Goal: Task Accomplishment & Management: Use online tool/utility

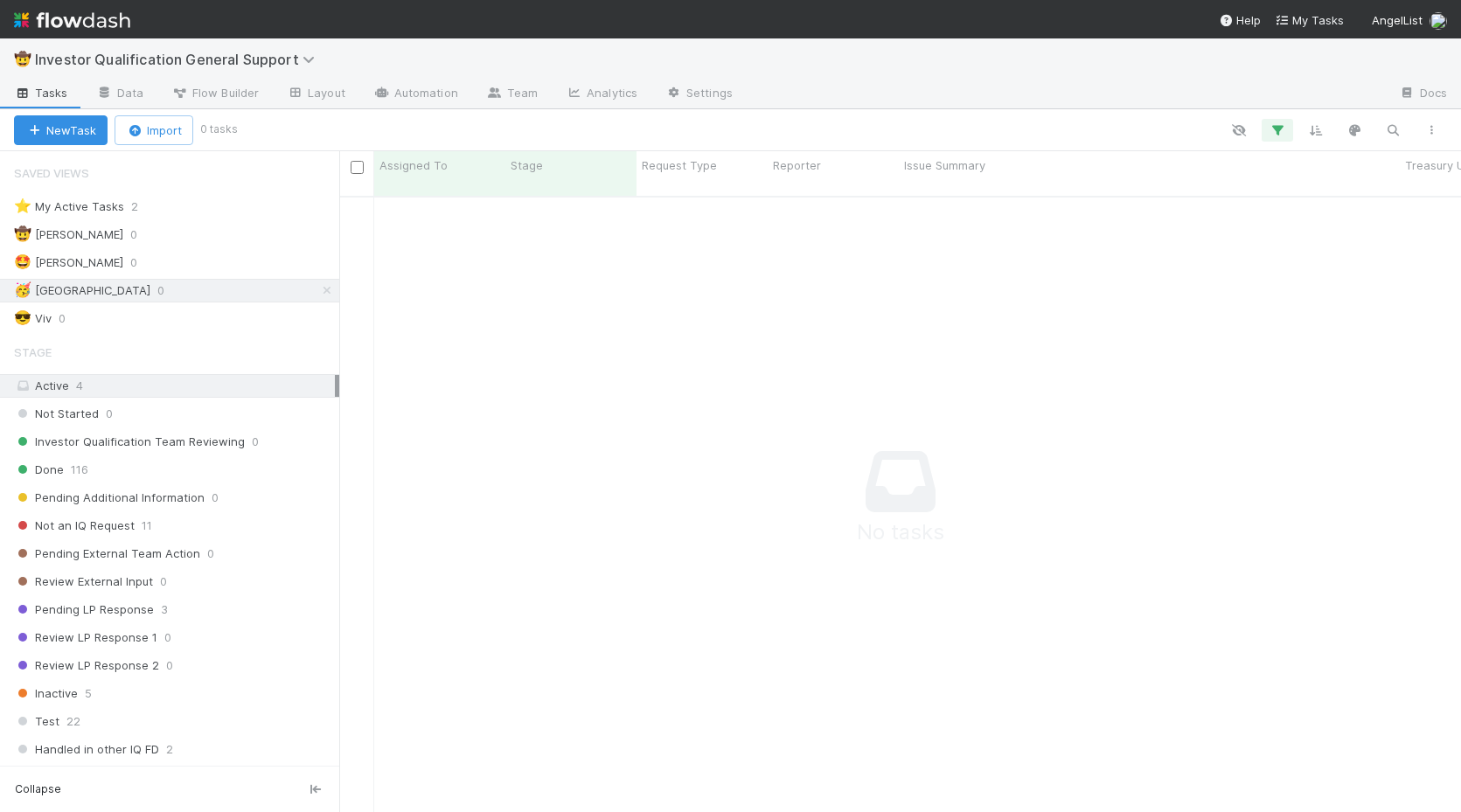
scroll to position [629, 1121]
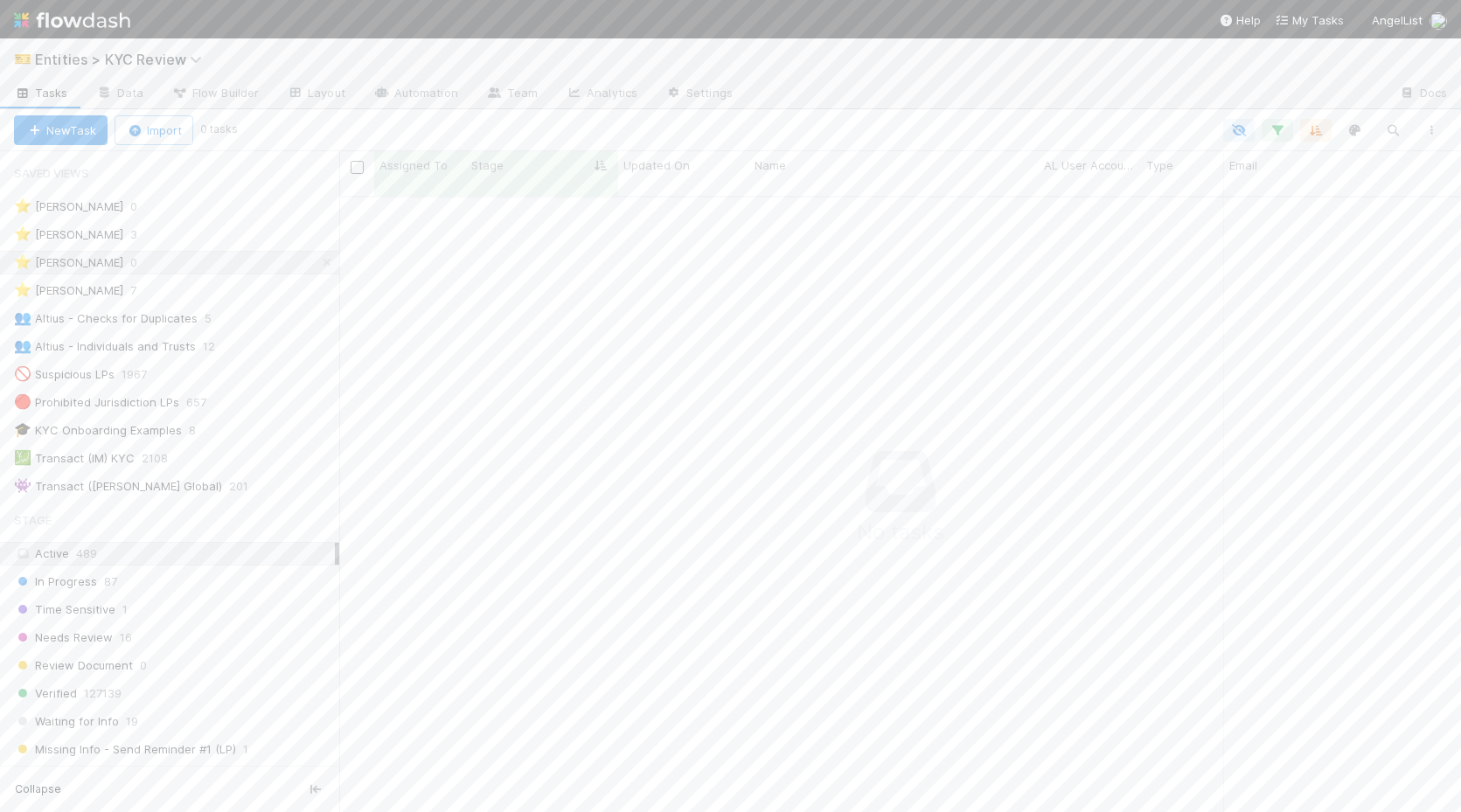
scroll to position [629, 1121]
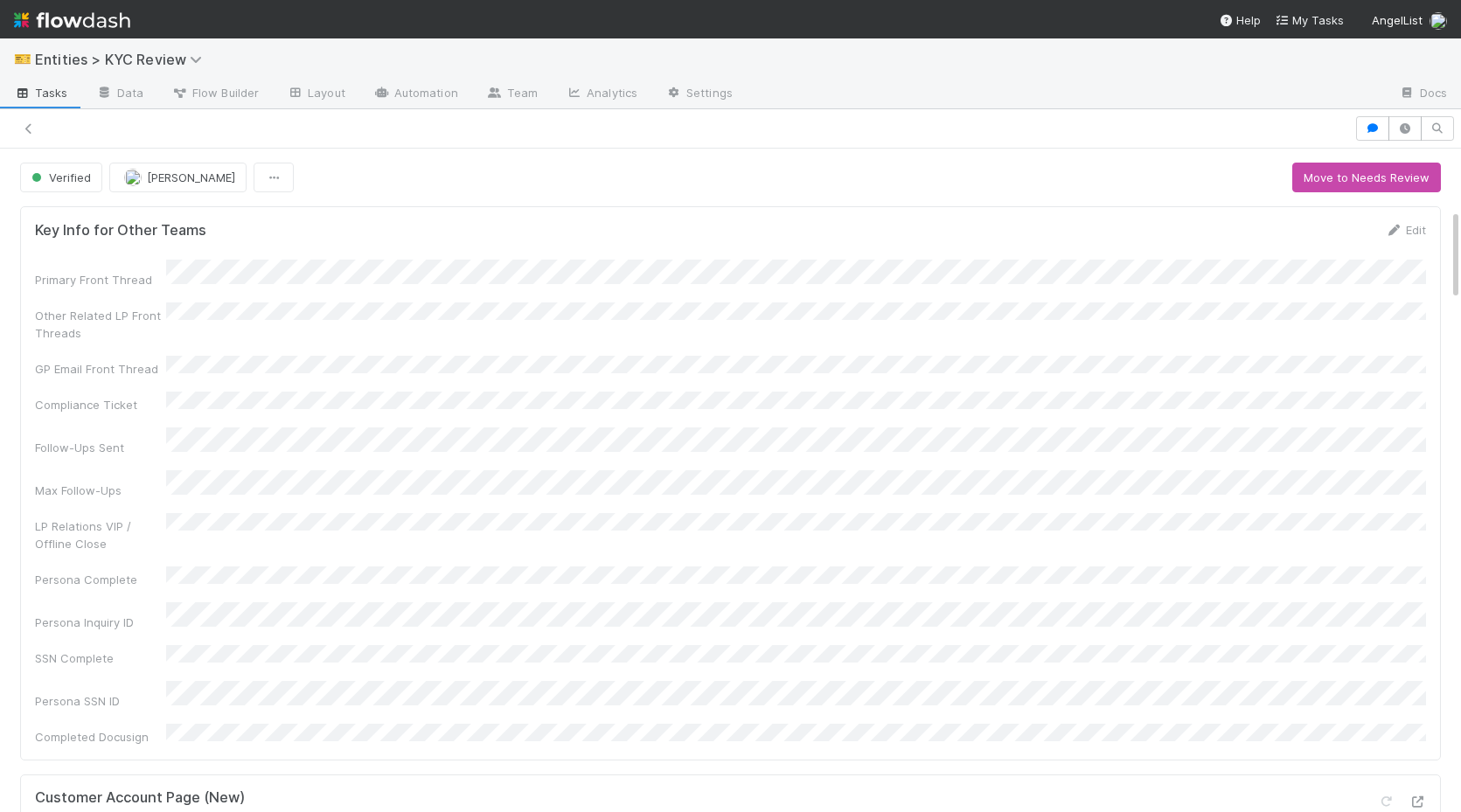
scroll to position [441, 0]
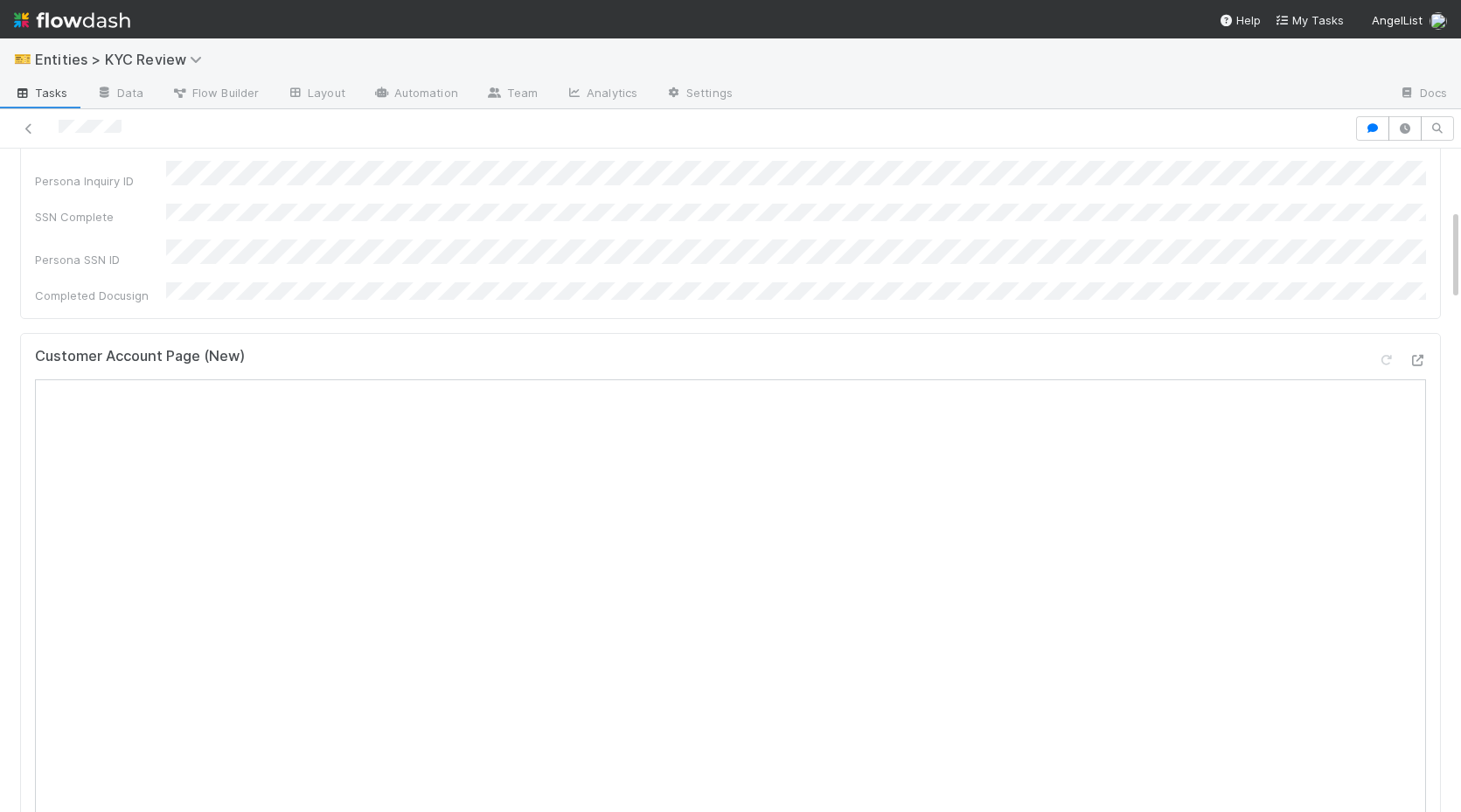
click at [37, 136] on div at bounding box center [677, 128] width 1340 height 25
click at [28, 135] on link at bounding box center [28, 128] width 17 height 17
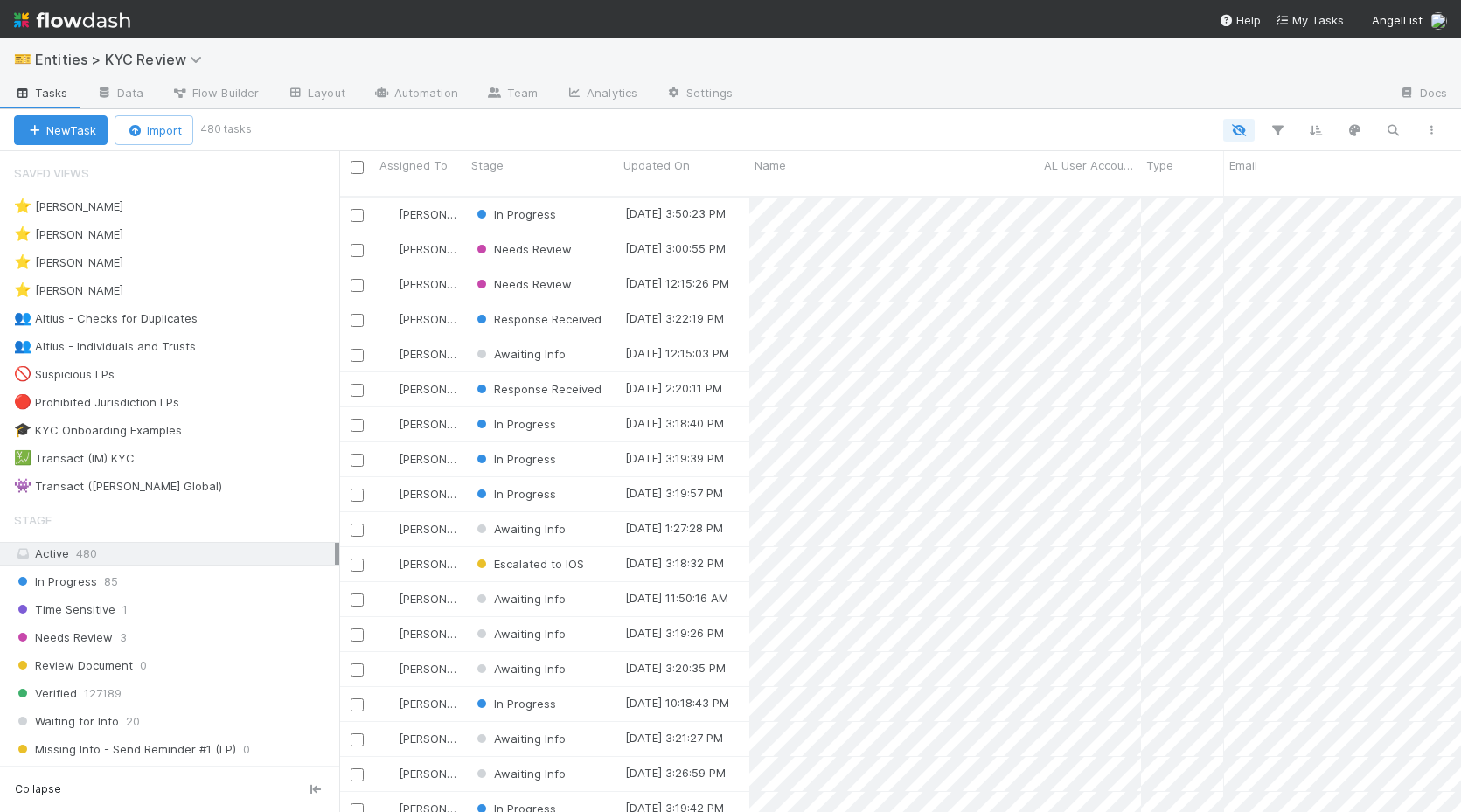
scroll to position [629, 1121]
click at [218, 262] on div "⭐ Madison Stomberg 2" at bounding box center [176, 262] width 325 height 22
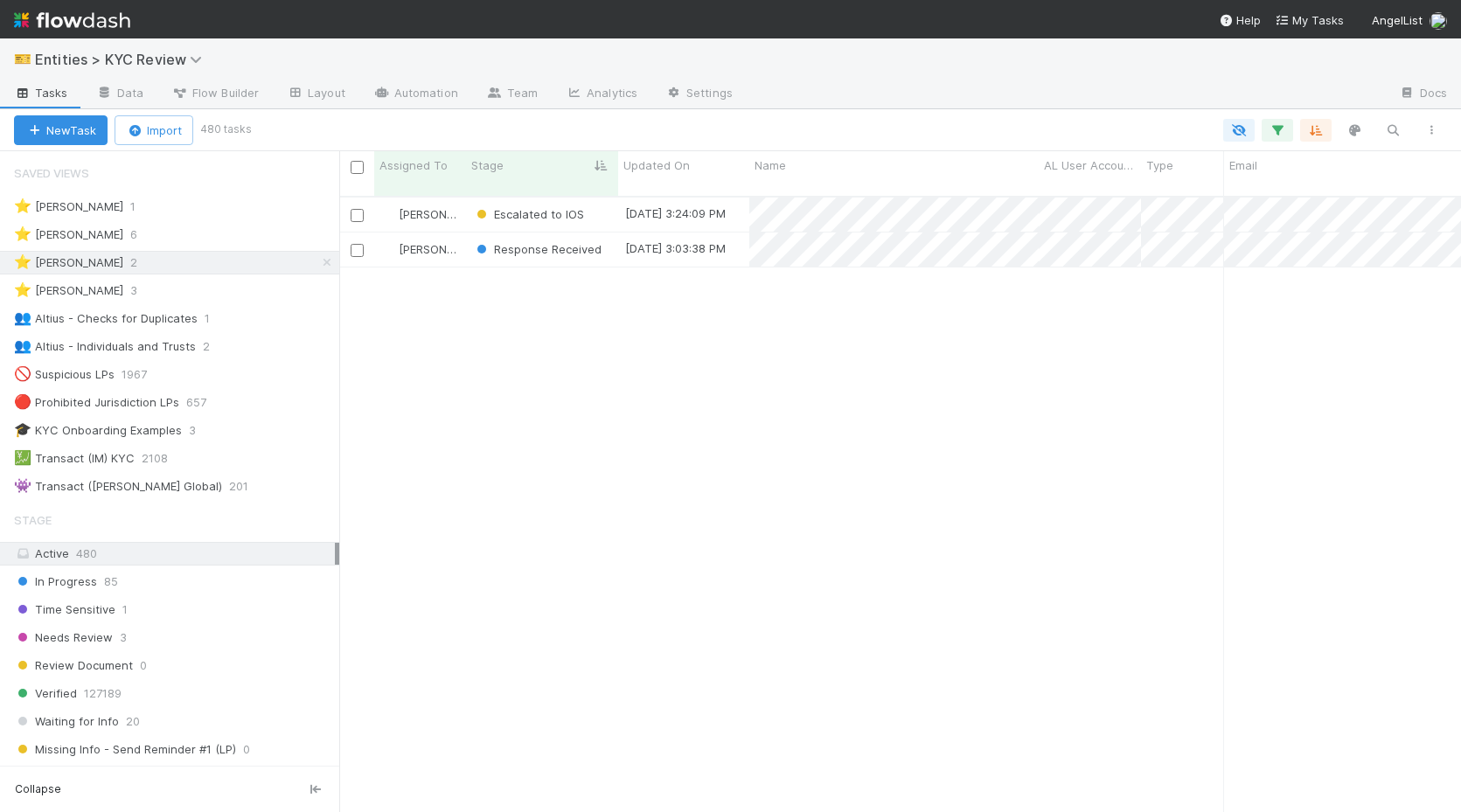
scroll to position [629, 1121]
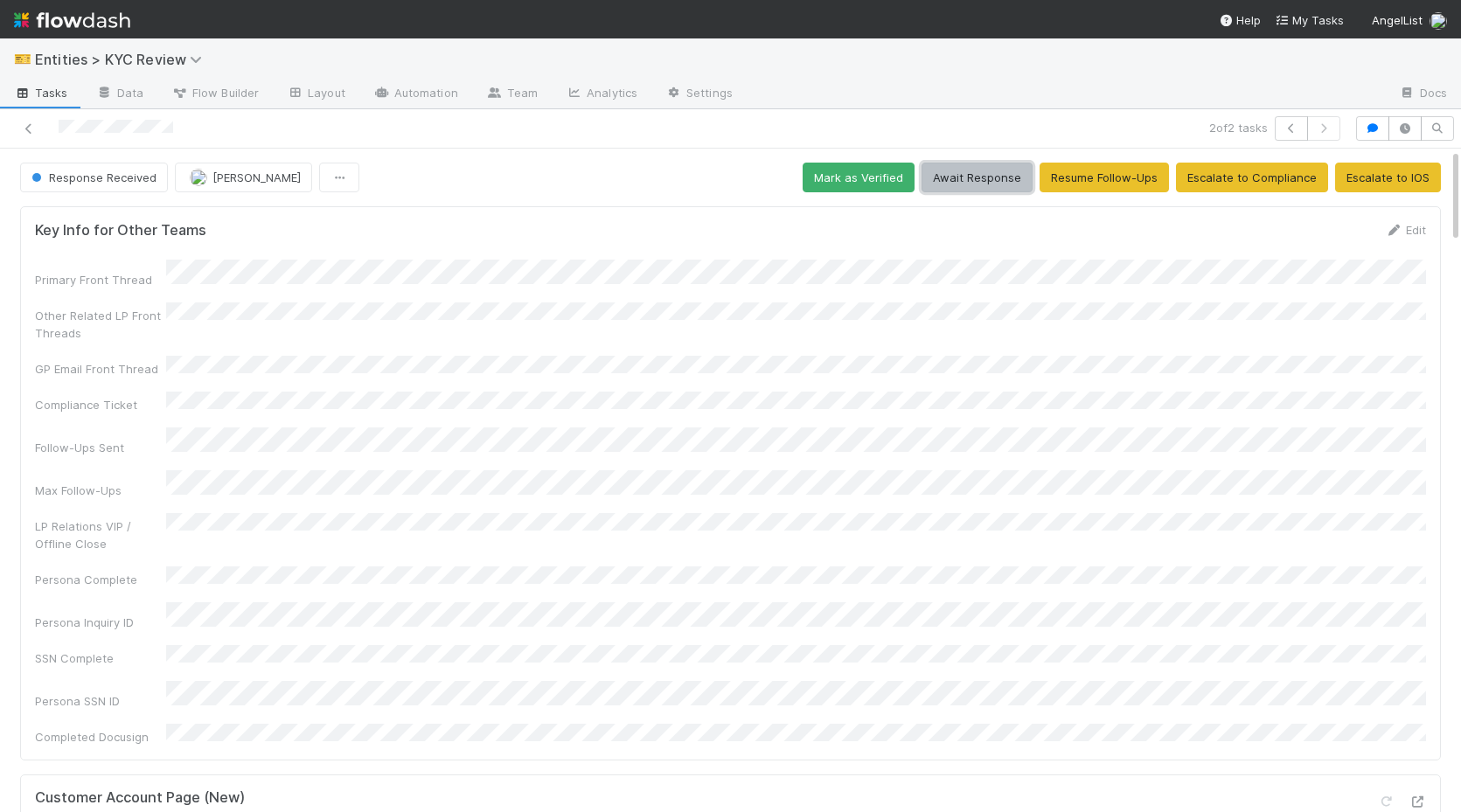
click at [1005, 183] on button "Await Response" at bounding box center [977, 177] width 111 height 30
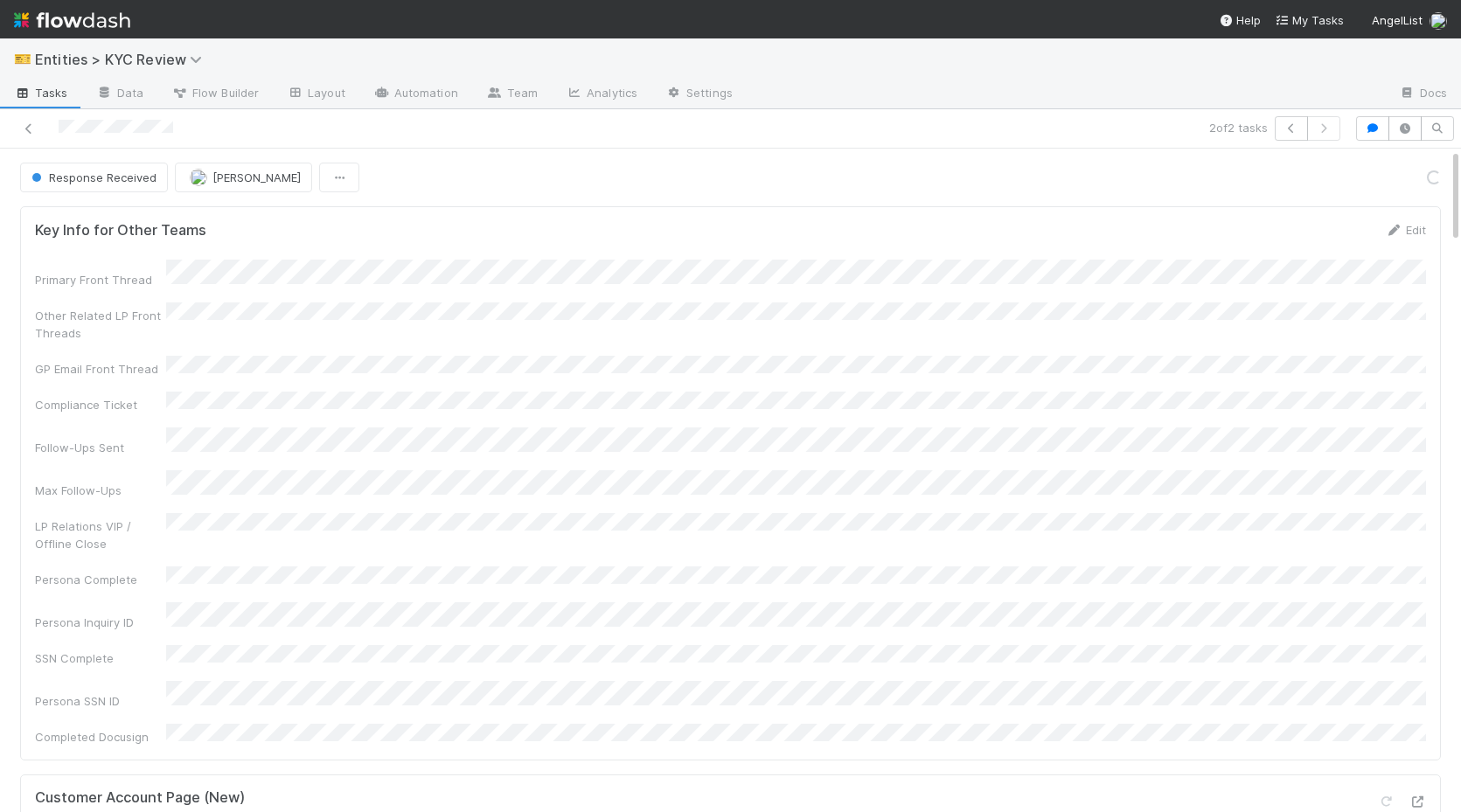
click at [39, 130] on div at bounding box center [343, 128] width 673 height 25
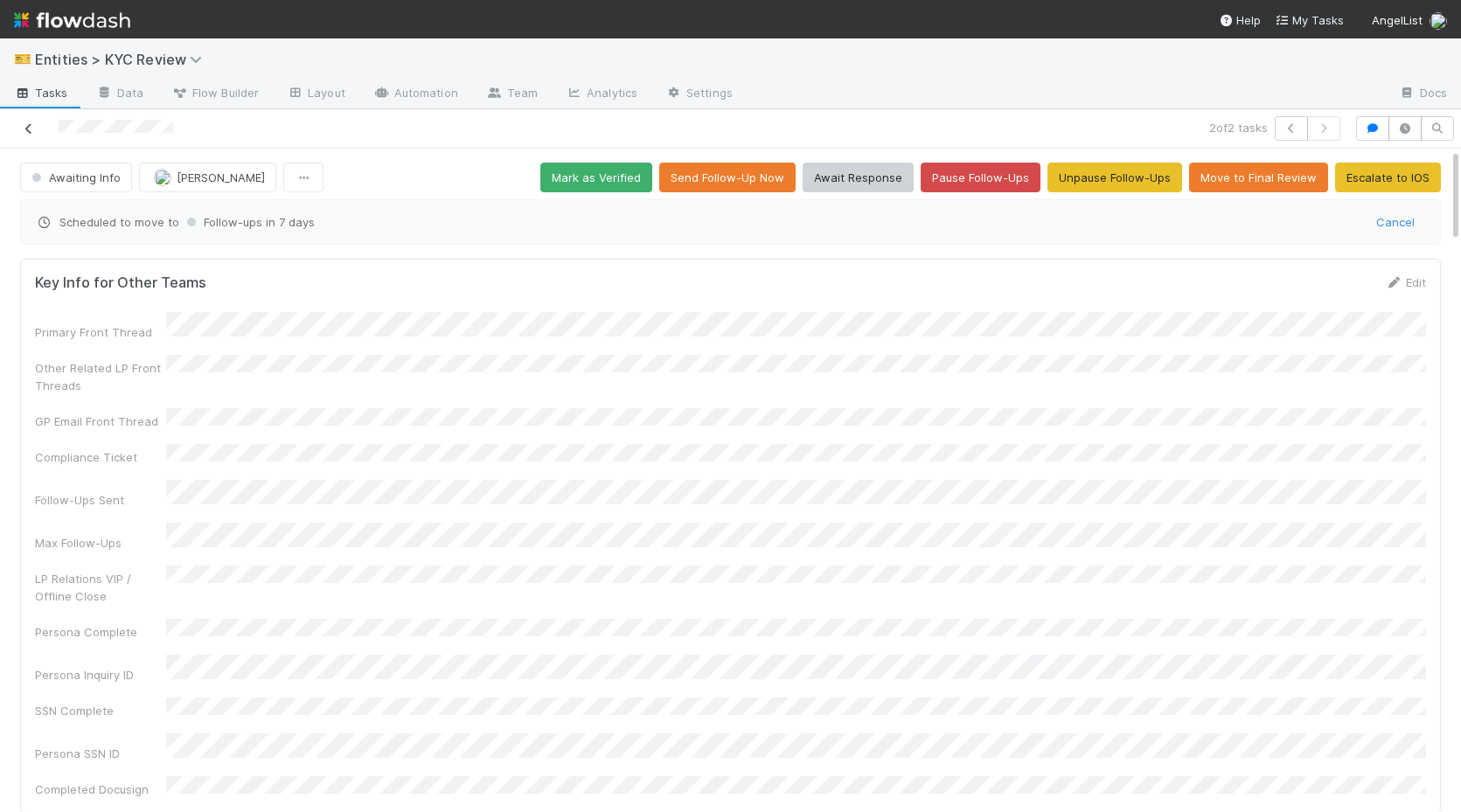
click at [27, 130] on icon at bounding box center [28, 129] width 17 height 12
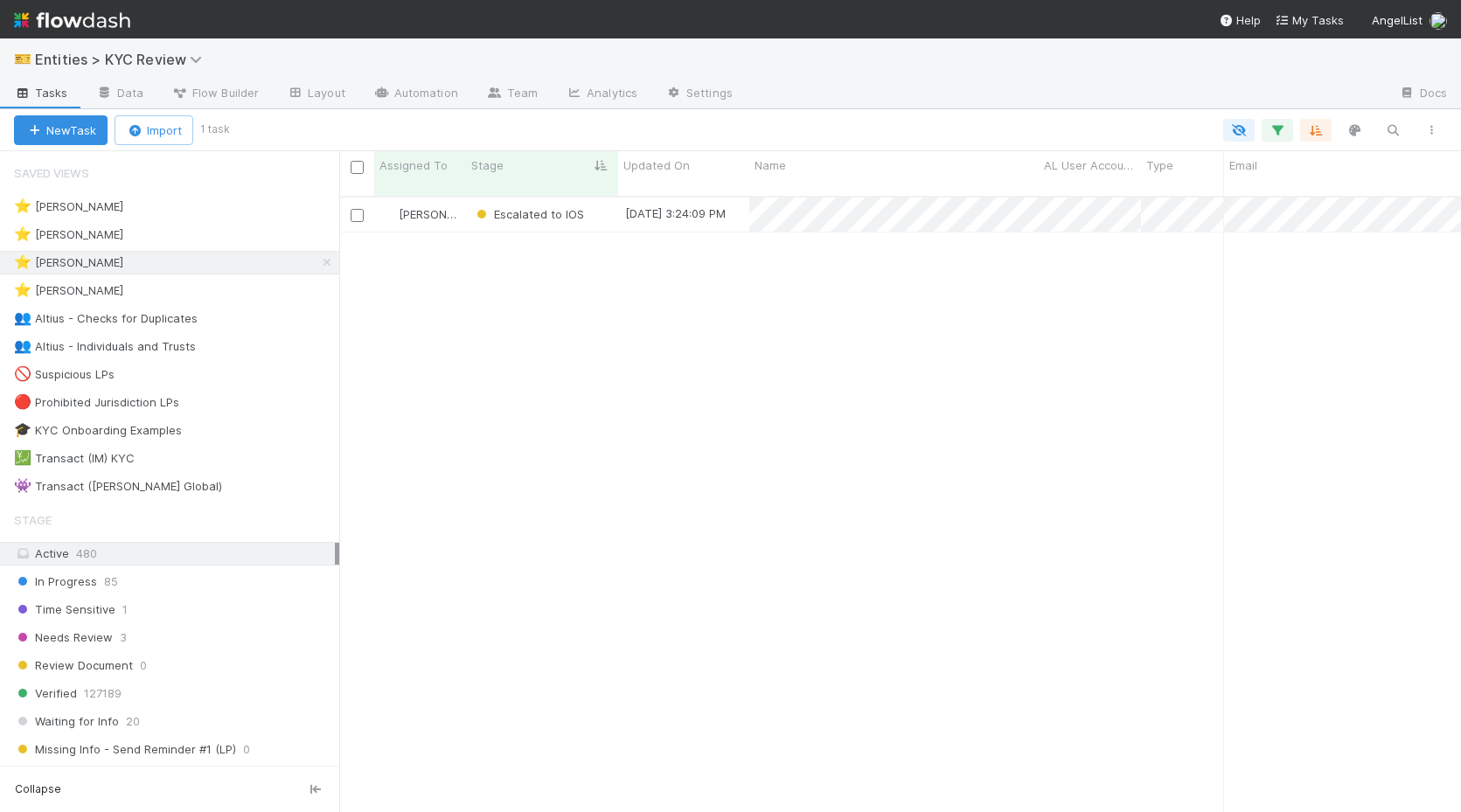
scroll to position [629, 1121]
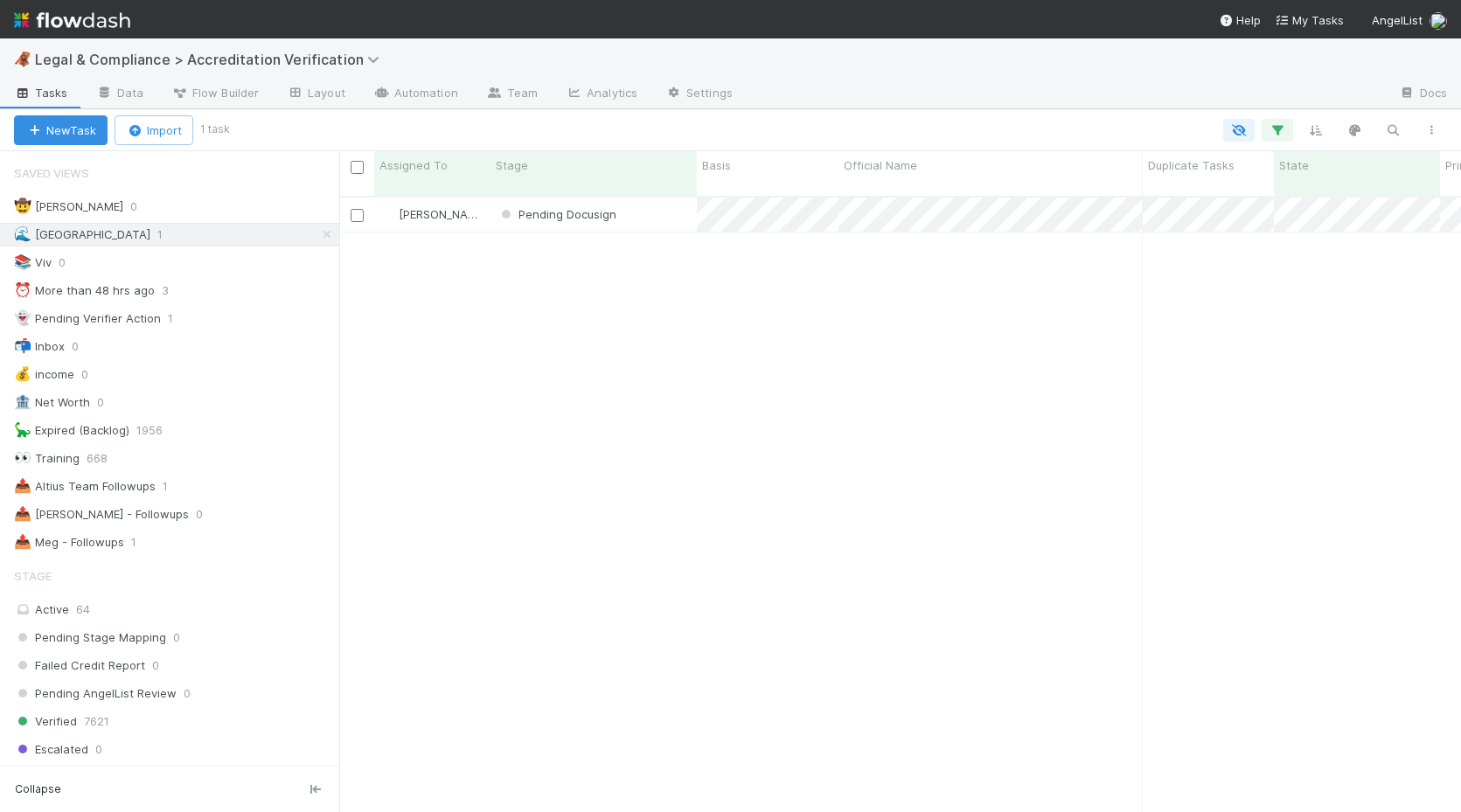
scroll to position [0, 1]
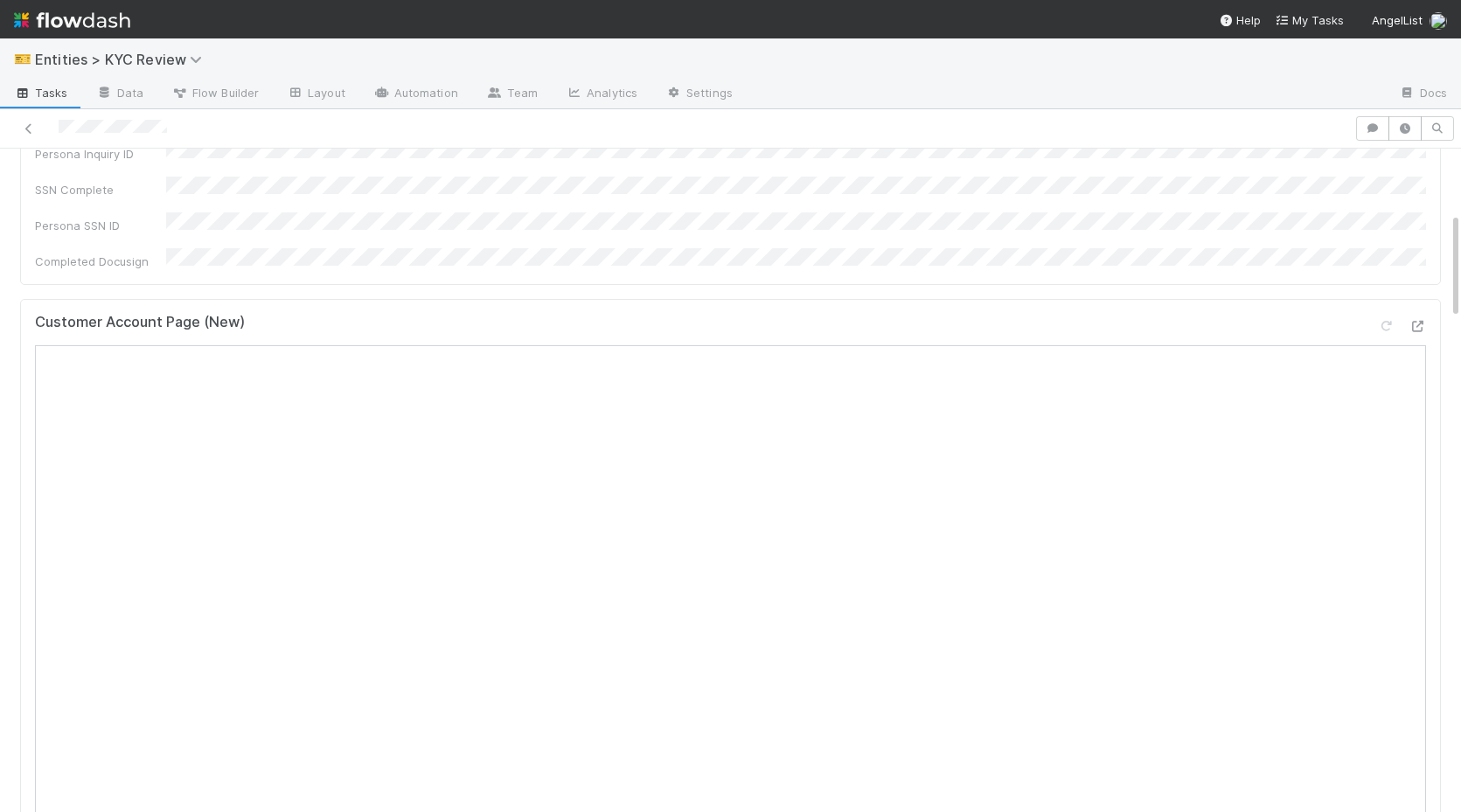
scroll to position [402, 0]
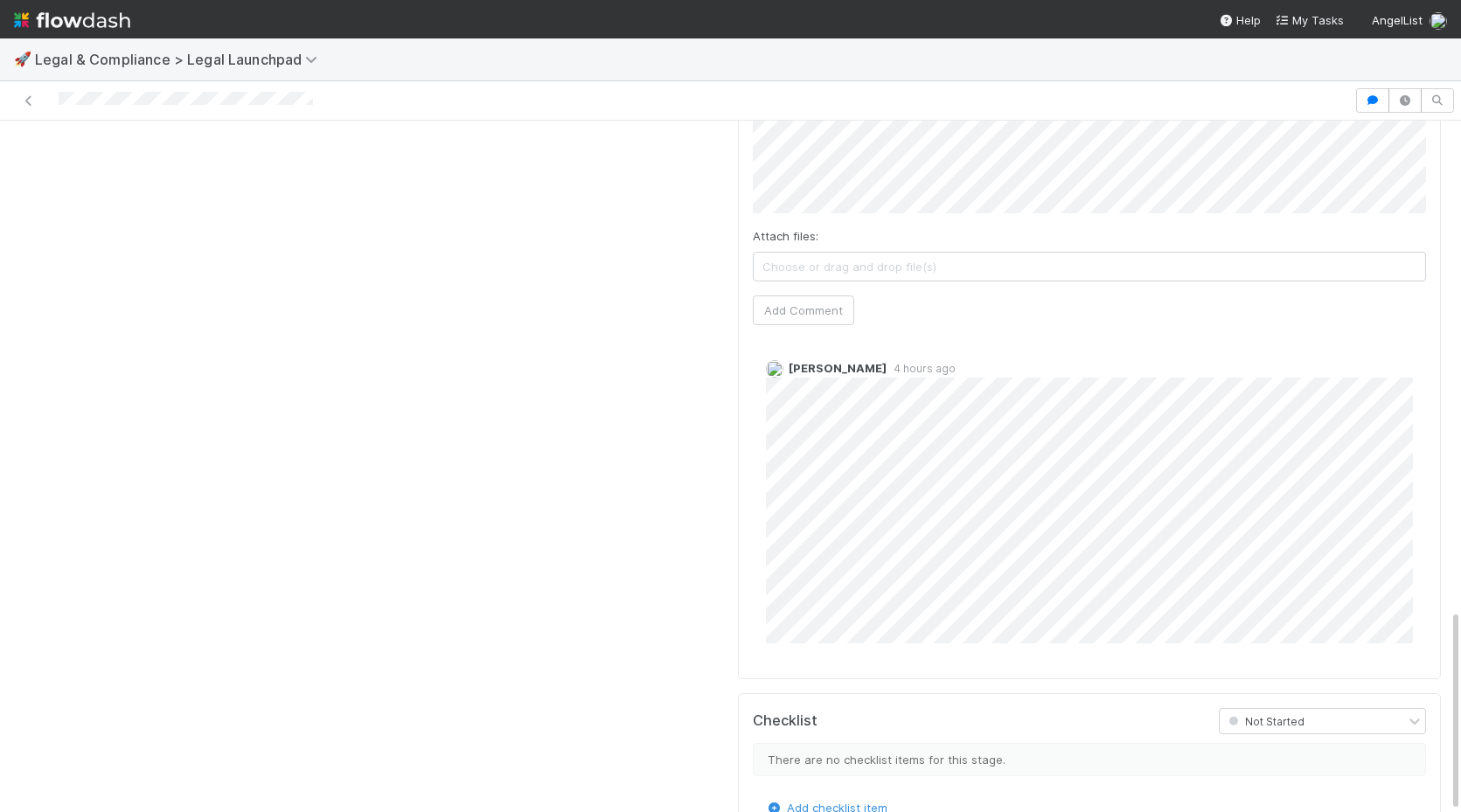
scroll to position [1546, 0]
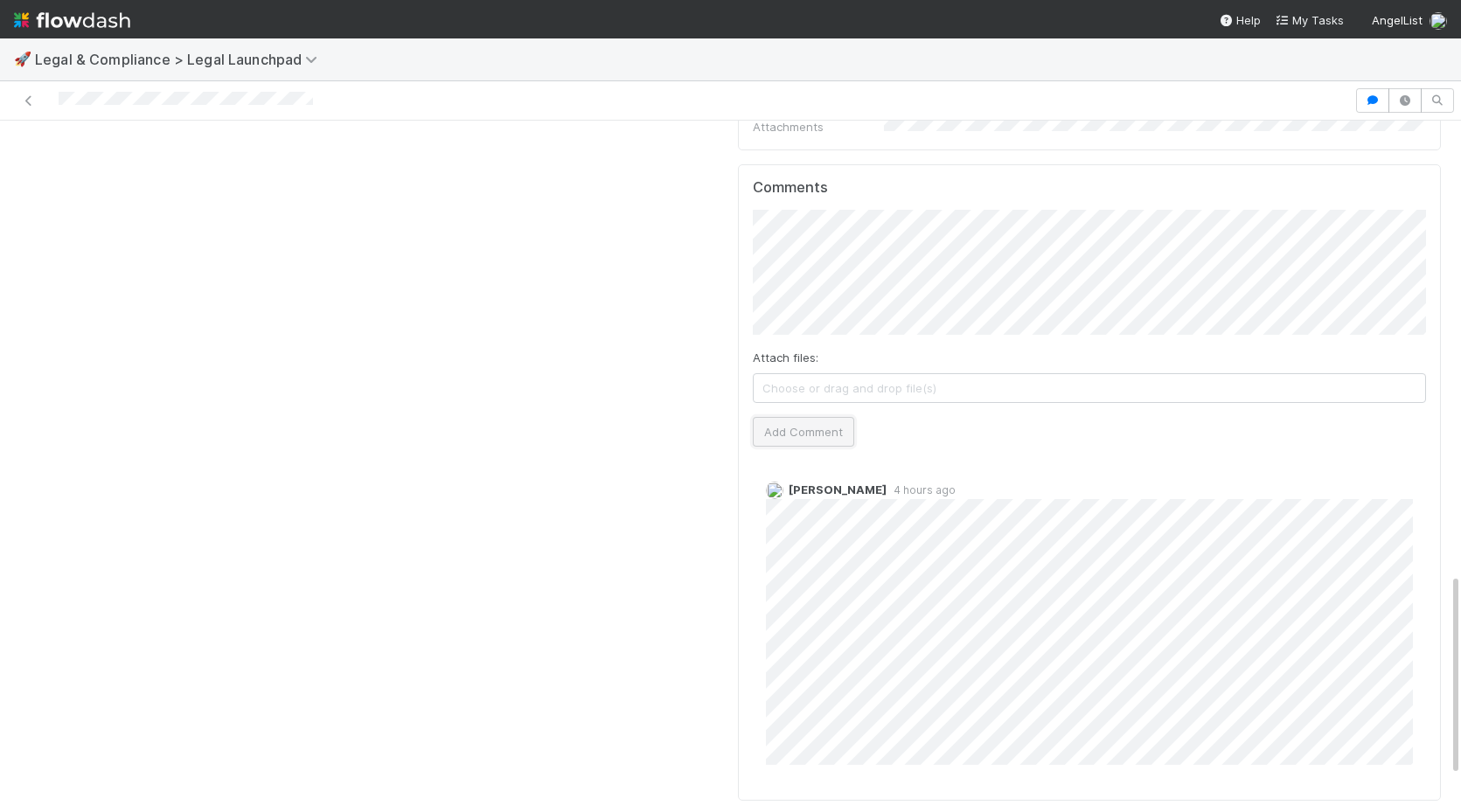
click at [788, 417] on button "Add Comment" at bounding box center [803, 431] width 102 height 30
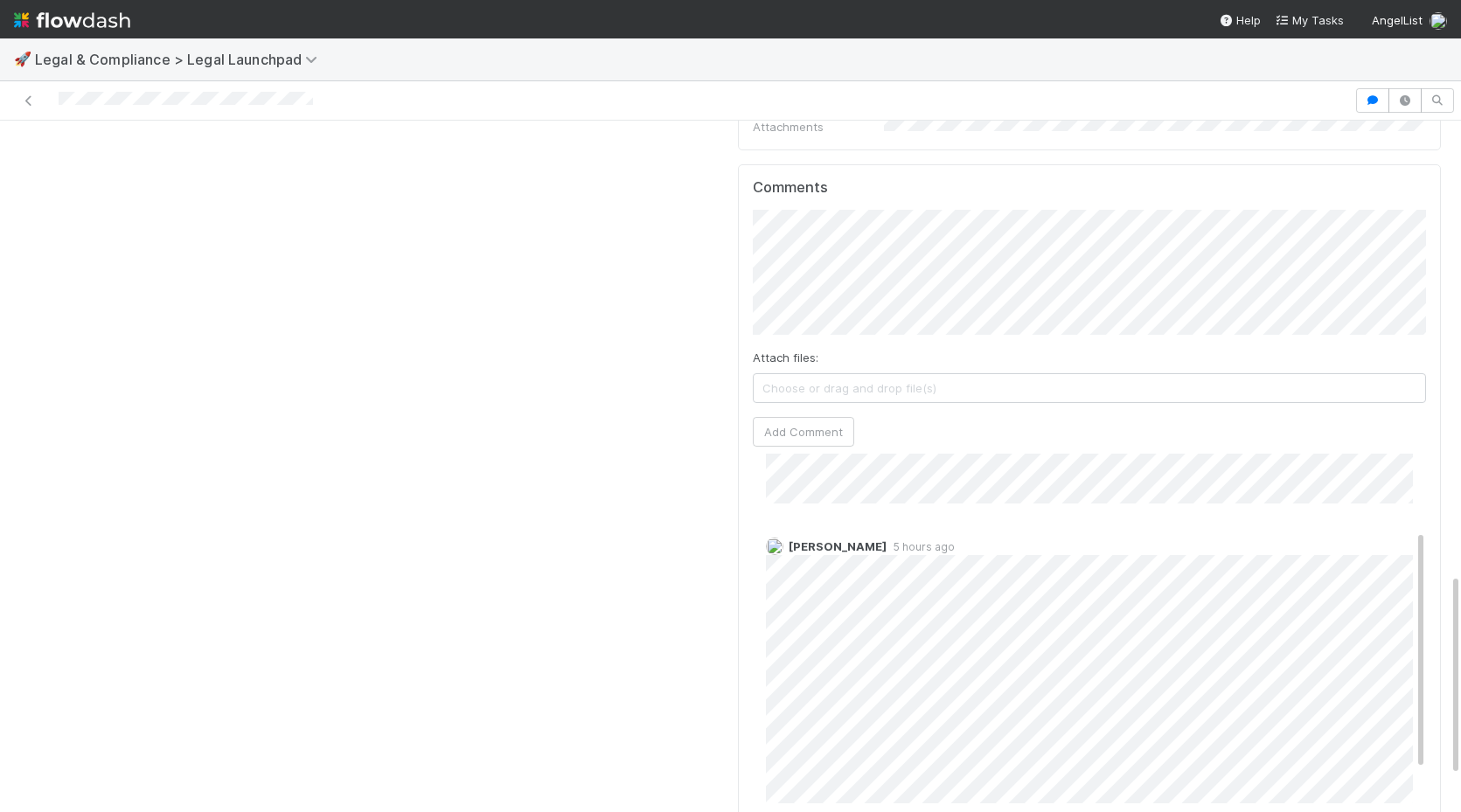
scroll to position [159, 0]
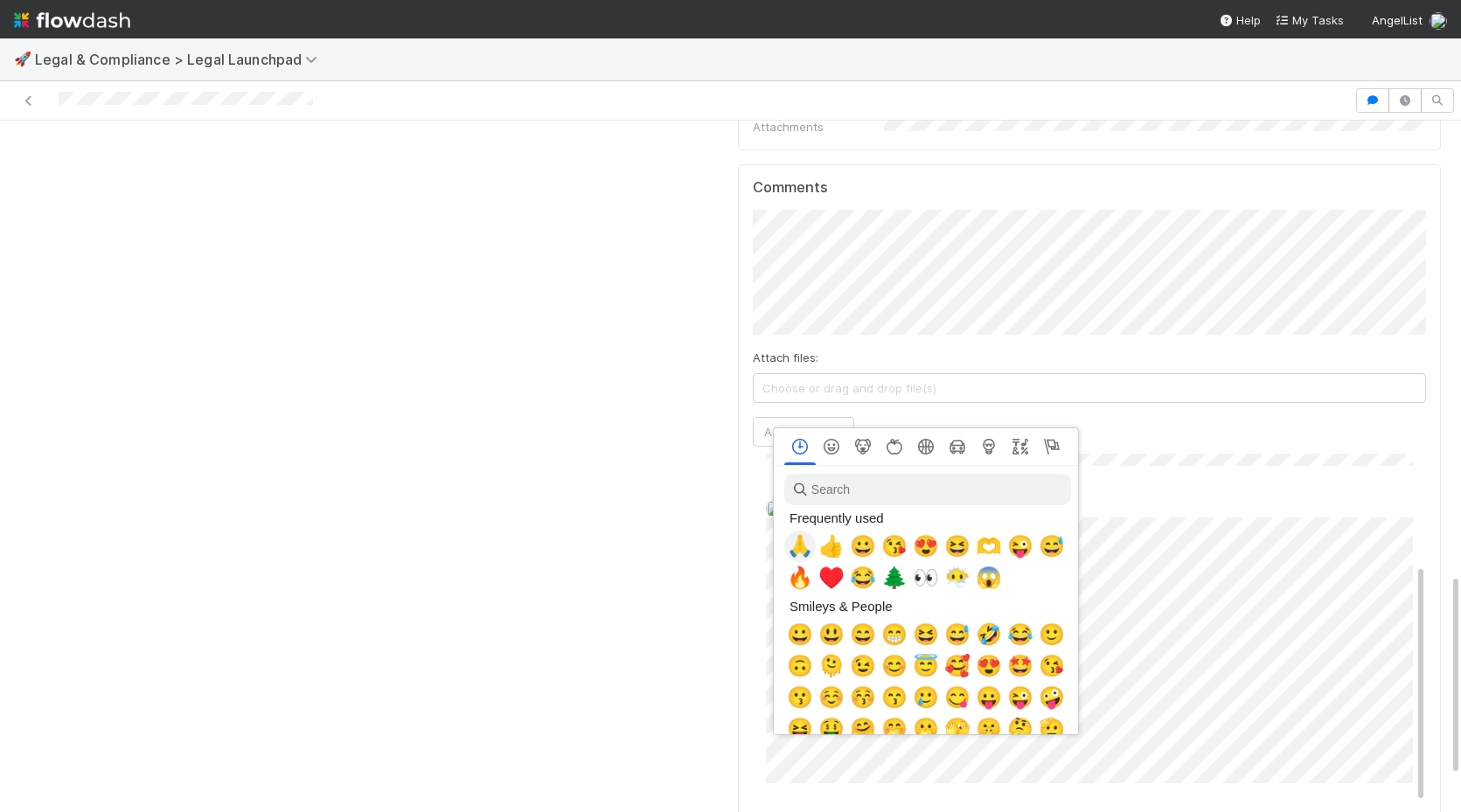
click at [794, 547] on span "🙏" at bounding box center [800, 546] width 26 height 25
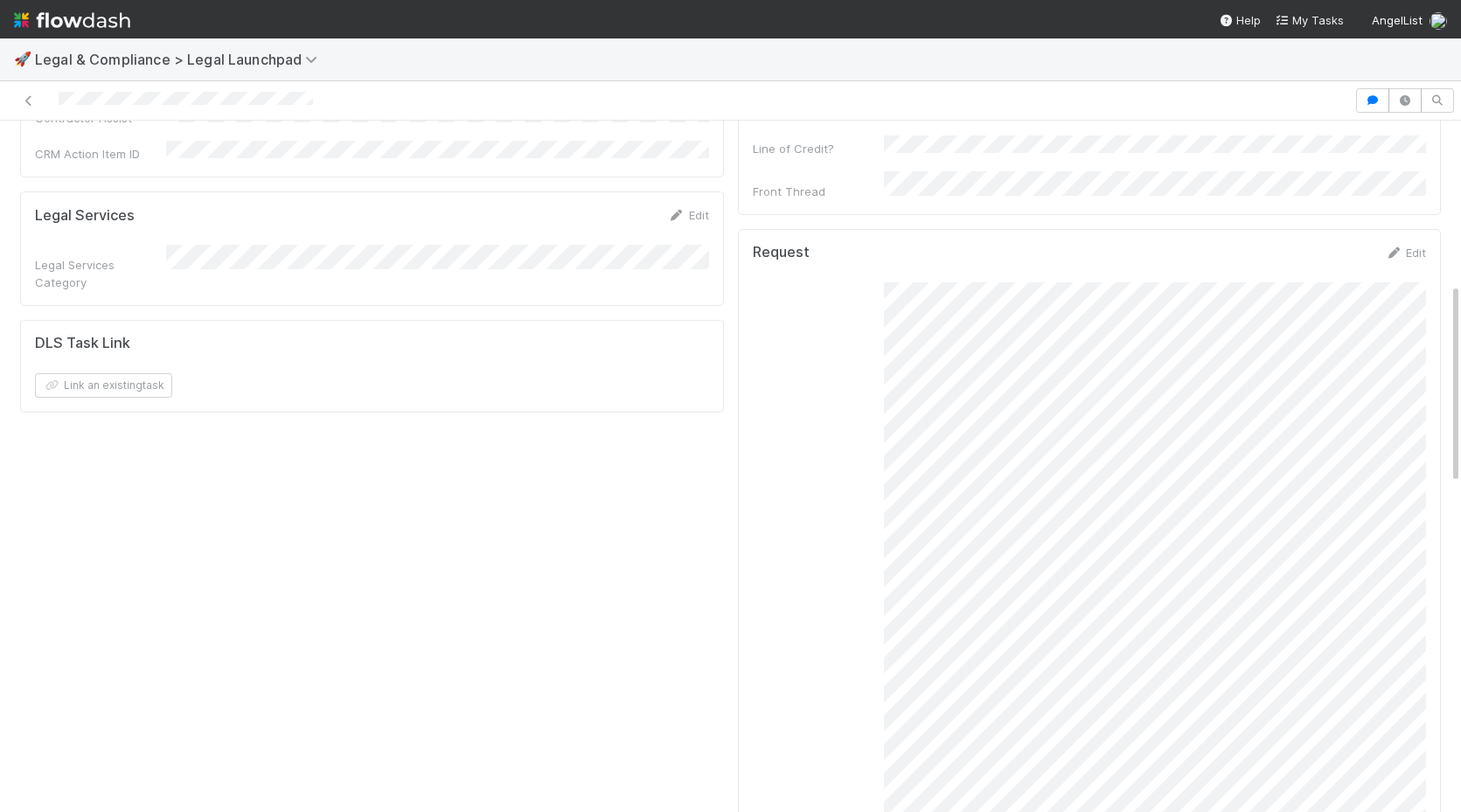
scroll to position [550, 0]
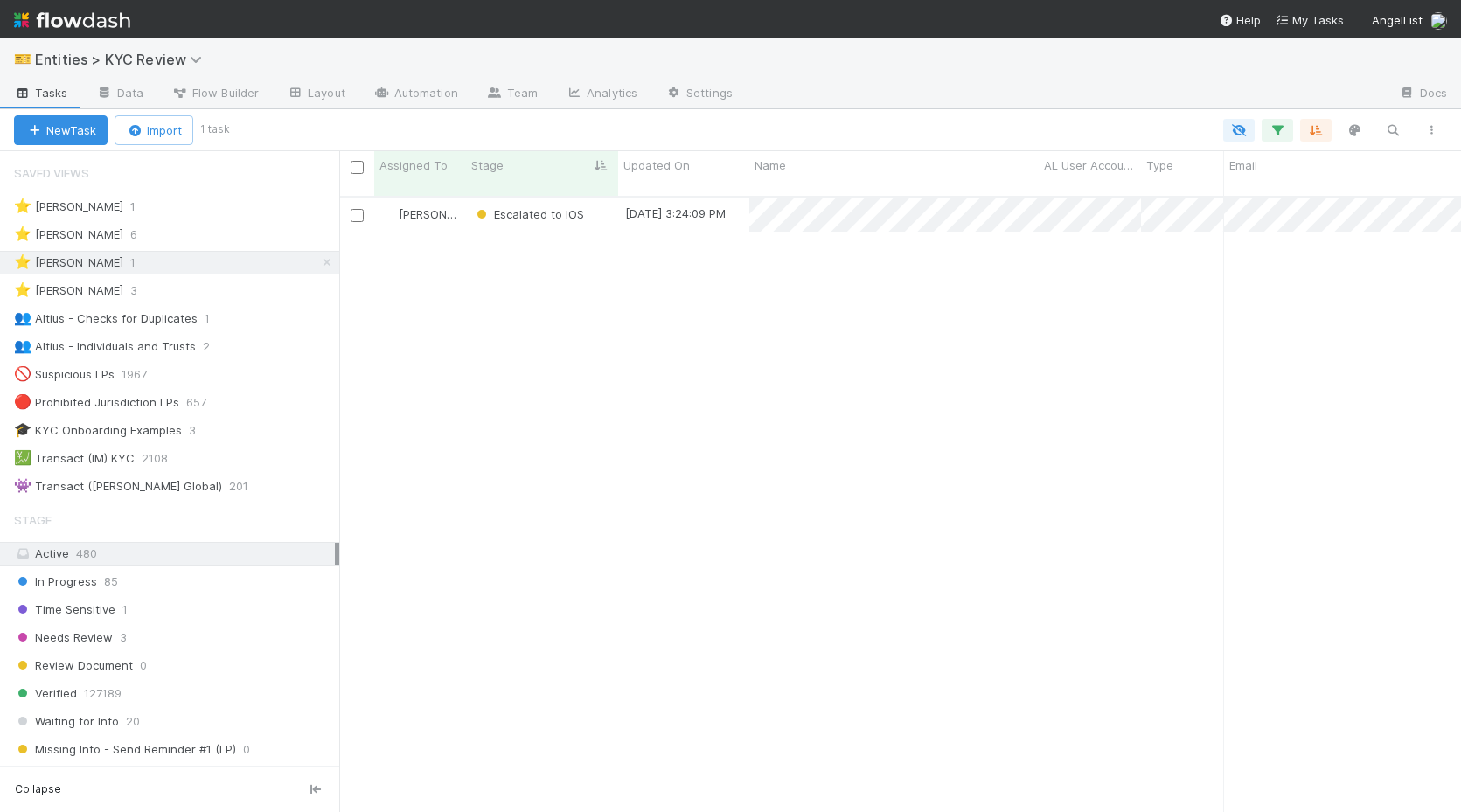
scroll to position [629, 1121]
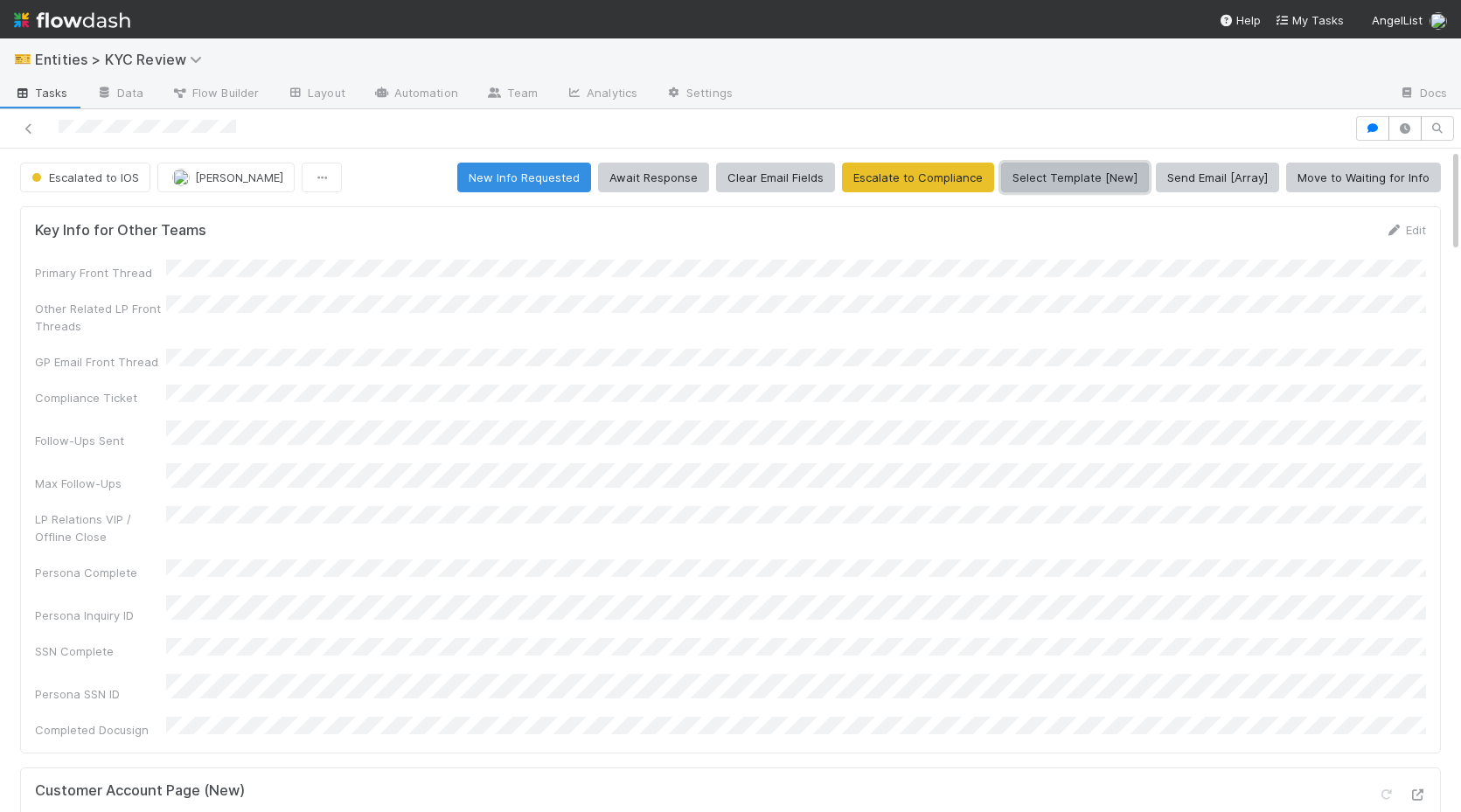
click at [1073, 185] on button "Select Template [New]" at bounding box center [1075, 177] width 148 height 30
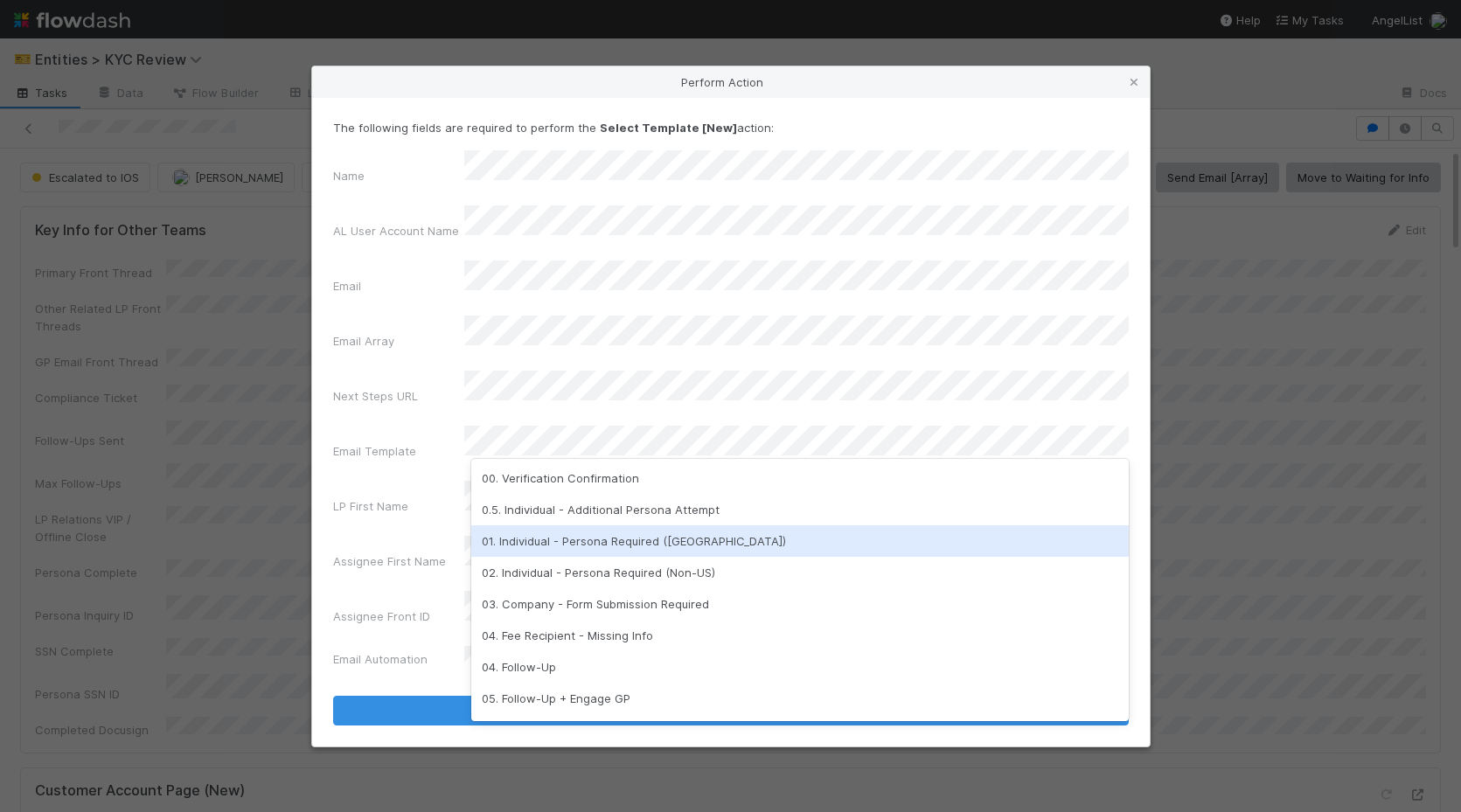
click at [563, 533] on div "01. Individual - Persona Required (US)" at bounding box center [800, 540] width 657 height 32
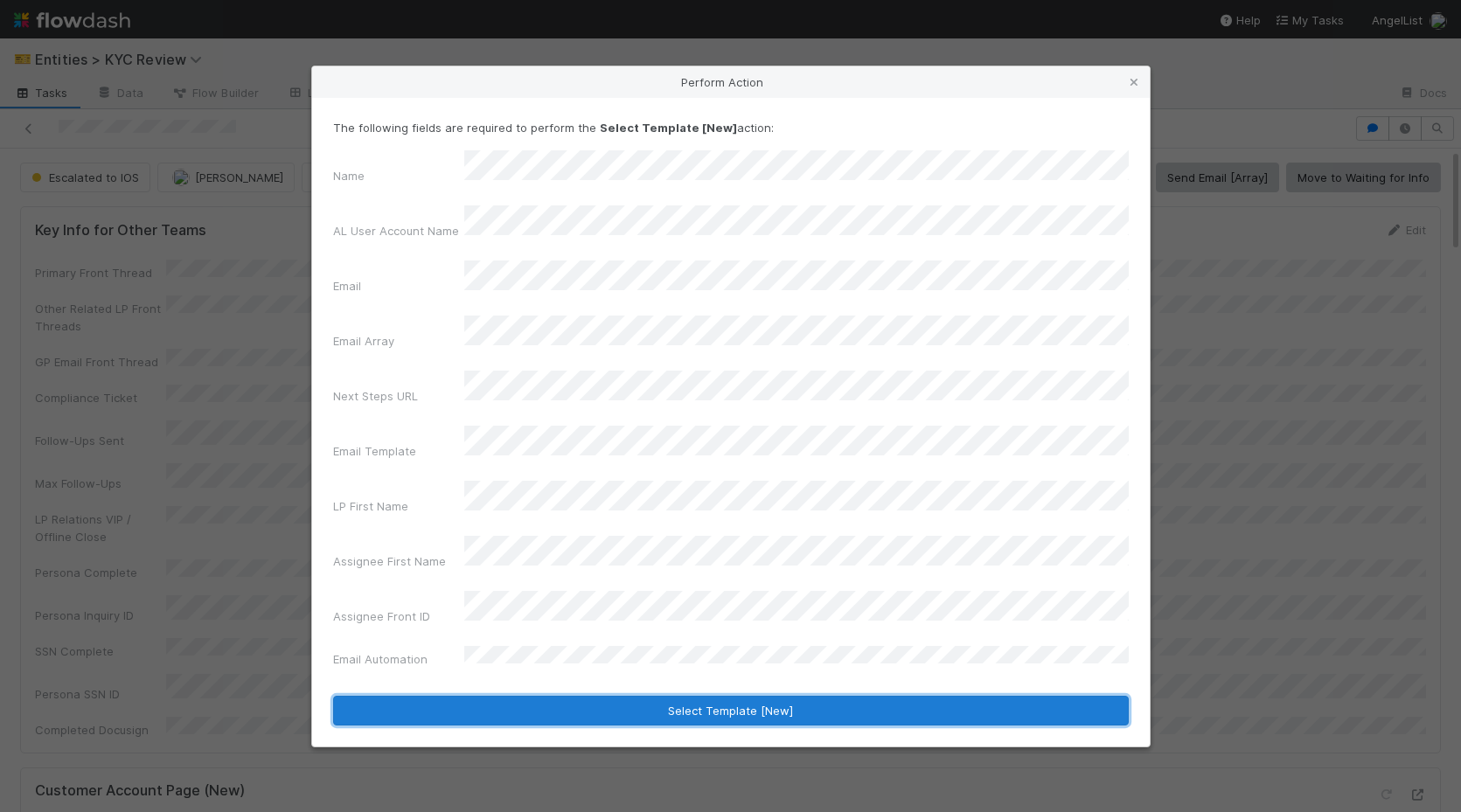
click at [601, 696] on button "Select Template [New]" at bounding box center [730, 710] width 795 height 30
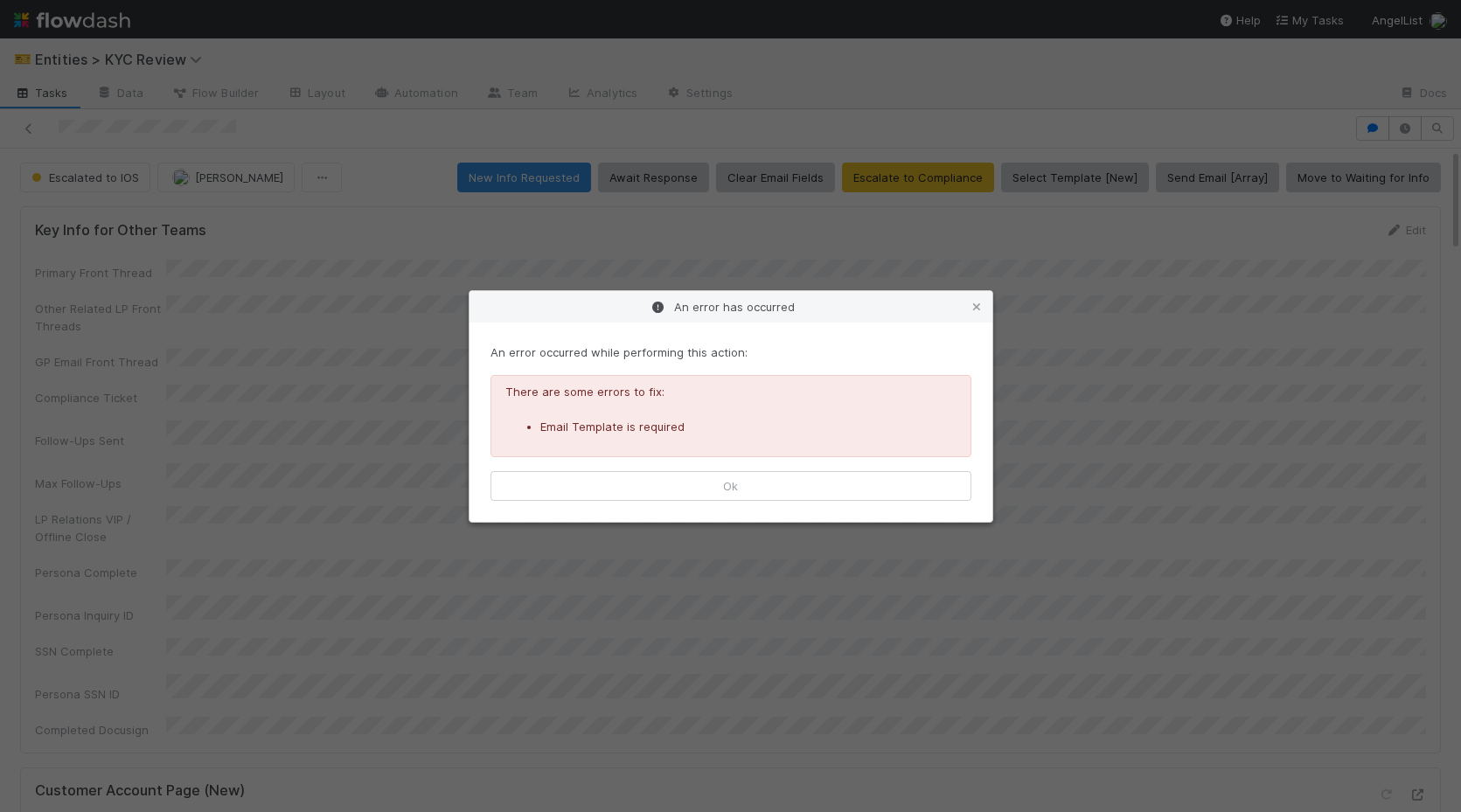
click at [808, 500] on div "An error occurred while performing this action: There are some errors to fix: E…" at bounding box center [730, 421] width 522 height 199
click at [817, 487] on button "Ok" at bounding box center [730, 486] width 481 height 30
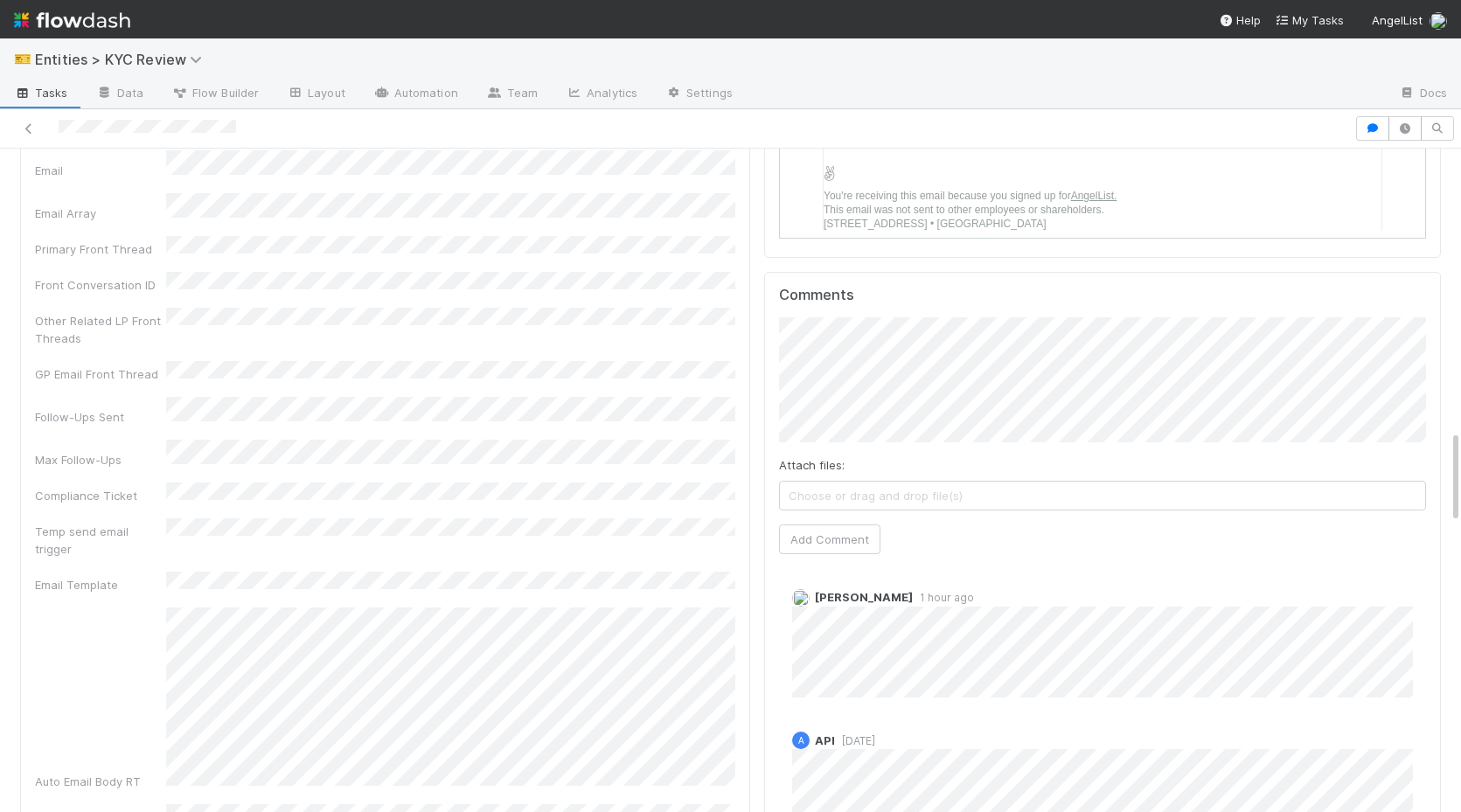
scroll to position [1985, 0]
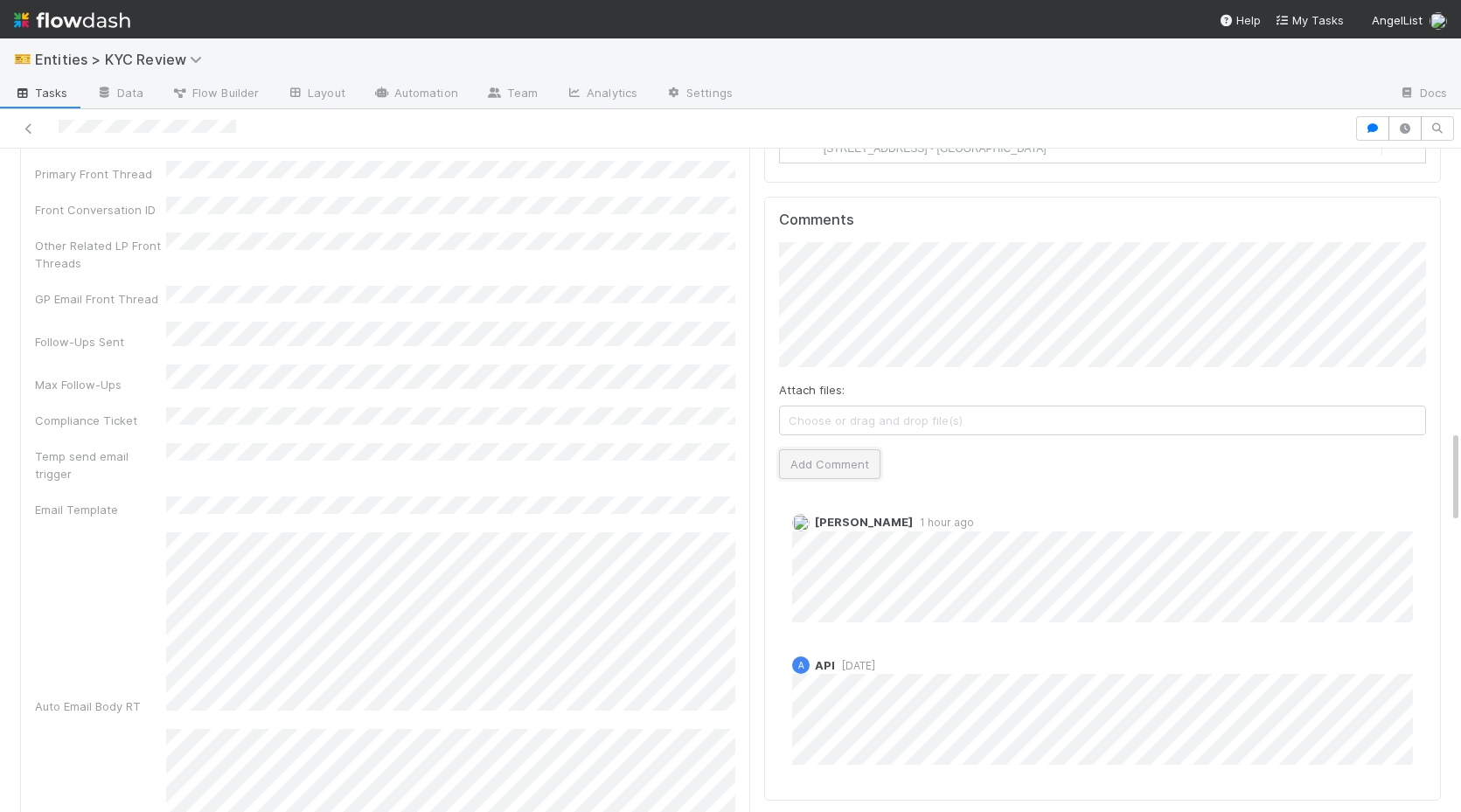
click at [832, 449] on button "Add Comment" at bounding box center [830, 463] width 102 height 30
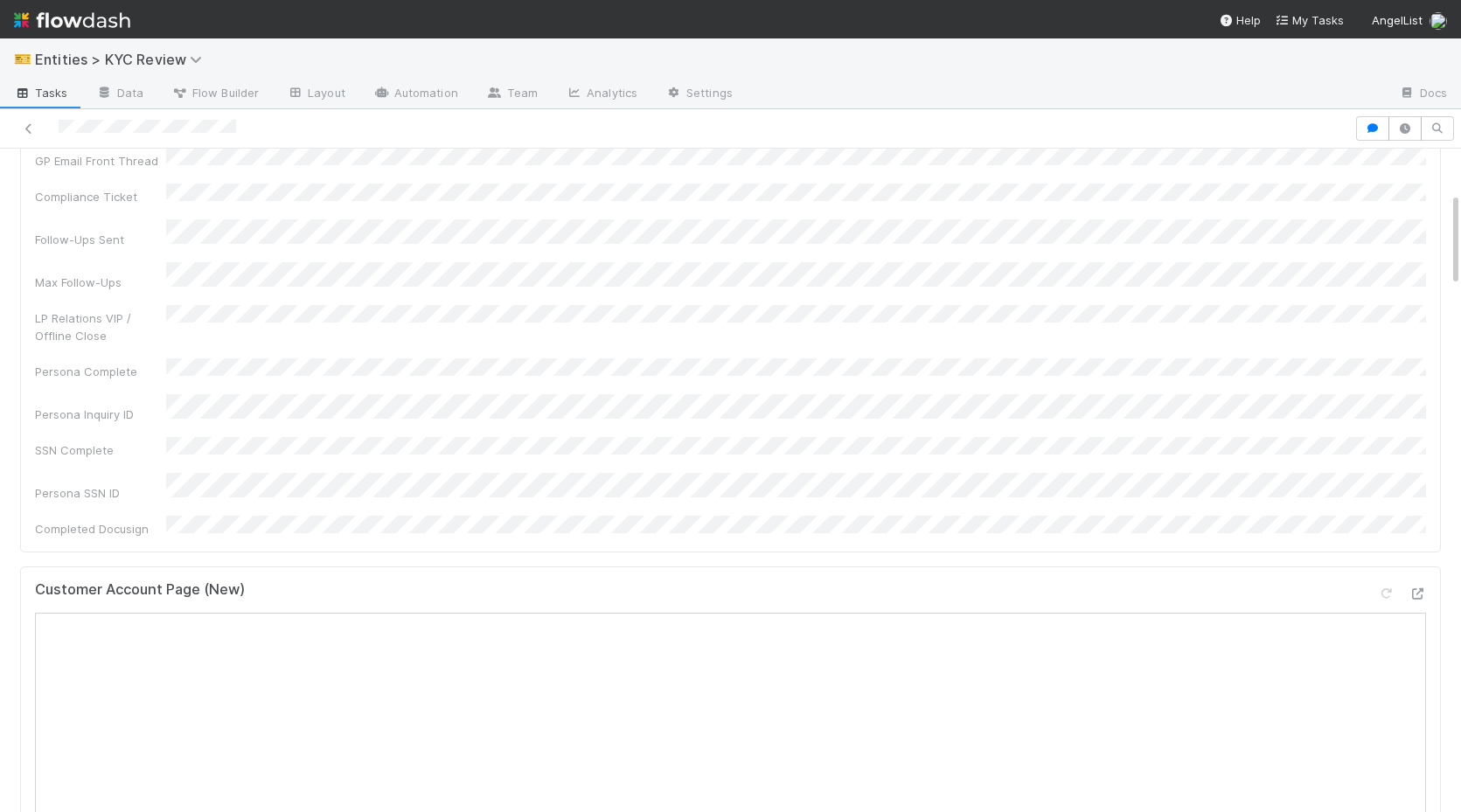
scroll to position [0, 0]
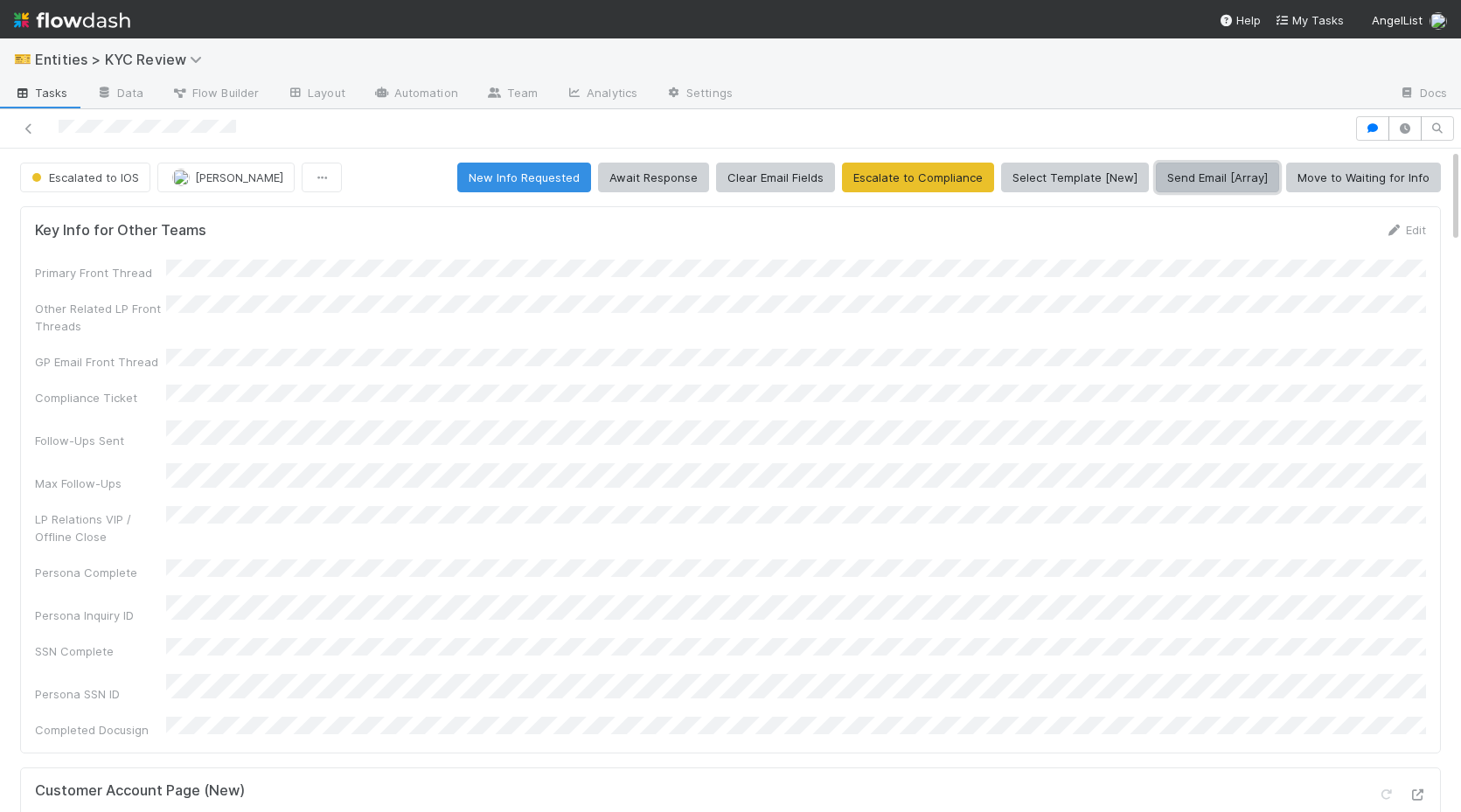
click at [1226, 183] on button "Send Email [Array]" at bounding box center [1218, 177] width 124 height 30
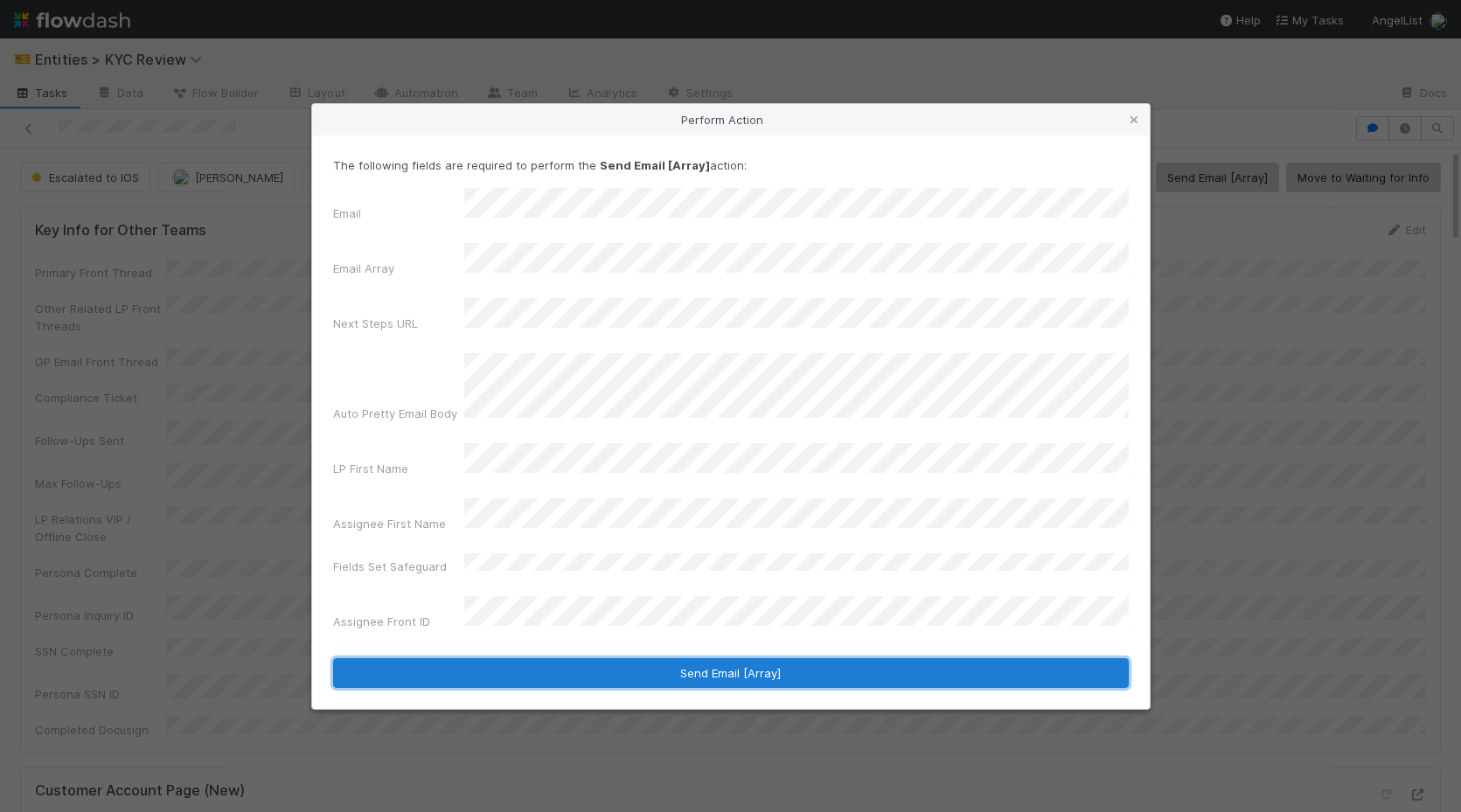
click at [541, 658] on button "Send Email [Array]" at bounding box center [730, 672] width 795 height 30
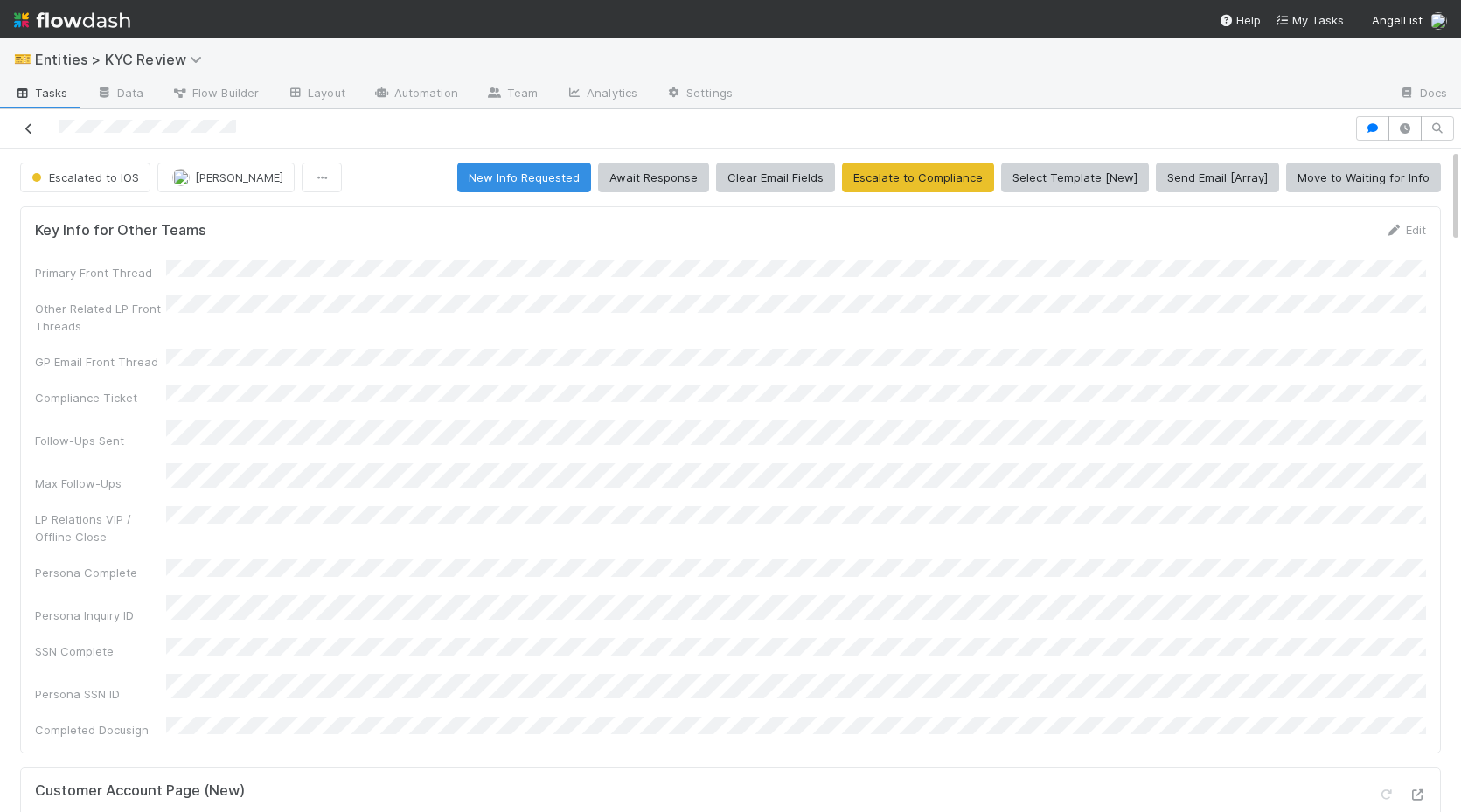
click at [24, 128] on icon at bounding box center [28, 129] width 17 height 12
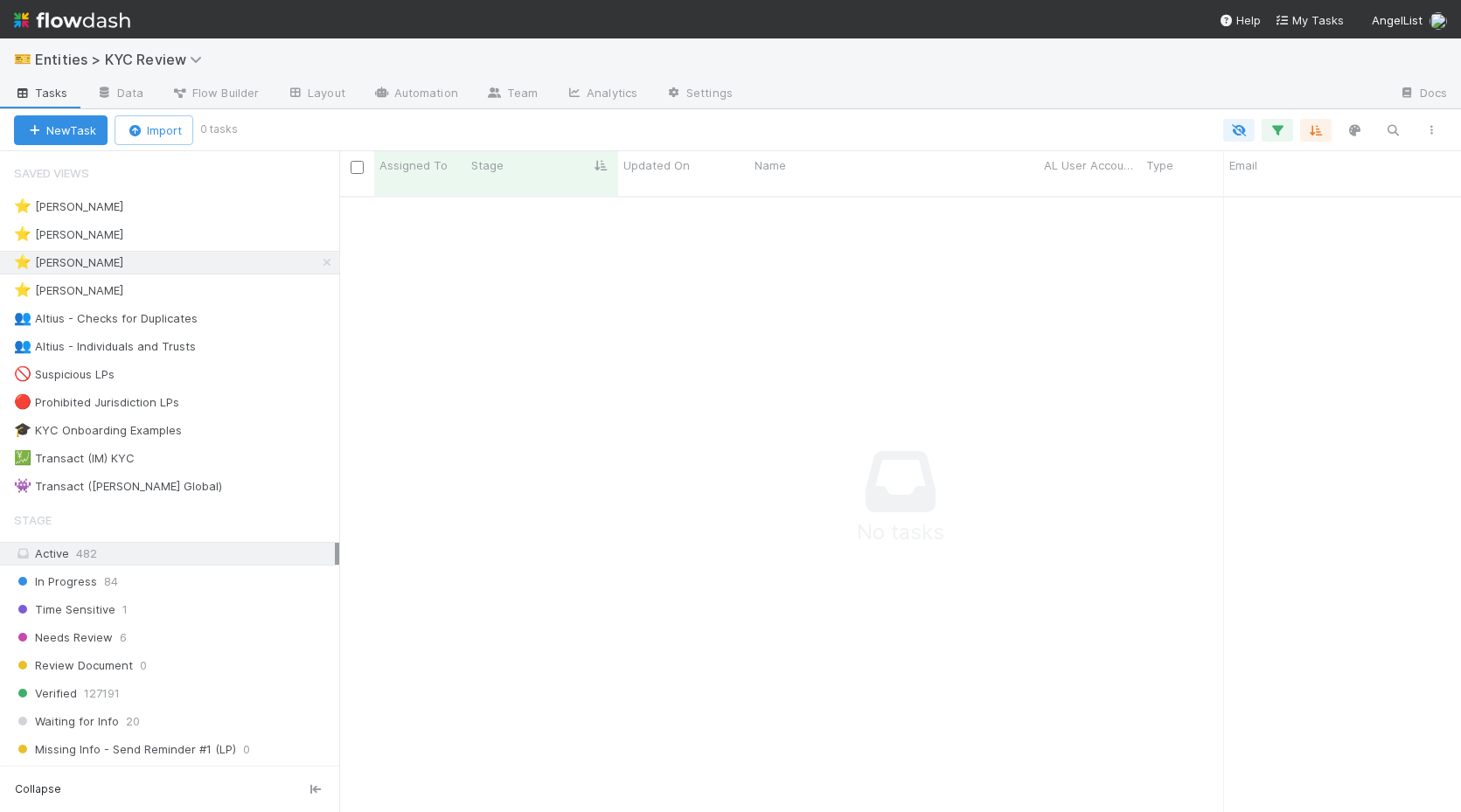
scroll to position [629, 1121]
click at [225, 197] on div "⭐ Alice Wo 1" at bounding box center [176, 206] width 325 height 22
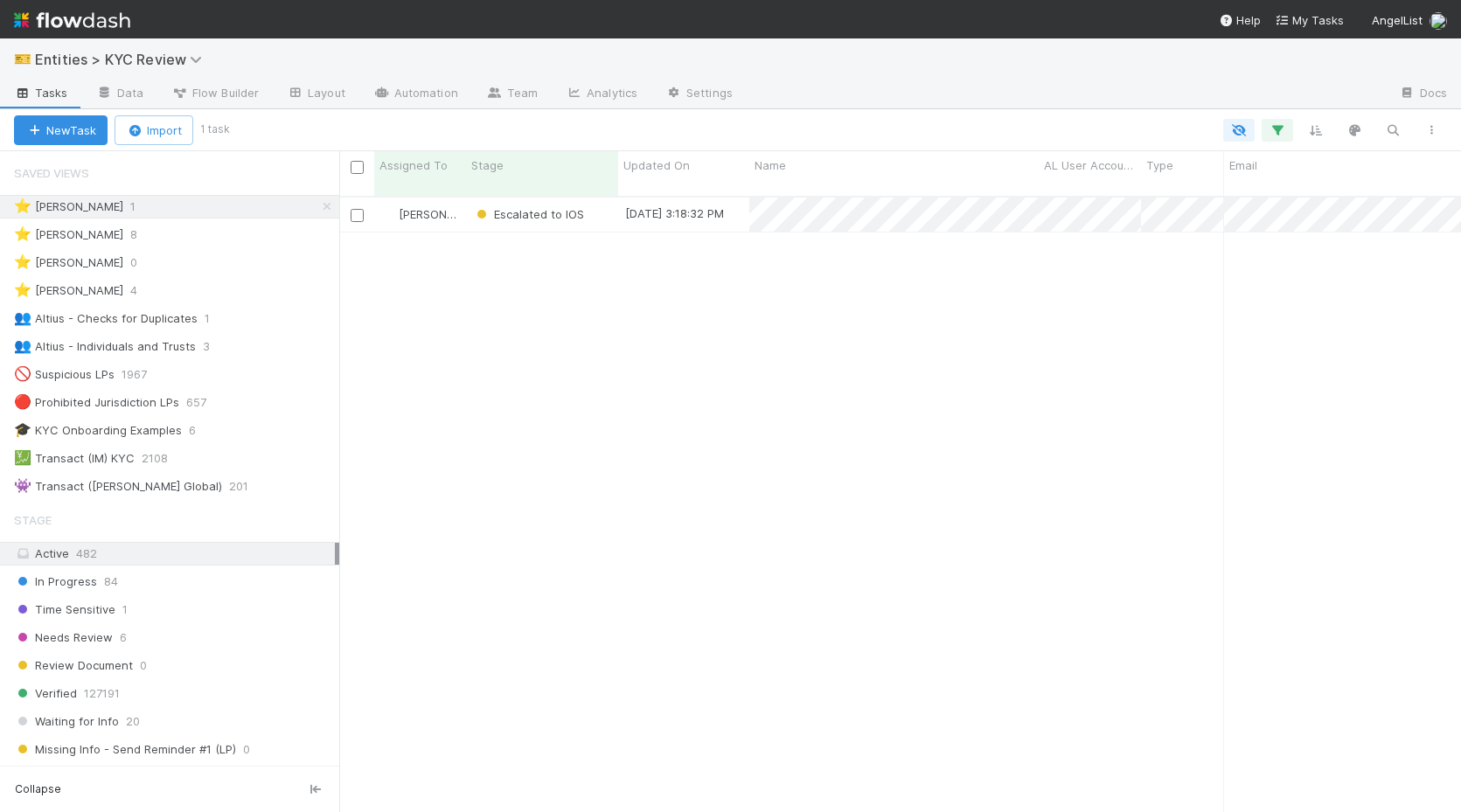
scroll to position [629, 1121]
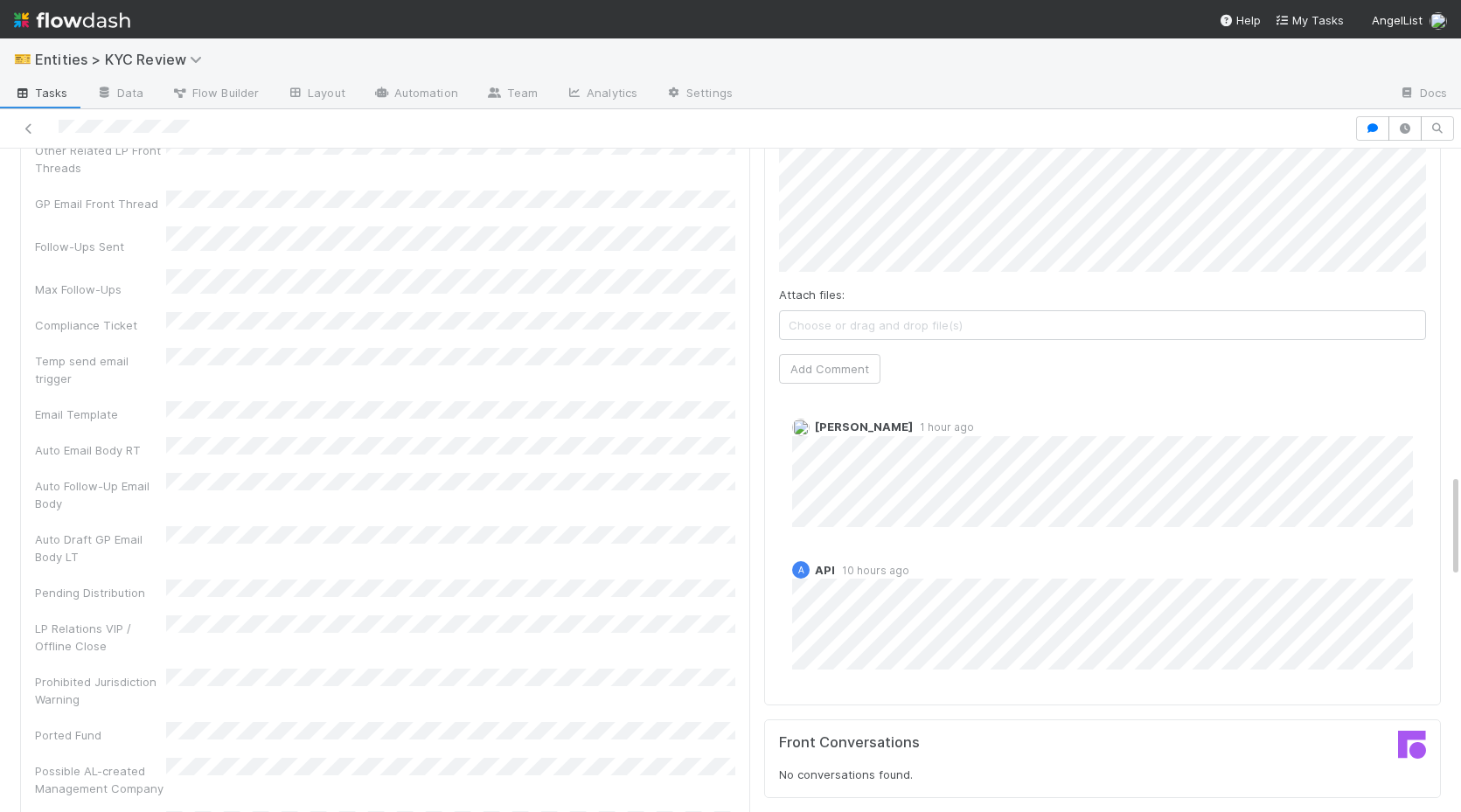
scroll to position [2044, 0]
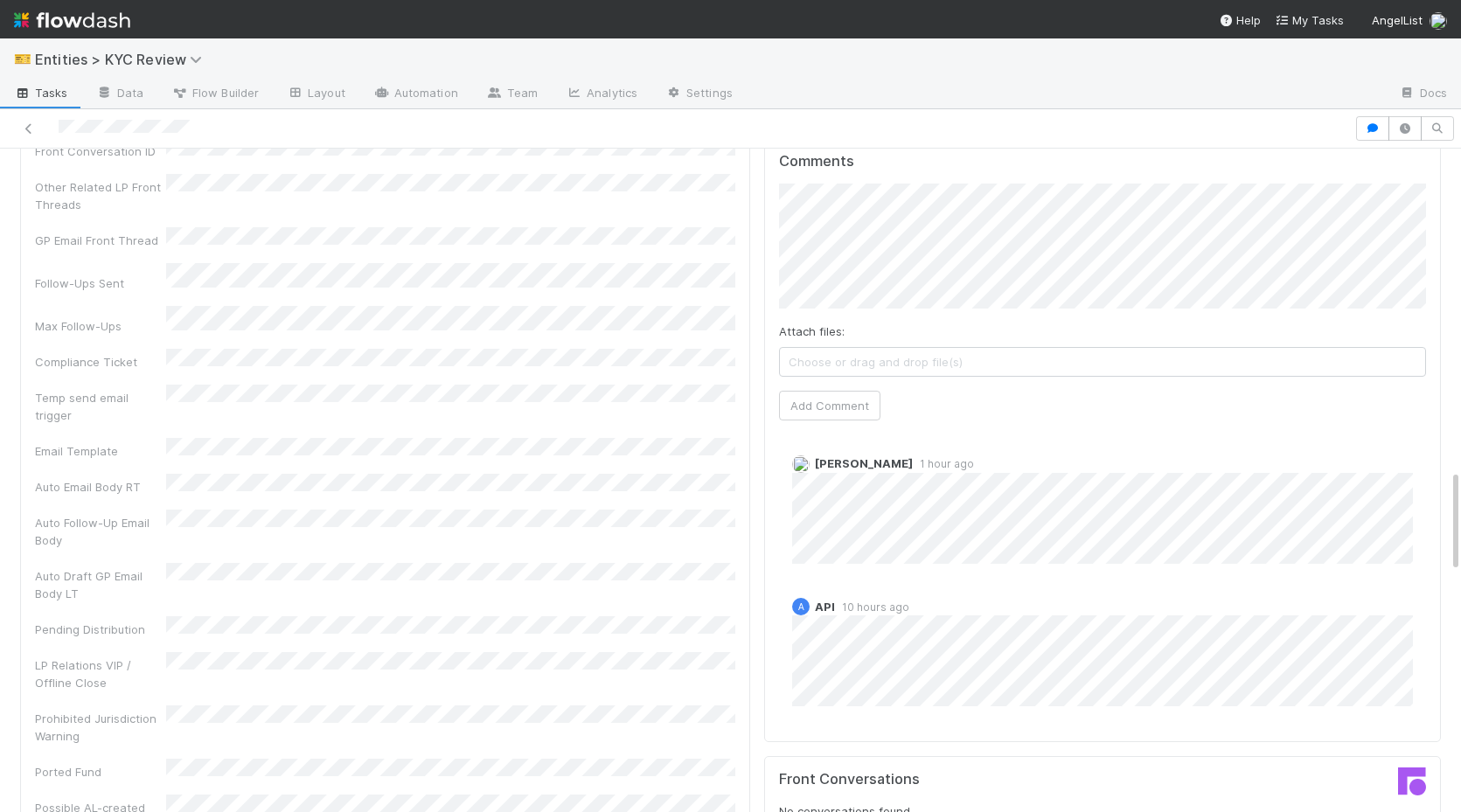
click at [776, 202] on div "Comments Attach files: Choose or drag and drop file(s) Add Comment Karen Jane S…" at bounding box center [1102, 440] width 677 height 604
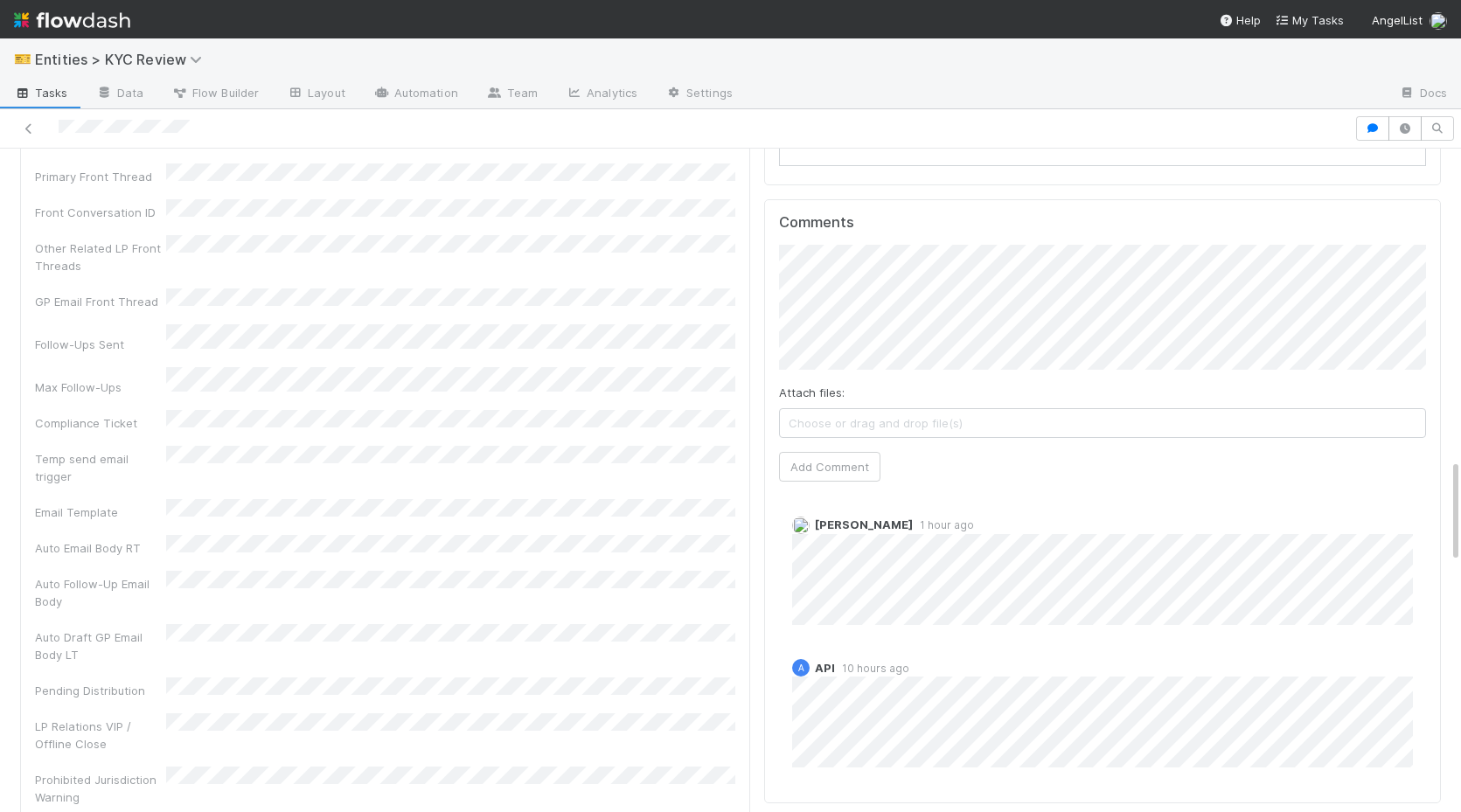
scroll to position [1974, 0]
click at [807, 460] on button "Add Comment" at bounding box center [830, 475] width 102 height 30
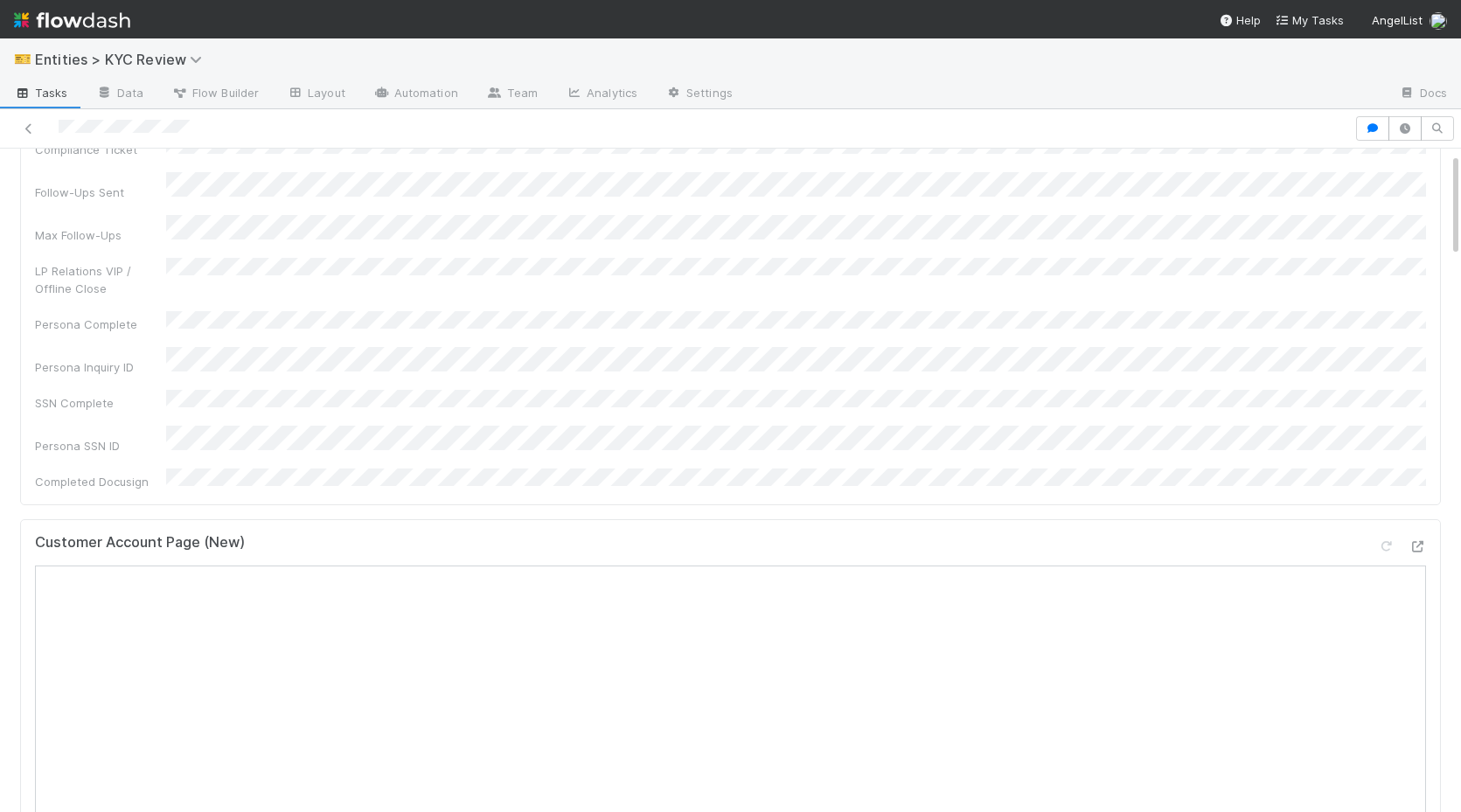
scroll to position [0, 0]
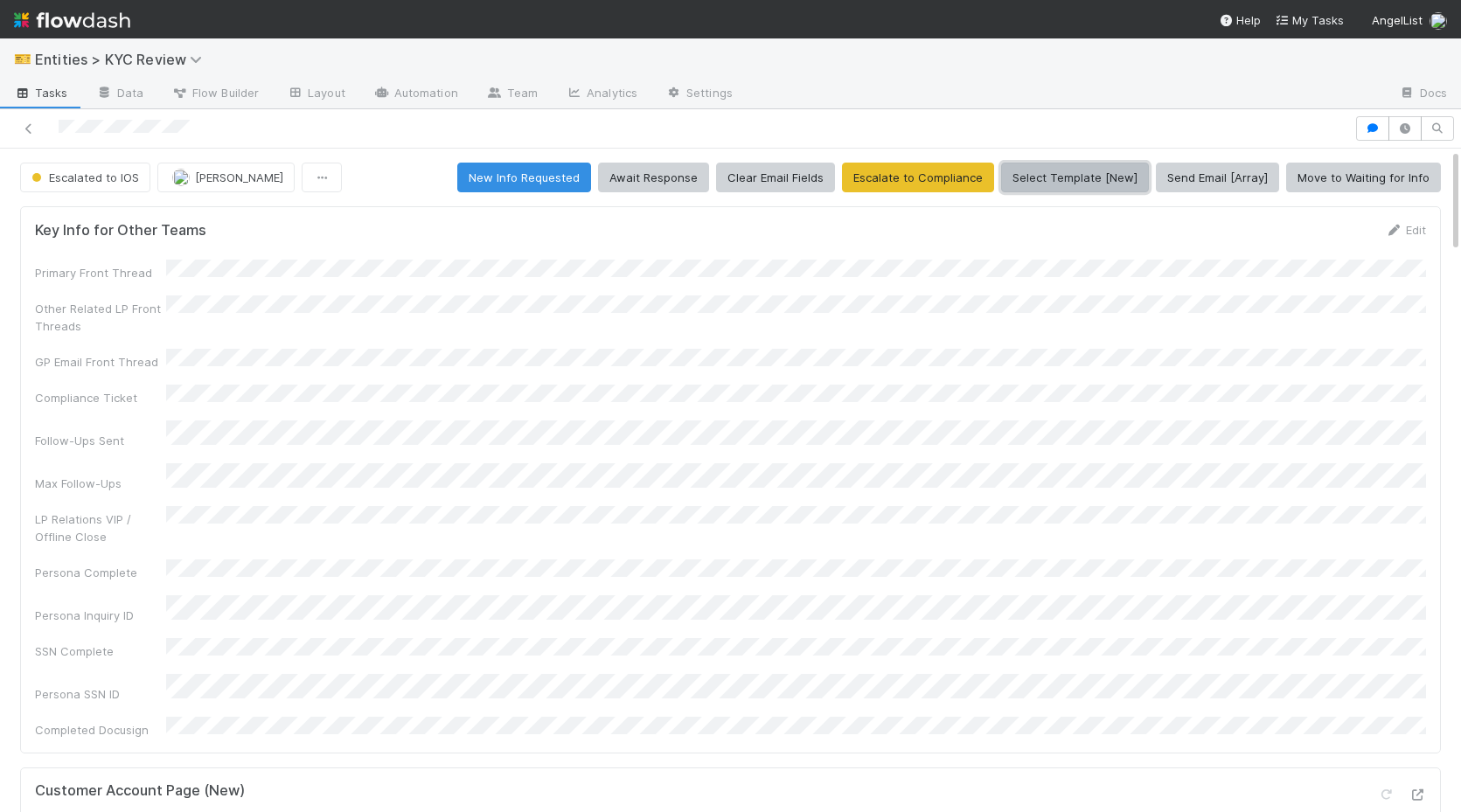
click at [1049, 170] on button "Select Template [New]" at bounding box center [1075, 177] width 148 height 30
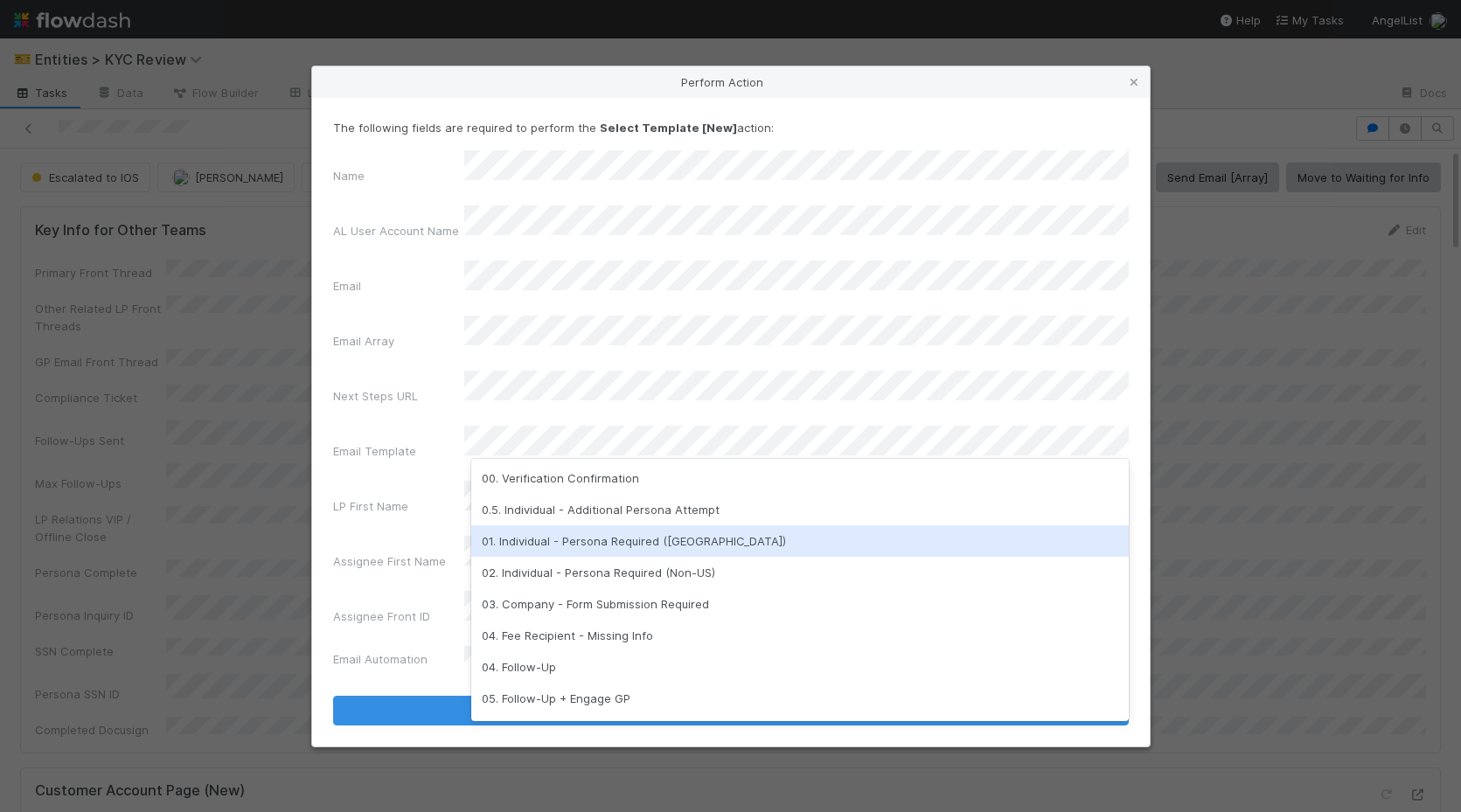
click at [594, 541] on div "01. Individual - Persona Required (US)" at bounding box center [800, 540] width 657 height 32
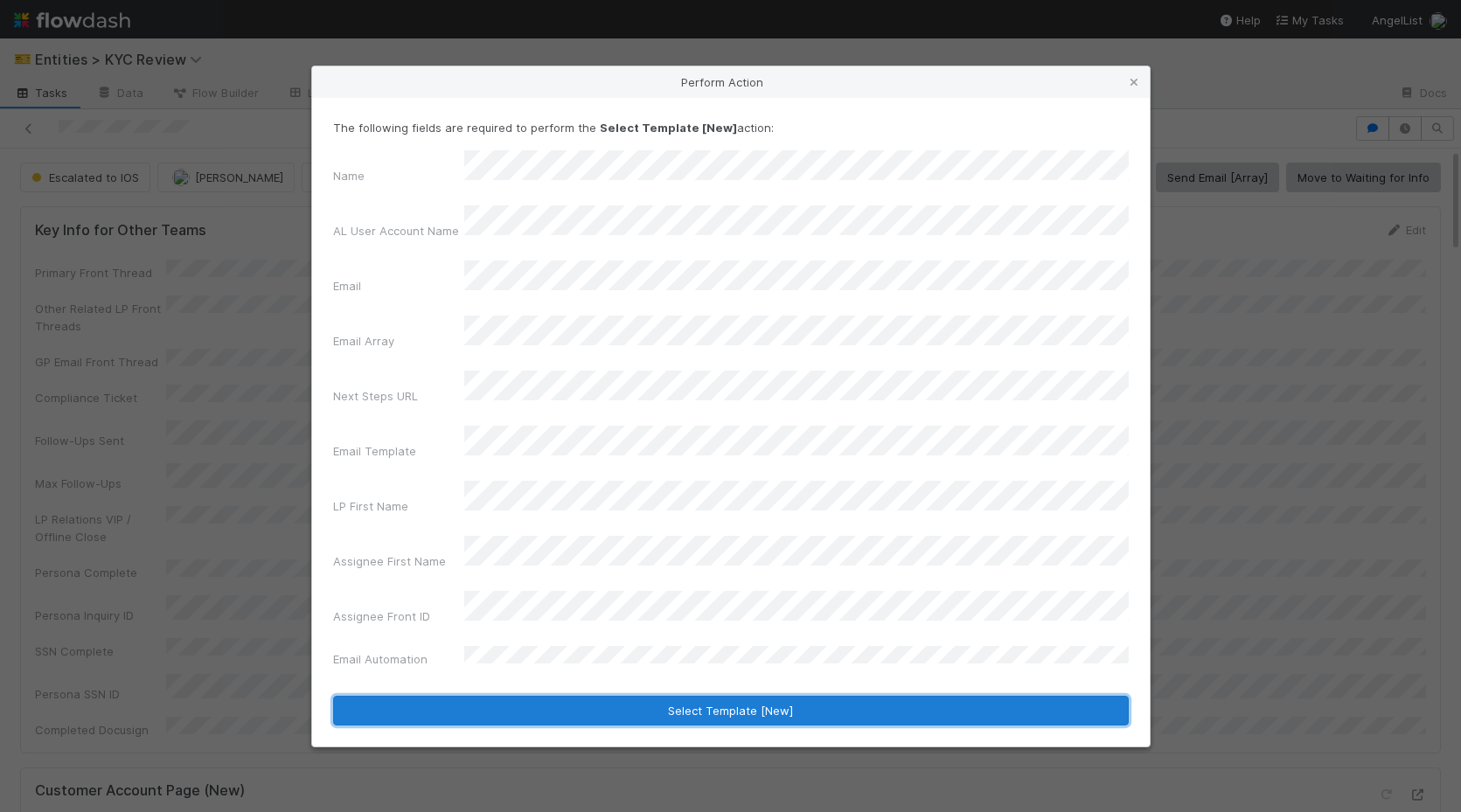
click at [618, 696] on button "Select Template [New]" at bounding box center [730, 710] width 795 height 30
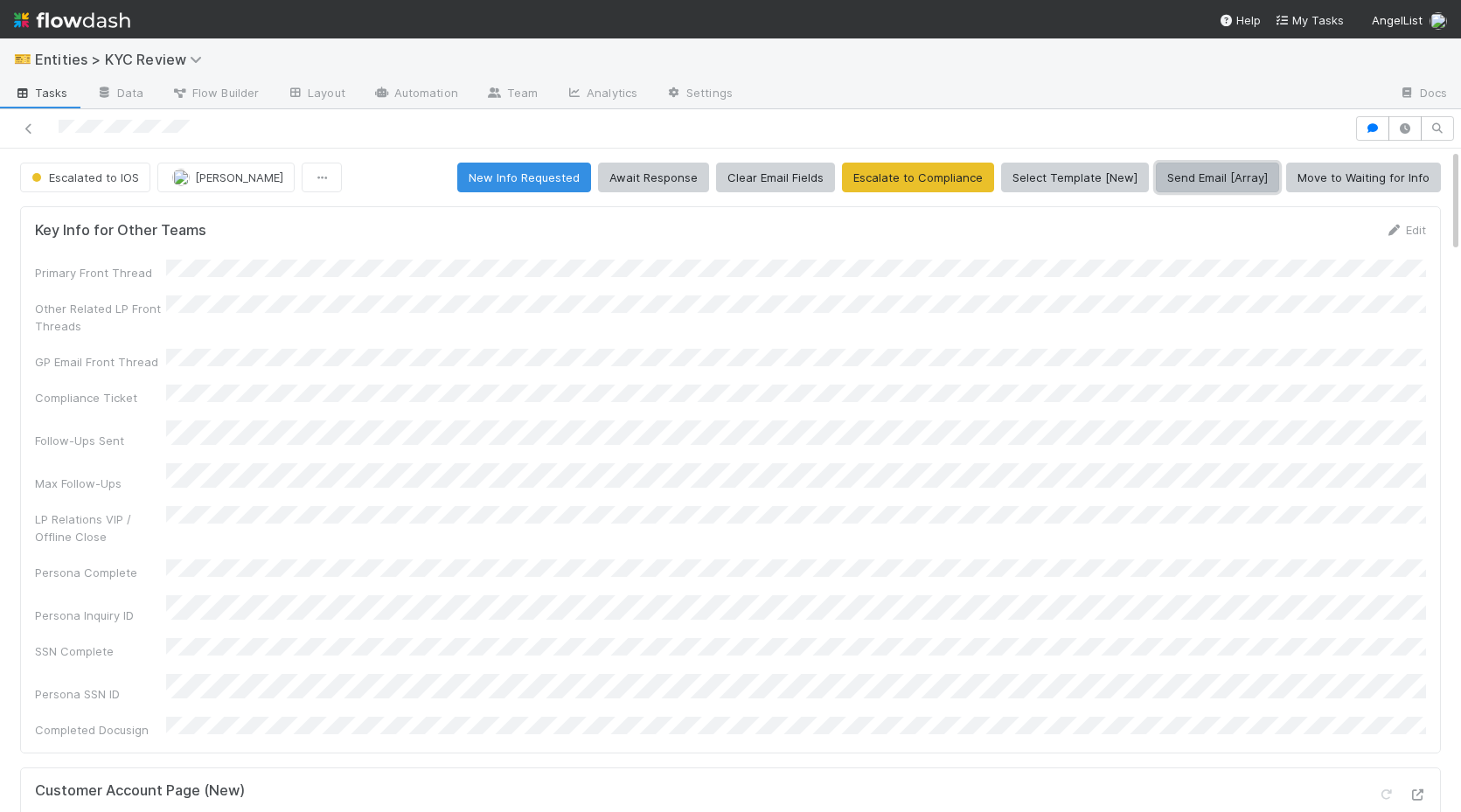
click at [1185, 186] on button "Send Email [Array]" at bounding box center [1218, 177] width 124 height 30
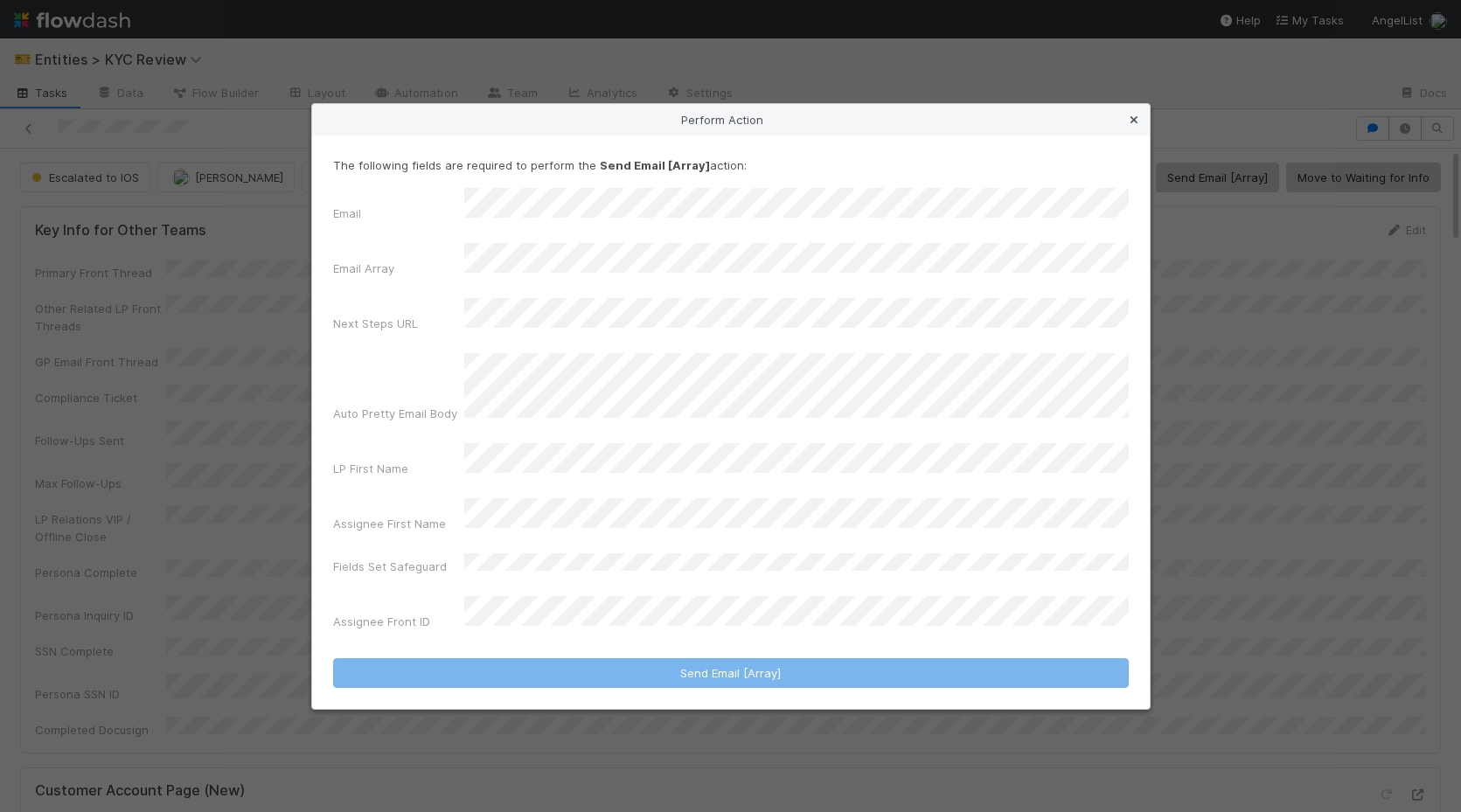
click at [1125, 128] on link at bounding box center [1133, 119] width 17 height 17
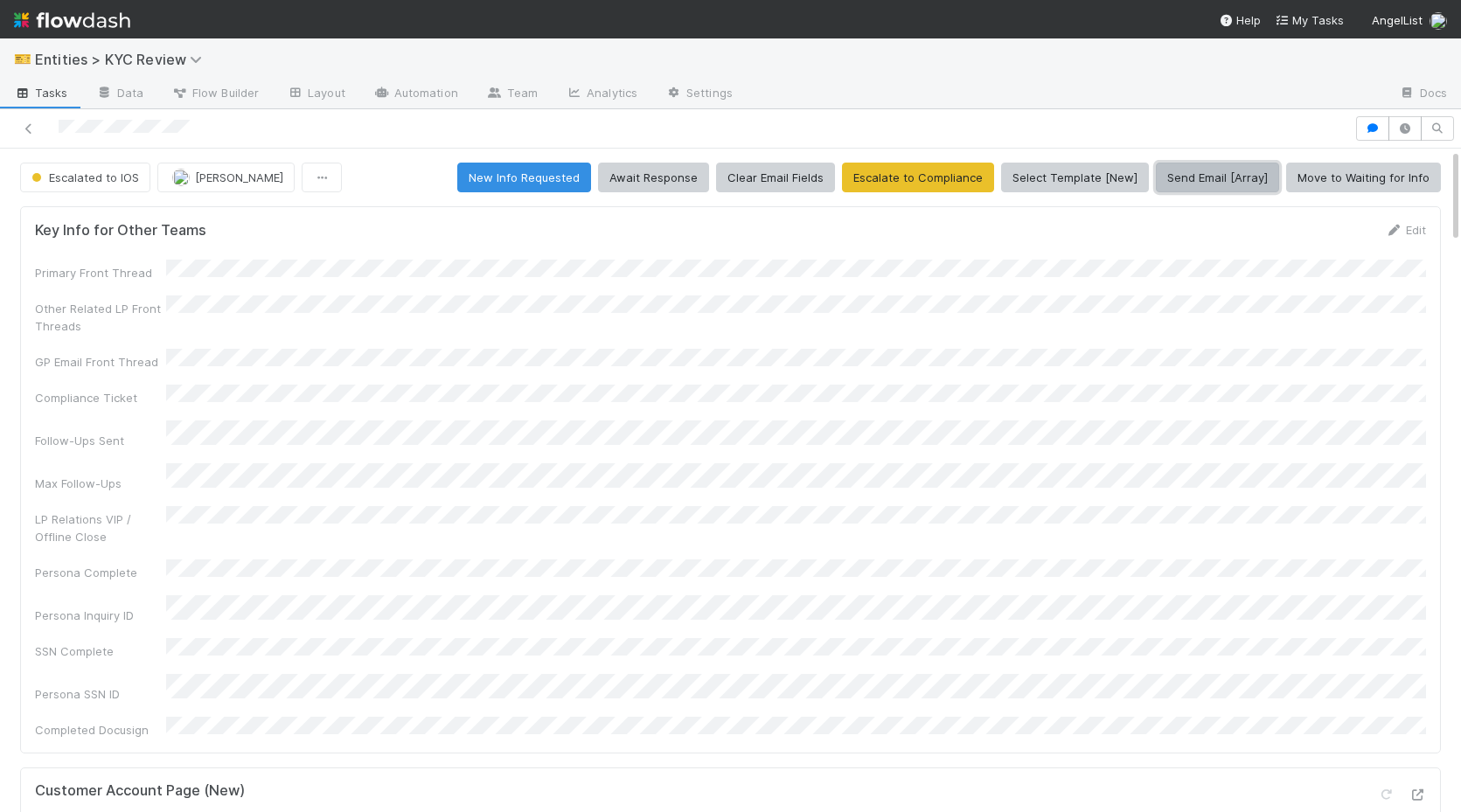
click at [1238, 183] on button "Send Email [Array]" at bounding box center [1218, 177] width 124 height 30
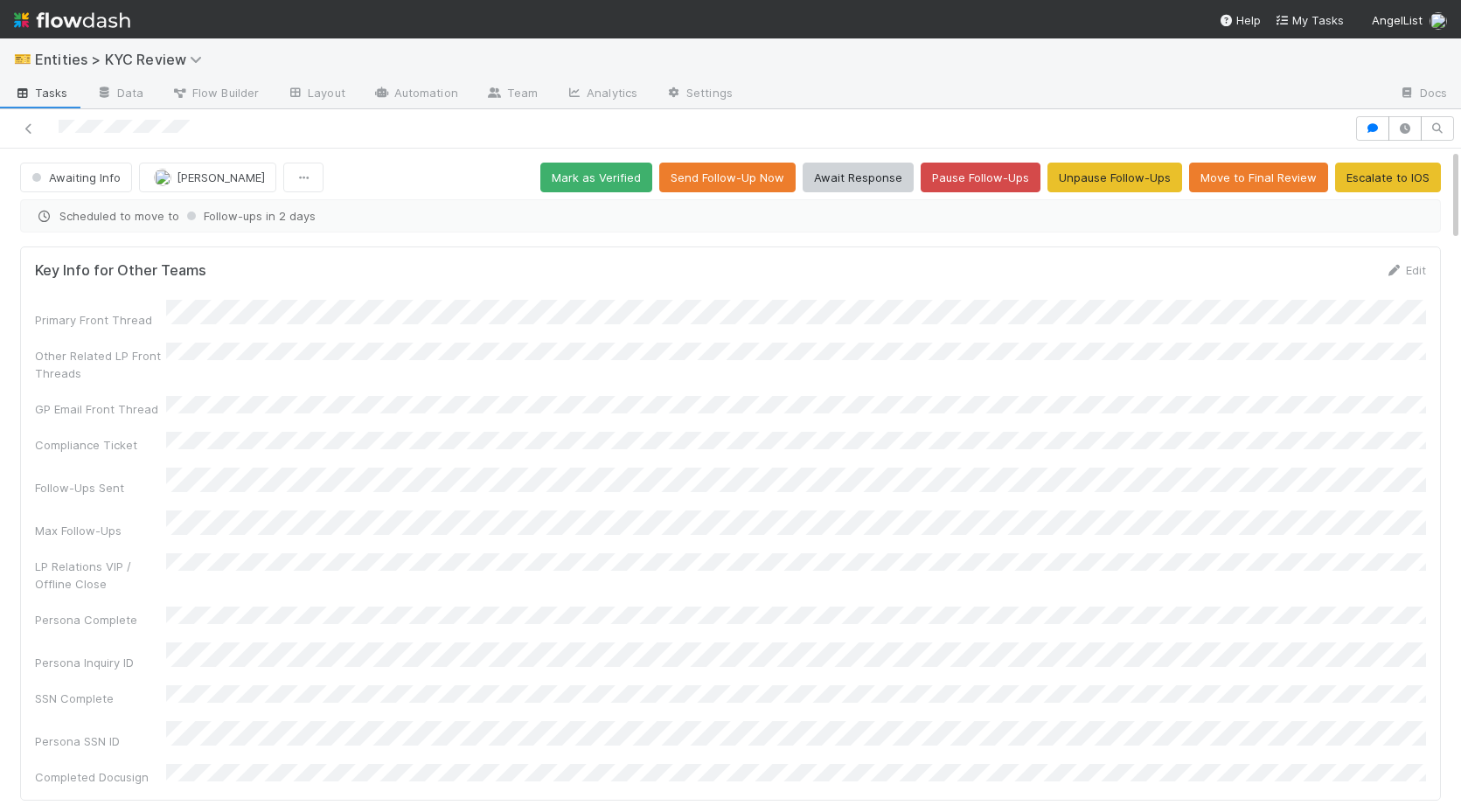
click at [23, 104] on link "Tasks" at bounding box center [41, 94] width 82 height 28
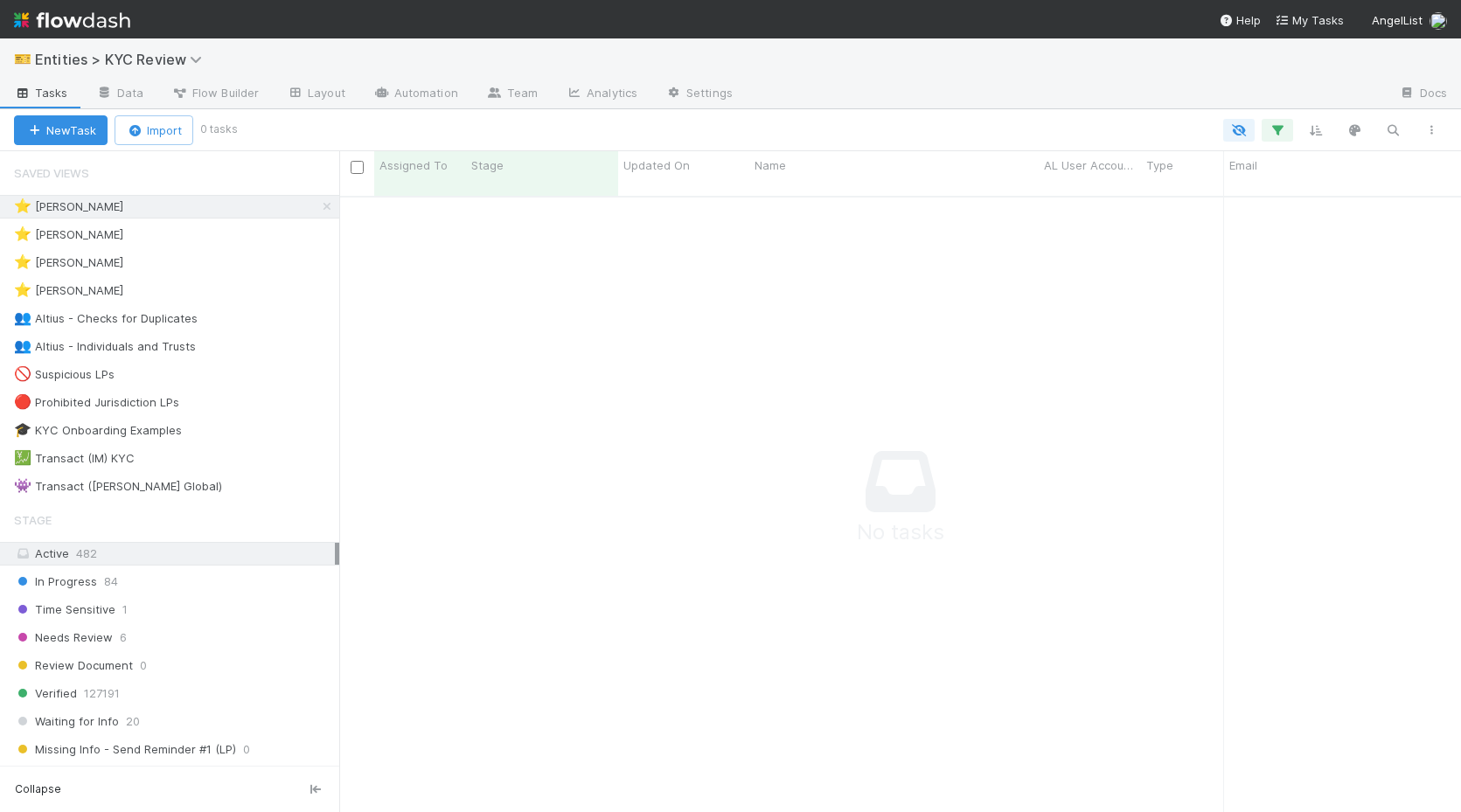
scroll to position [0, 1]
click at [217, 253] on div "⭐ Madison Stomberg 0" at bounding box center [176, 262] width 325 height 22
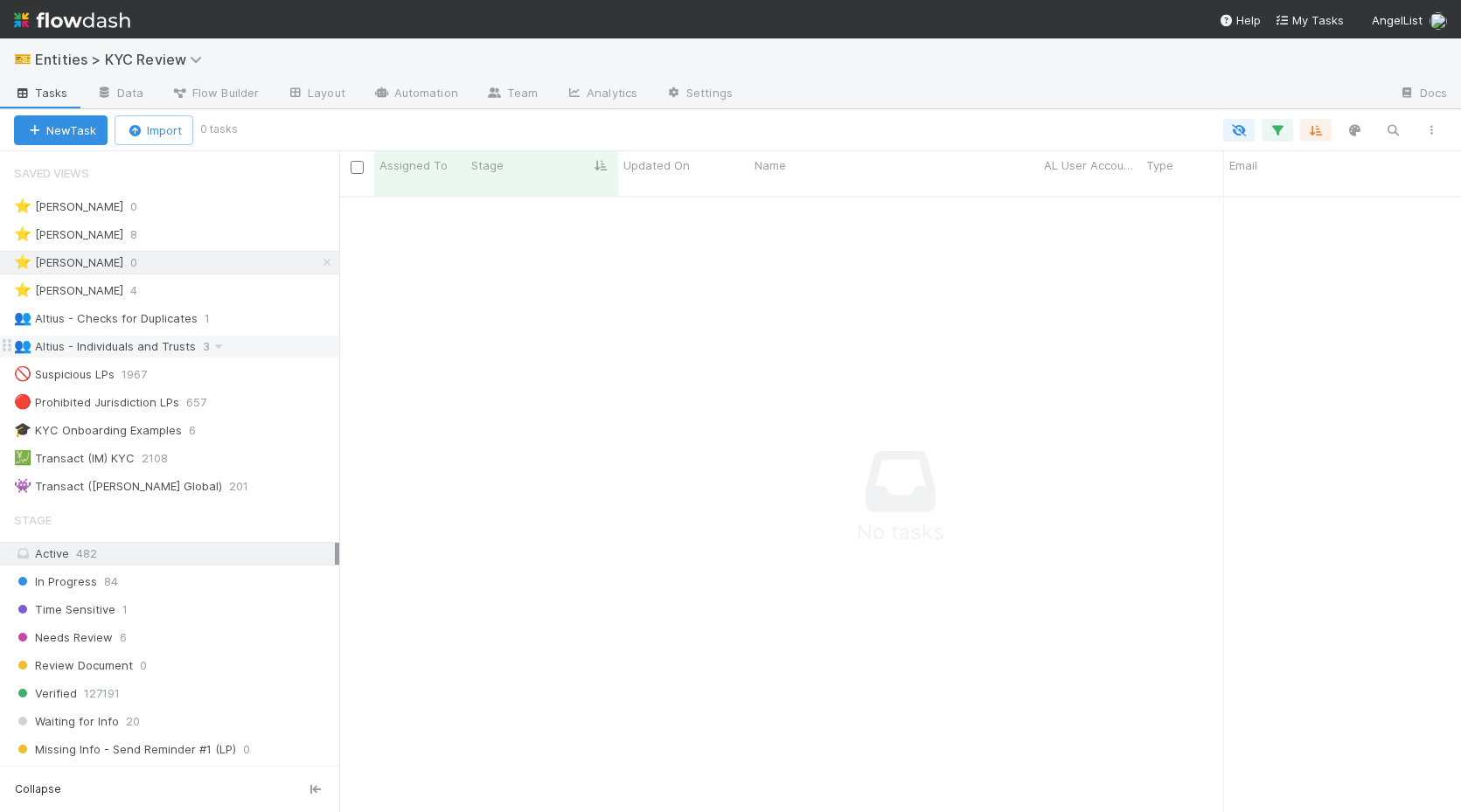
scroll to position [629, 1121]
click at [215, 629] on div "Needs Review 6" at bounding box center [176, 638] width 325 height 22
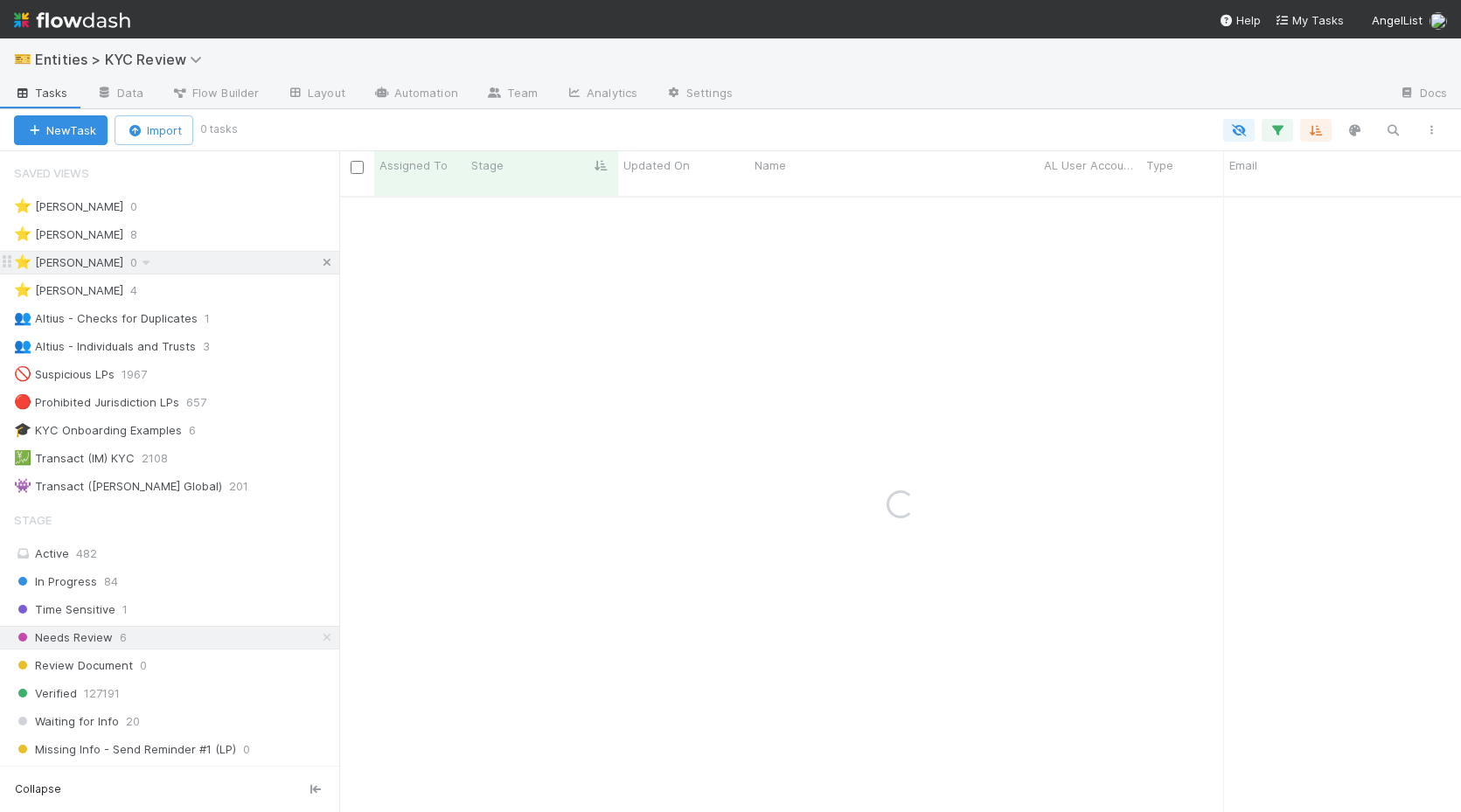
click at [330, 272] on link at bounding box center [326, 262] width 17 height 22
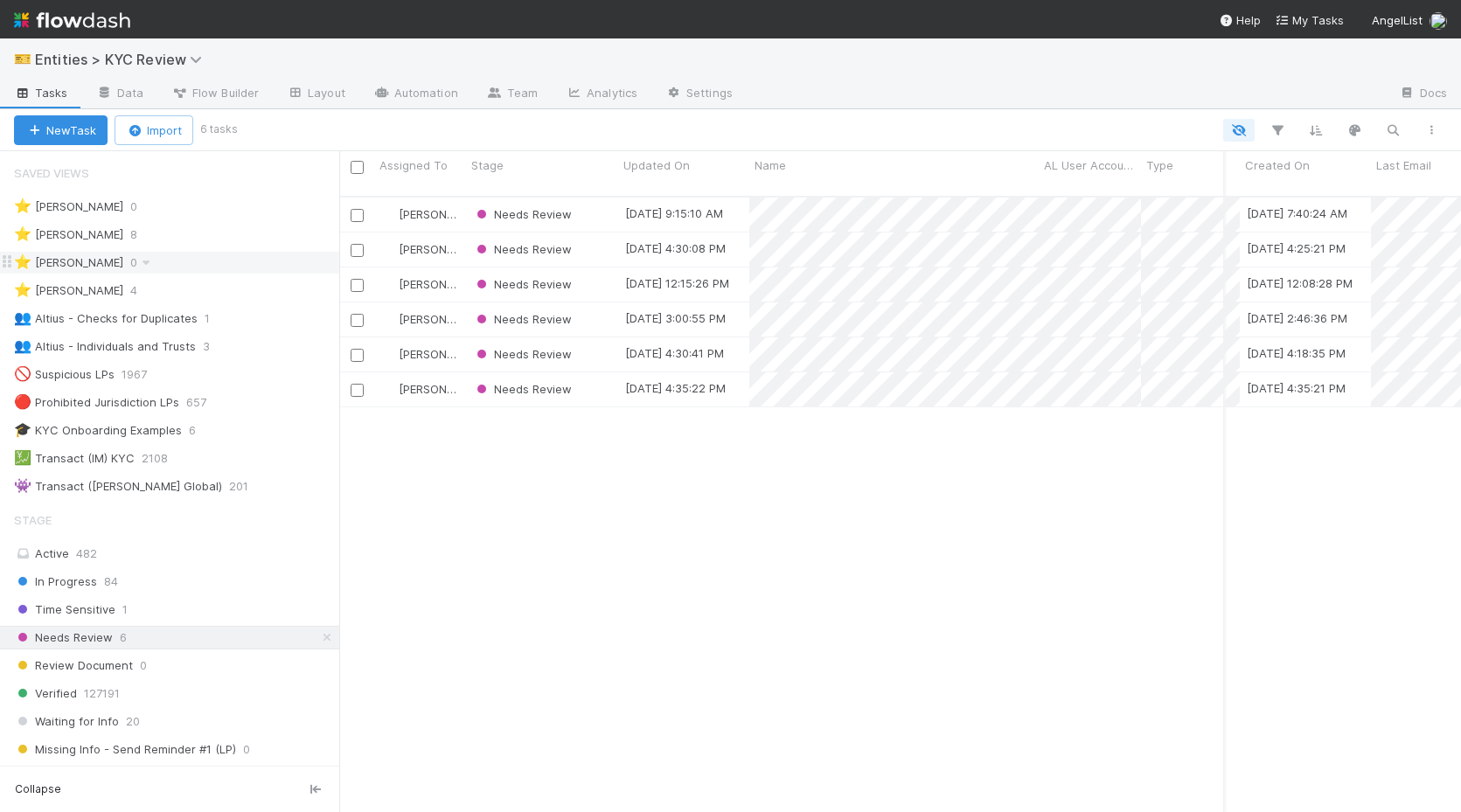
scroll to position [0, 595]
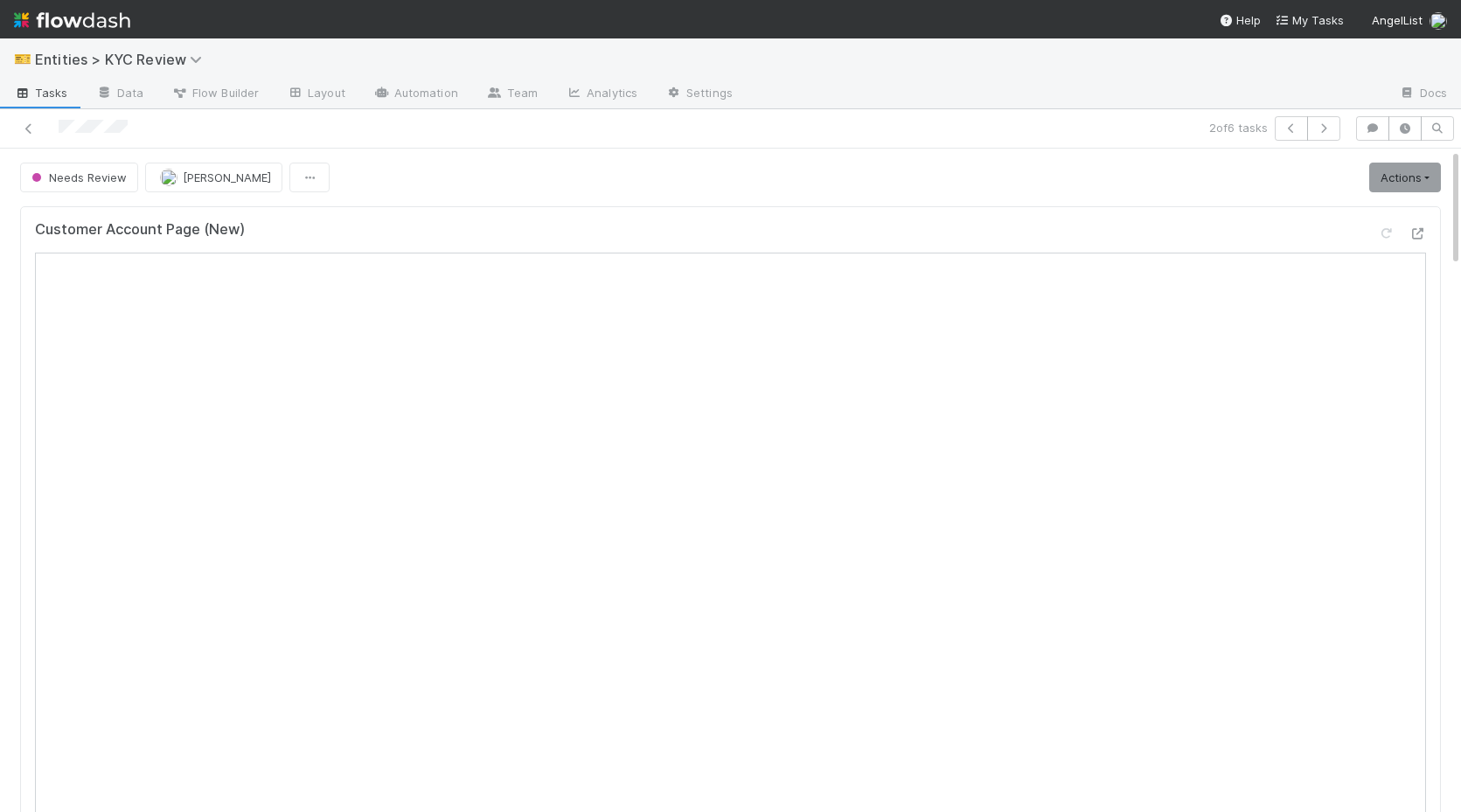
click at [18, 133] on div at bounding box center [343, 128] width 673 height 25
click at [35, 130] on icon at bounding box center [28, 129] width 17 height 12
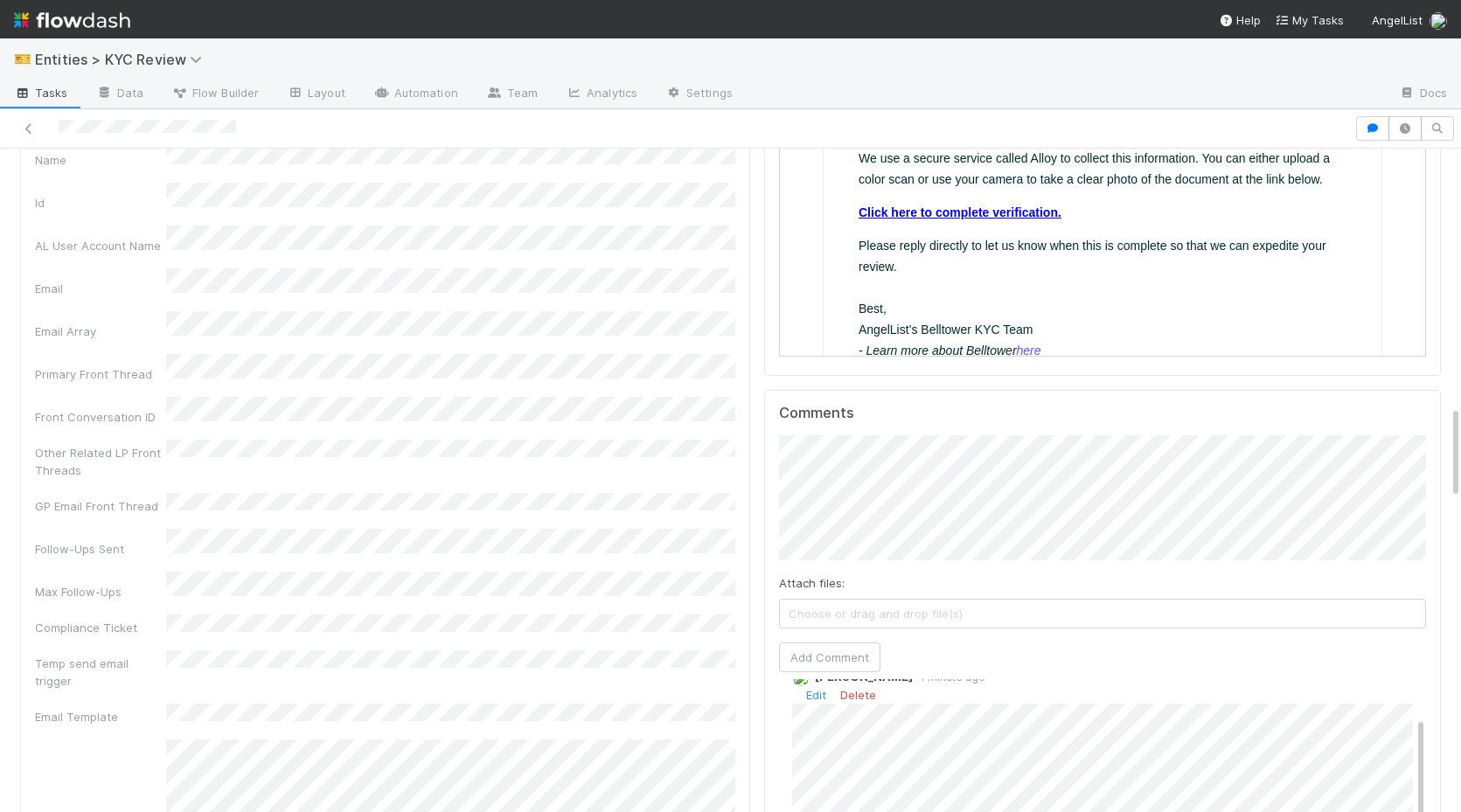
scroll to position [32, 0]
click at [778, 681] on div "Comments Attach files: Choose or drag and drop file(s) Add Comment Madison Stom…" at bounding box center [1102, 717] width 677 height 655
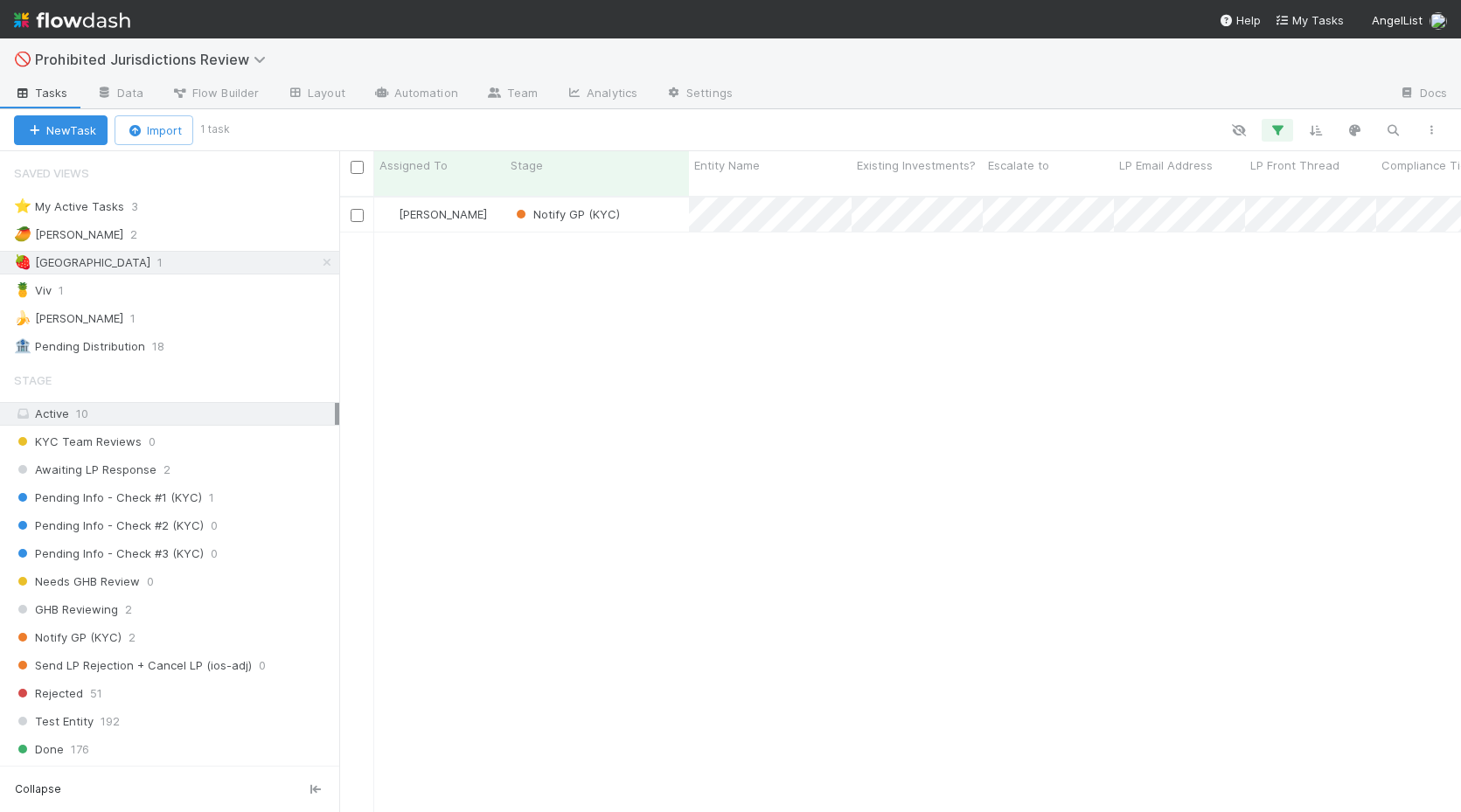
scroll to position [629, 1121]
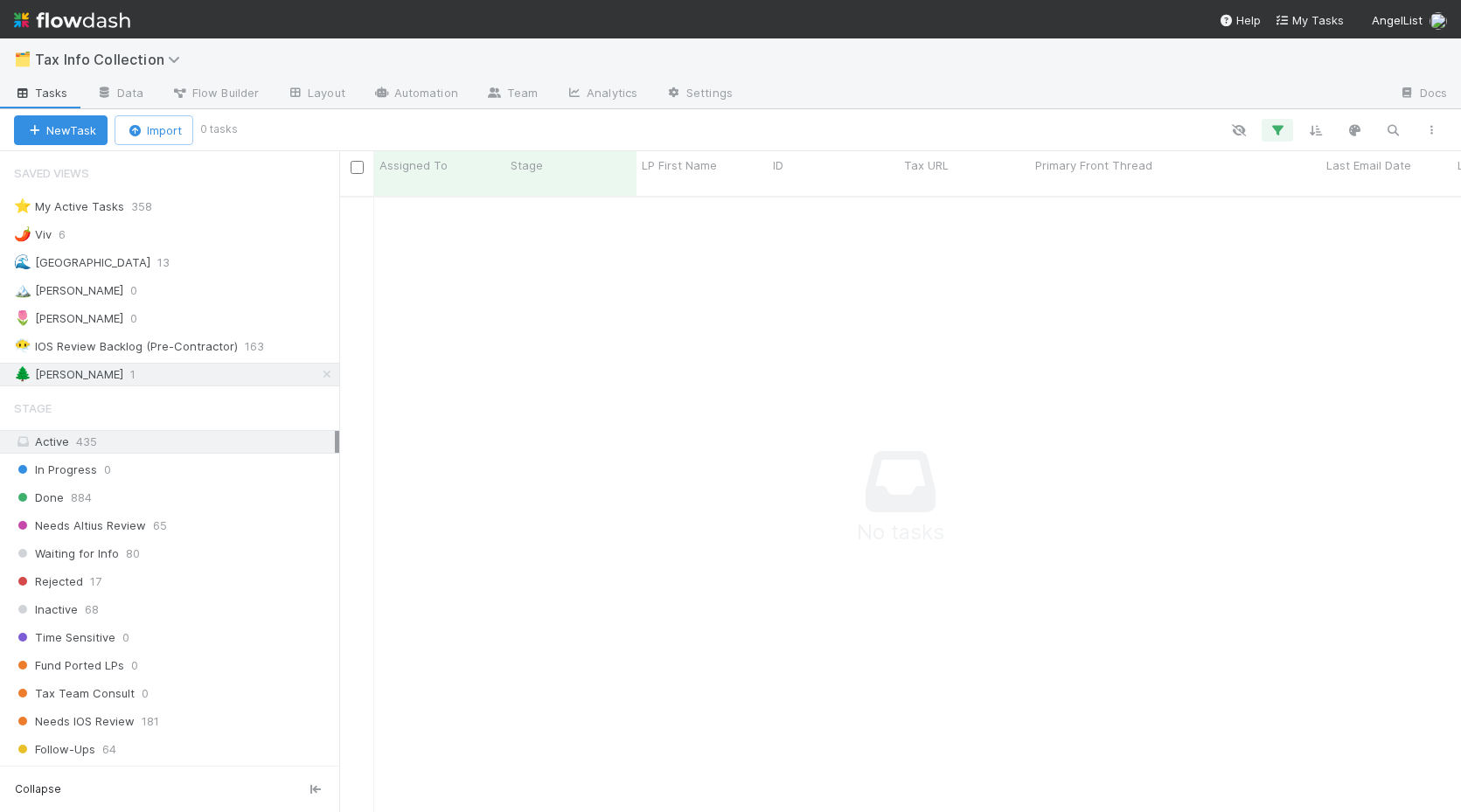
scroll to position [629, 1121]
click at [326, 378] on icon at bounding box center [326, 374] width 17 height 12
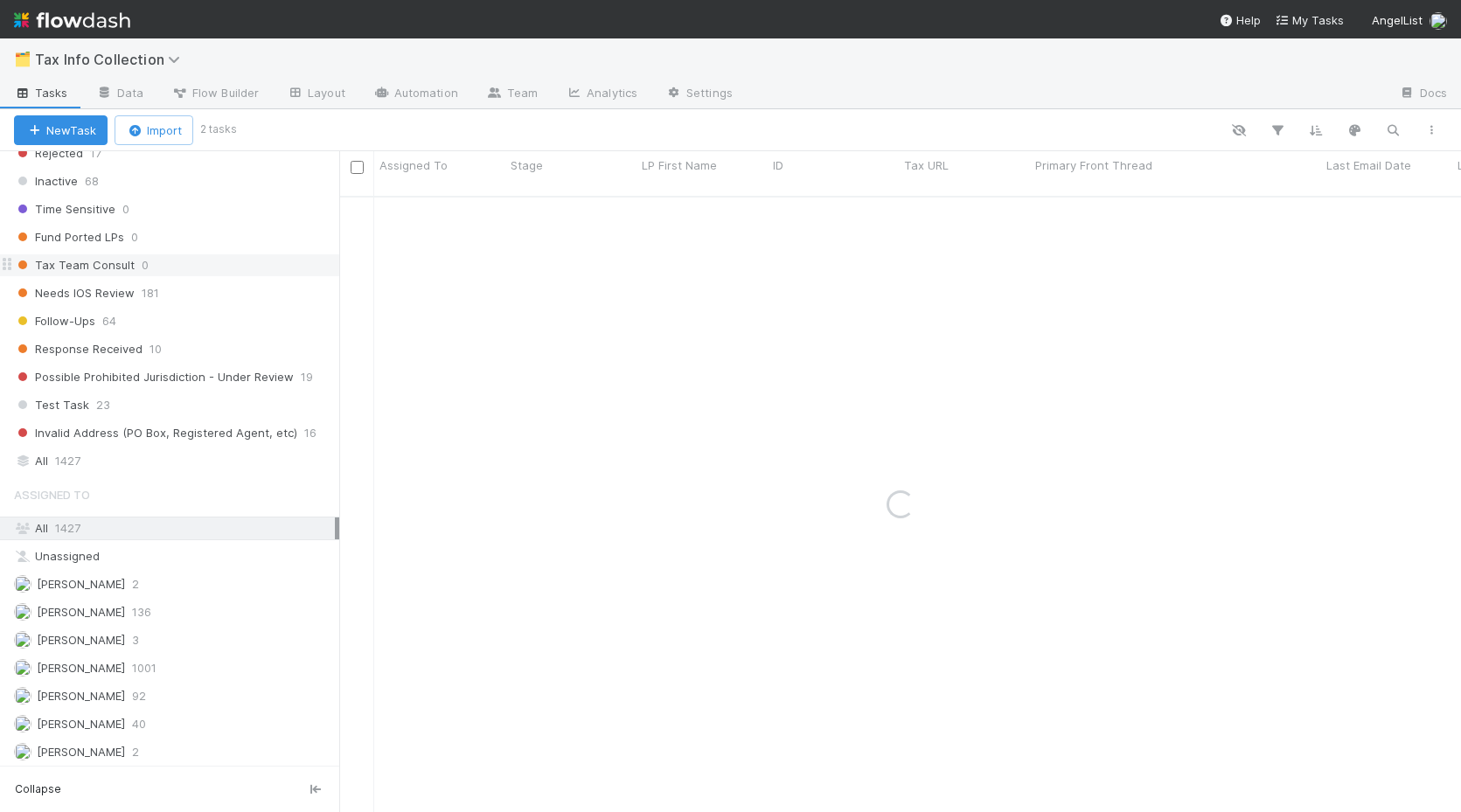
scroll to position [431, 0]
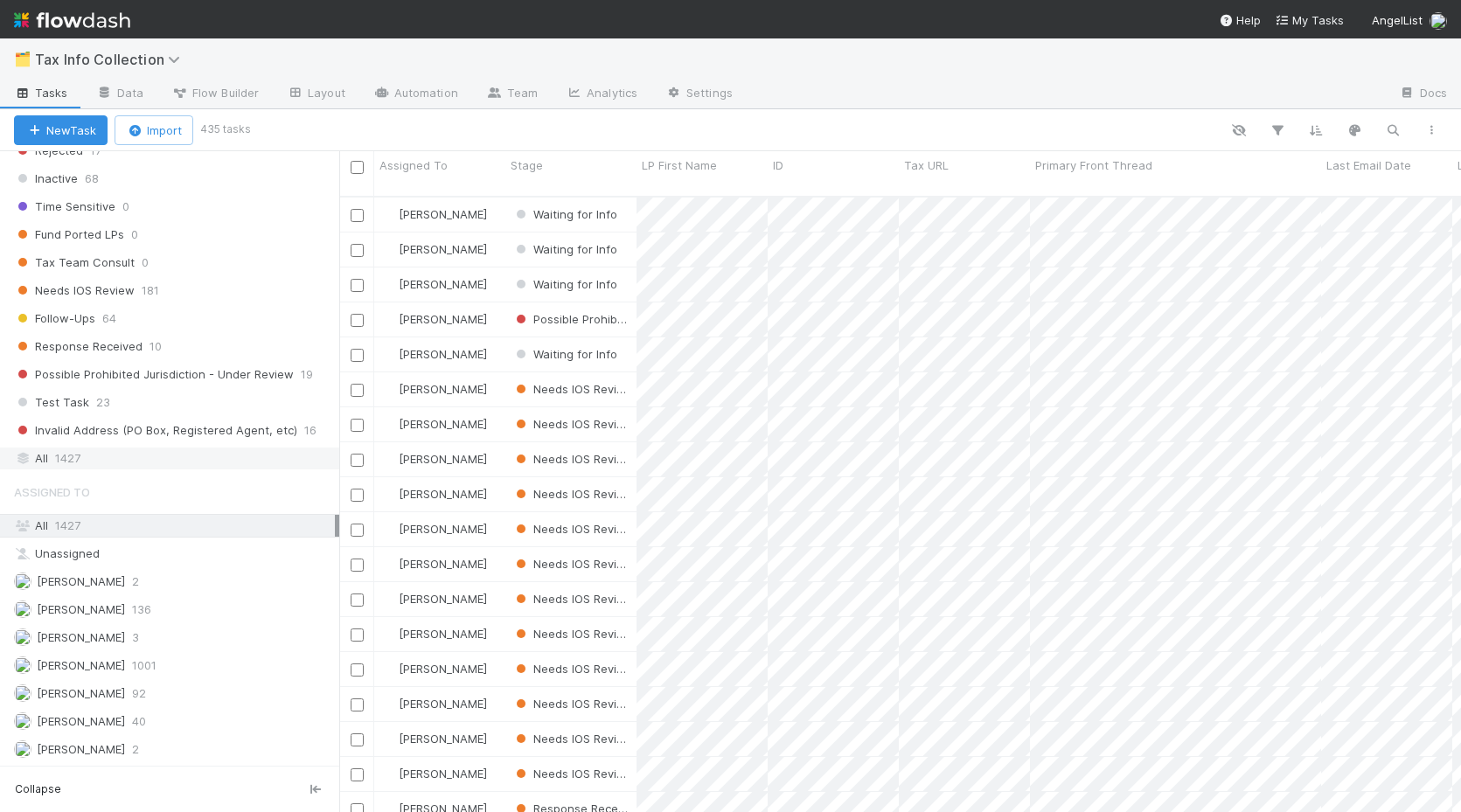
click at [159, 463] on div "All 1427" at bounding box center [174, 459] width 321 height 22
click at [1277, 130] on icon "button" at bounding box center [1277, 130] width 17 height 15
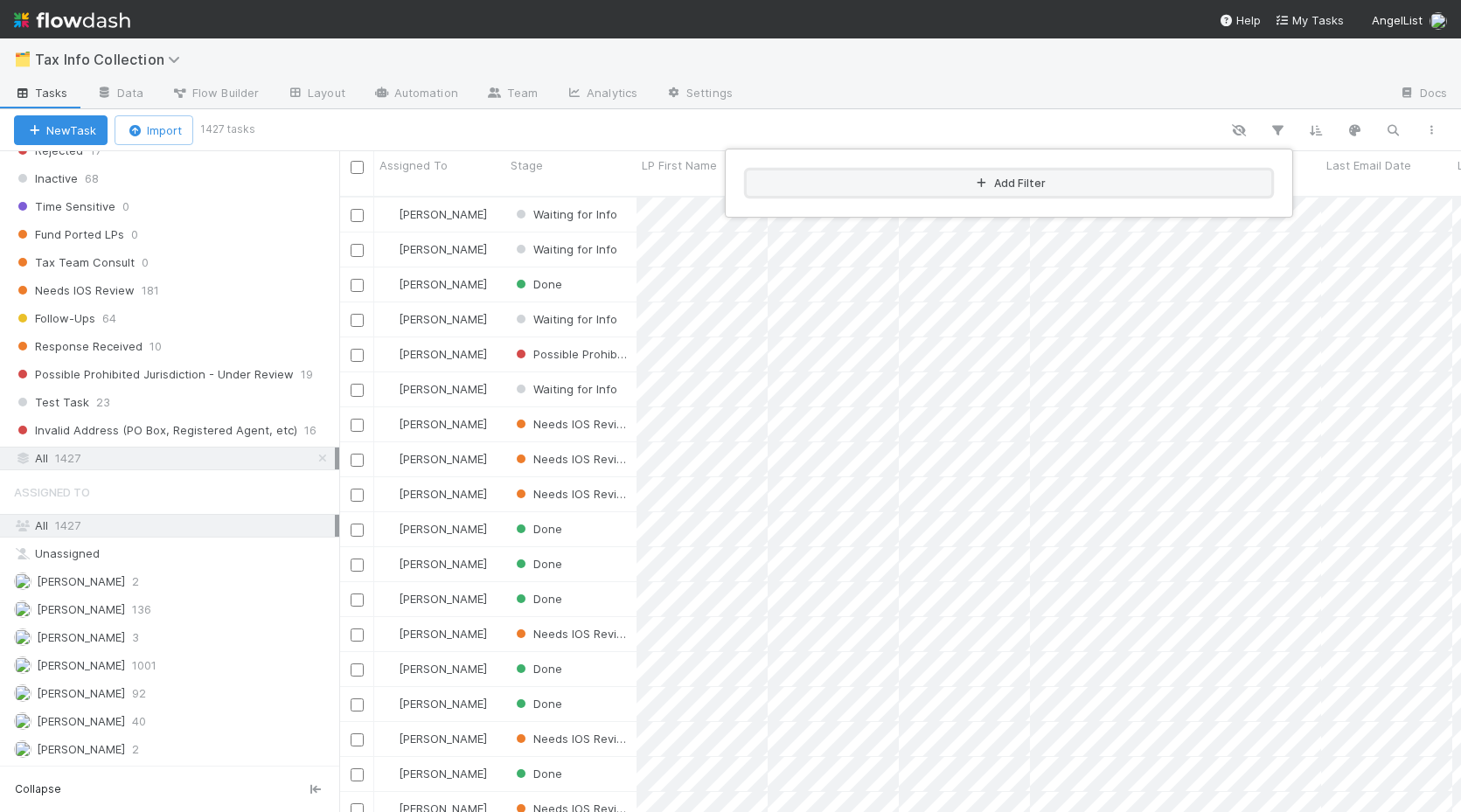
click at [1135, 177] on button "Add Filter" at bounding box center [1009, 183] width 524 height 25
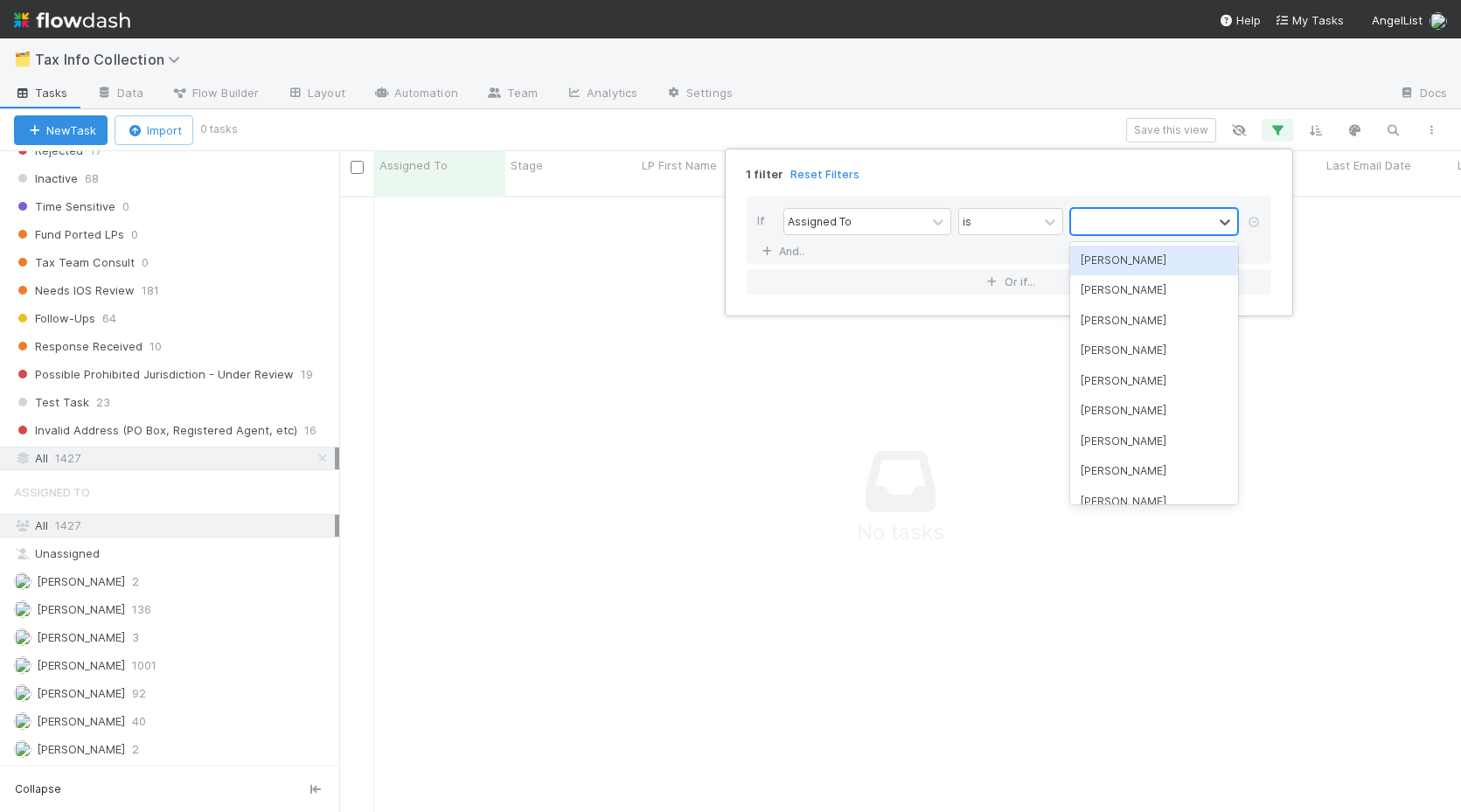
click at [1115, 211] on div at bounding box center [1141, 222] width 142 height 25
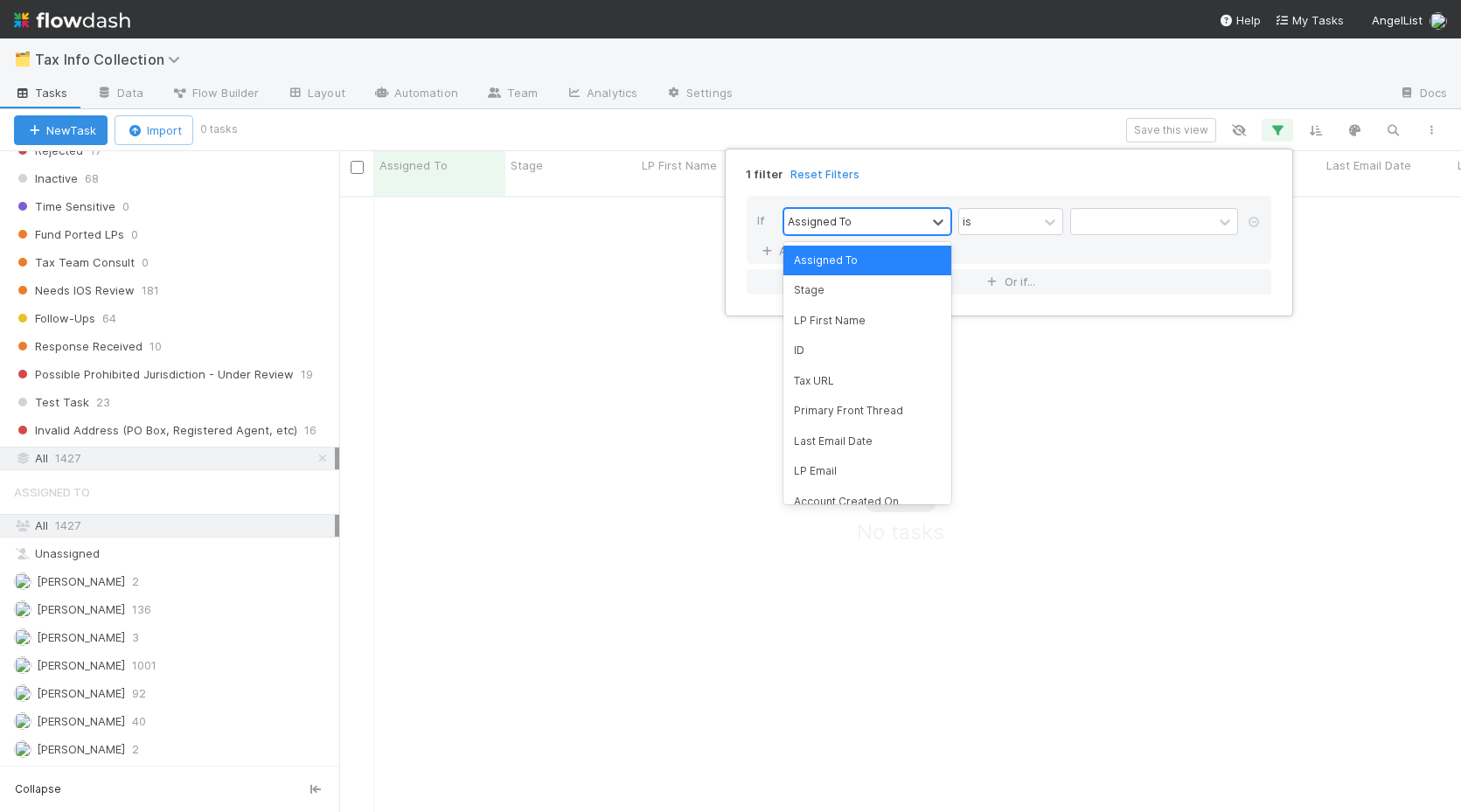
click at [883, 221] on div "Assigned To" at bounding box center [855, 222] width 142 height 25
type input "ori"
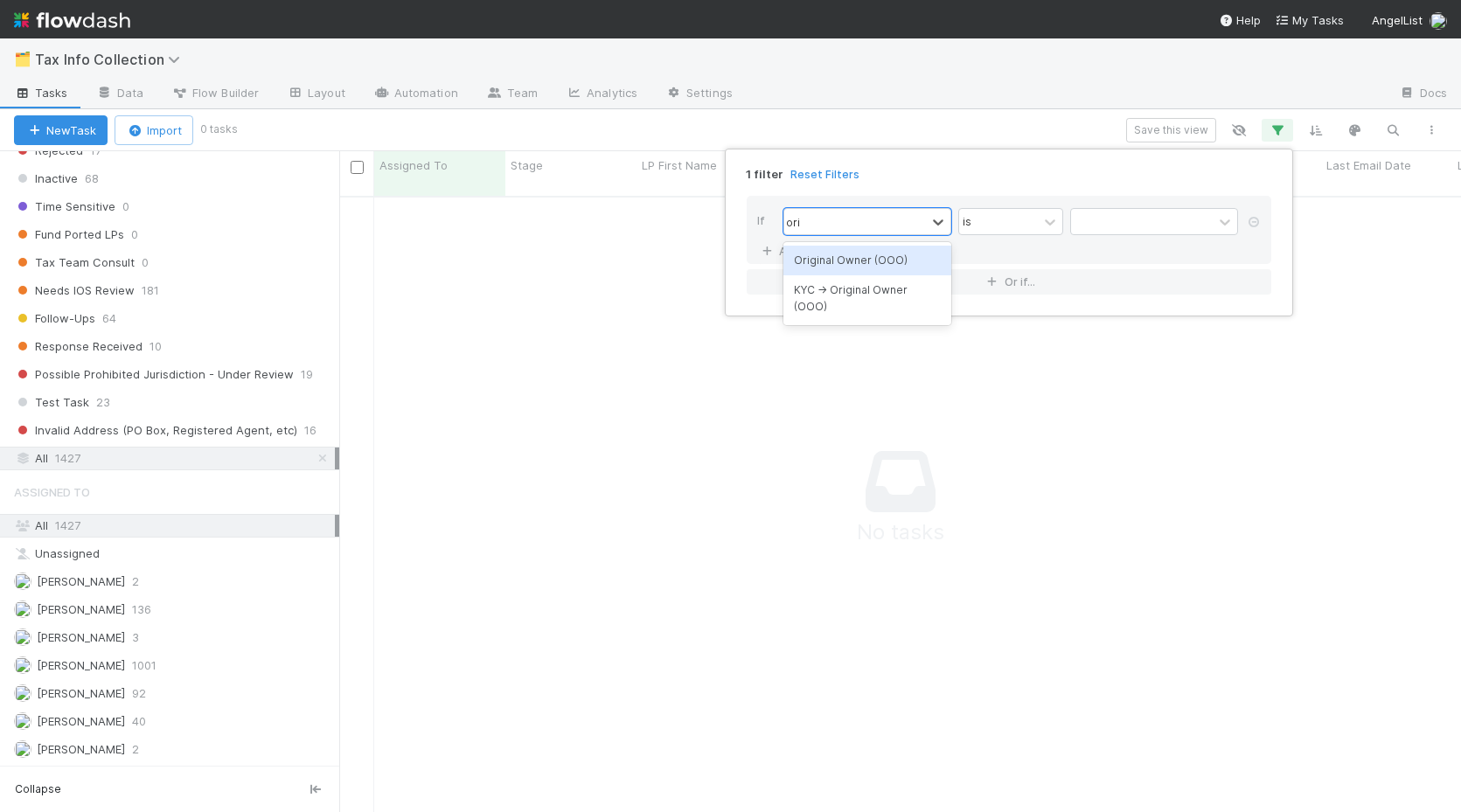
click at [830, 265] on div "Original Owner (OOO)" at bounding box center [867, 260] width 168 height 30
click at [1118, 209] on div at bounding box center [1154, 222] width 168 height 27
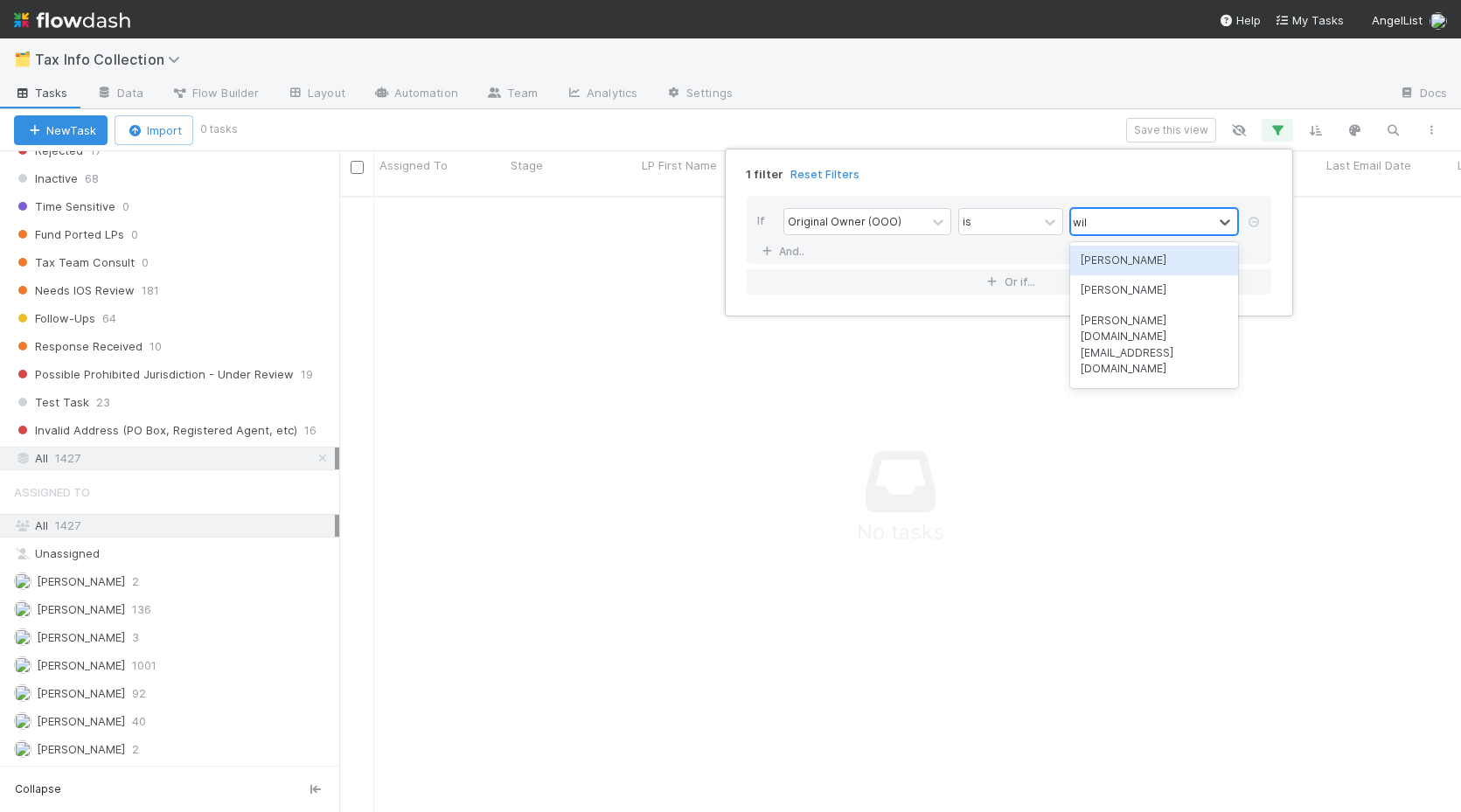
type input "will"
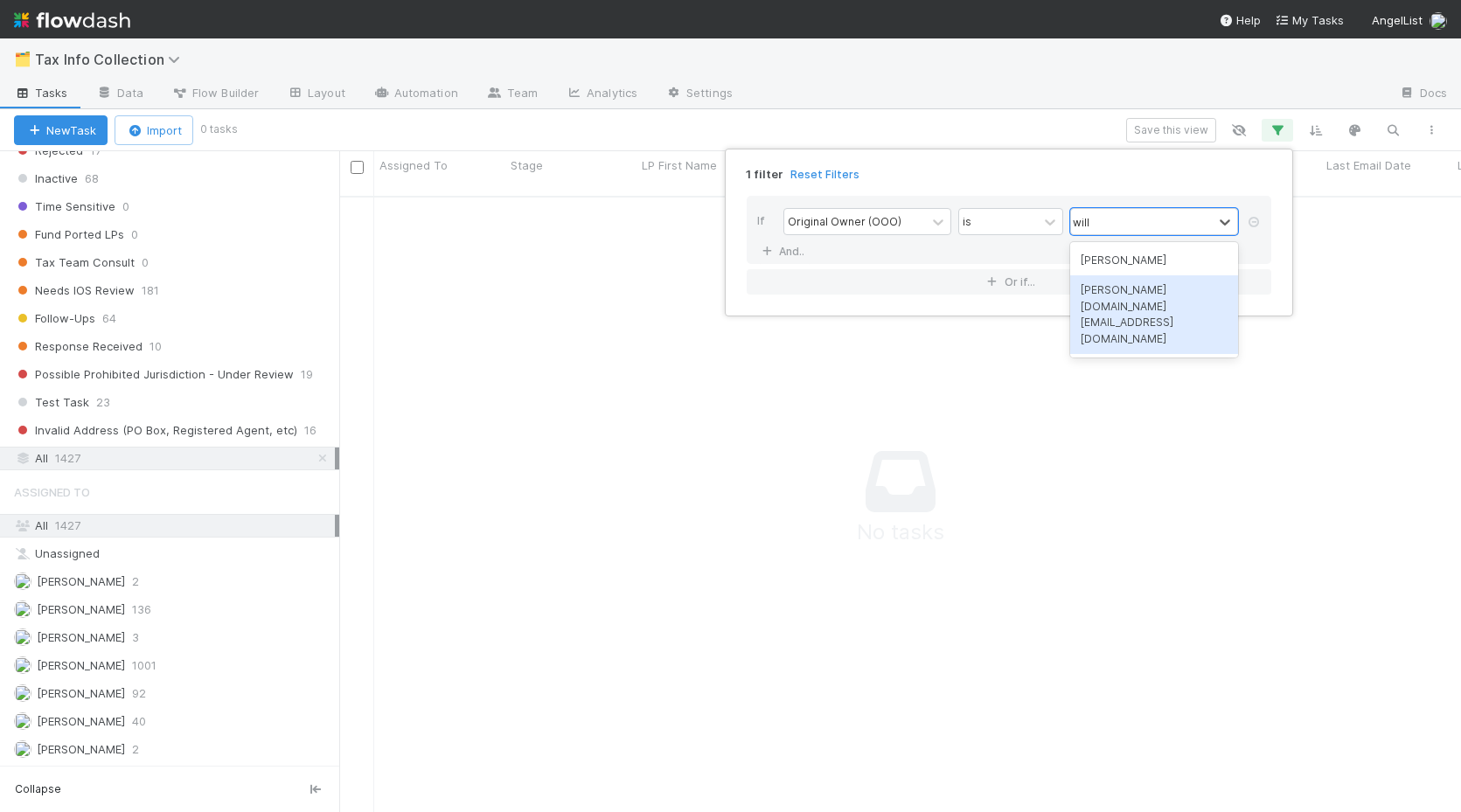
click at [1140, 291] on div "william.axalan.vi@belltowerfunds.com" at bounding box center [1154, 314] width 168 height 79
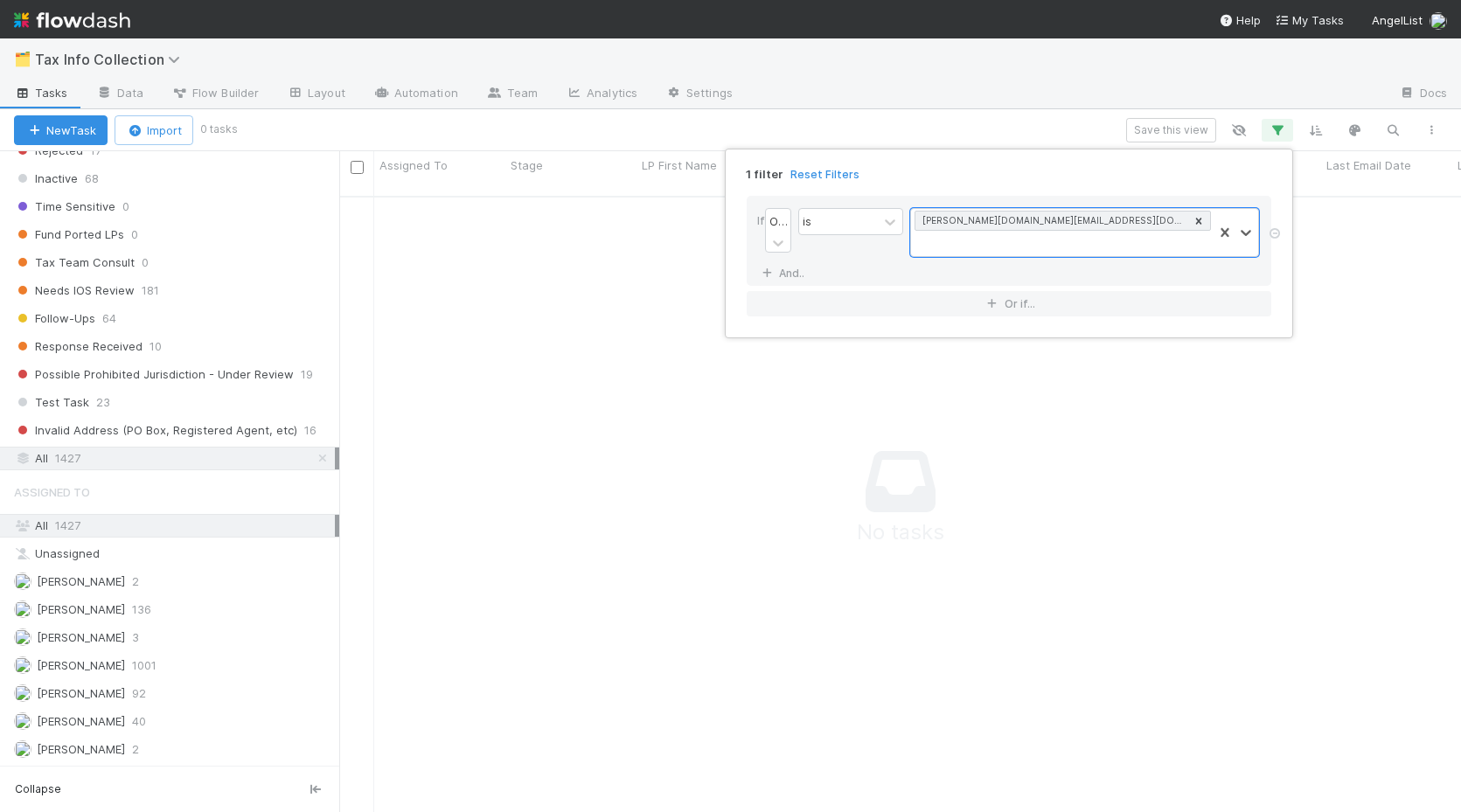
click at [591, 304] on div "1 filter Reset Filters If Original Owner (OOO) is option william.axalan.vi@bell…" at bounding box center [730, 406] width 1461 height 812
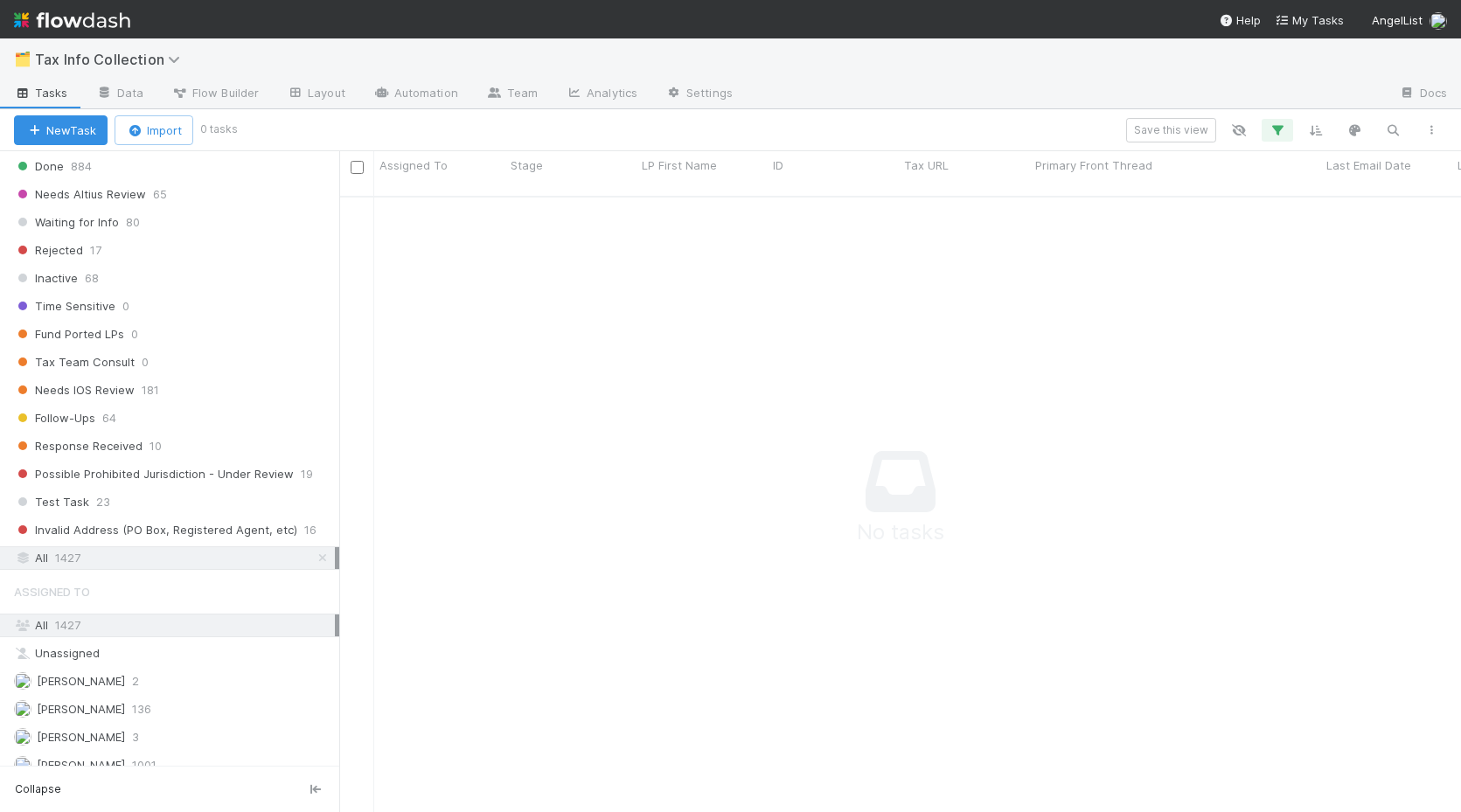
scroll to position [332, 0]
click at [320, 559] on icon at bounding box center [322, 558] width 17 height 12
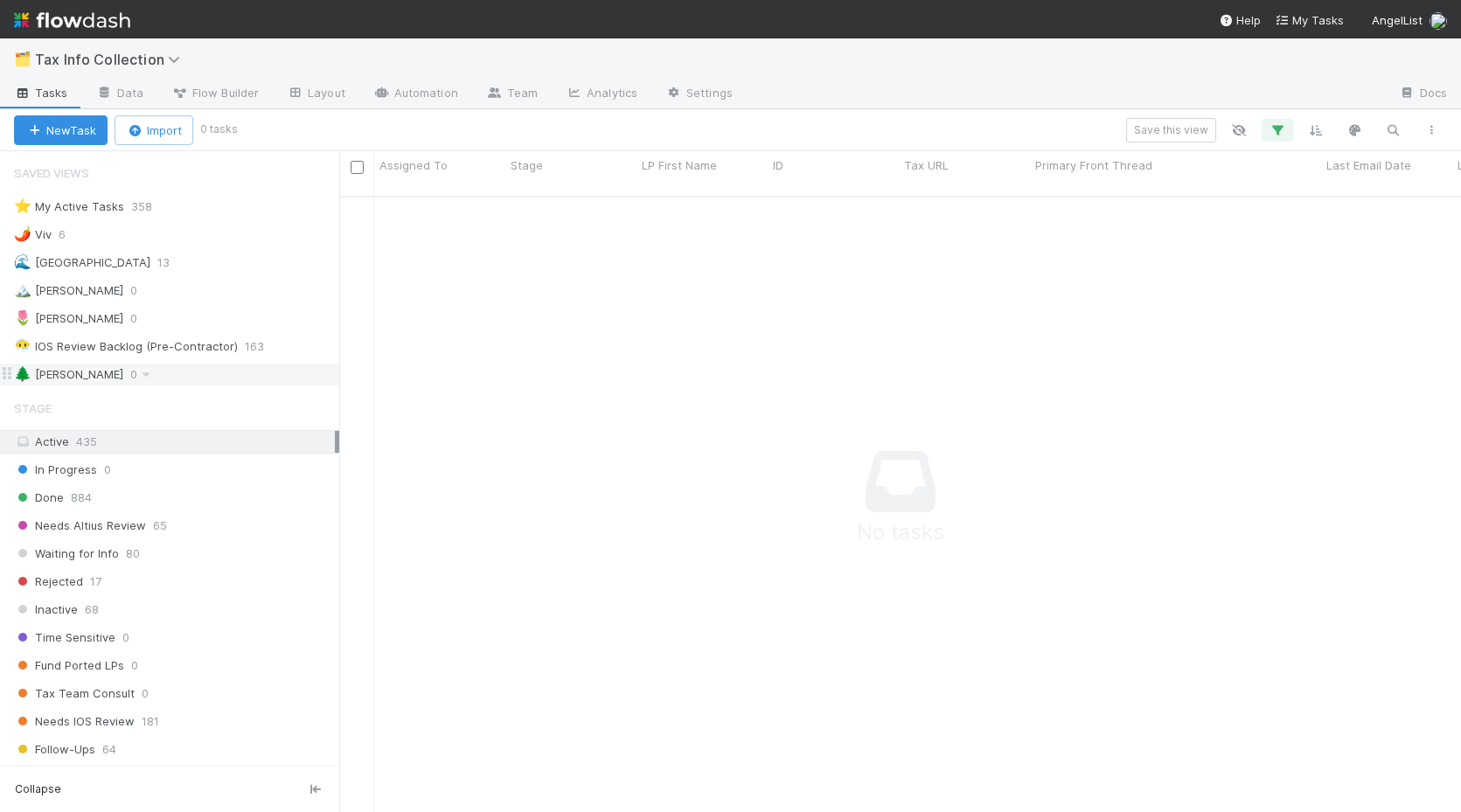
click at [147, 376] on div "🌲 William 0" at bounding box center [176, 374] width 325 height 22
click at [321, 380] on icon at bounding box center [326, 374] width 17 height 12
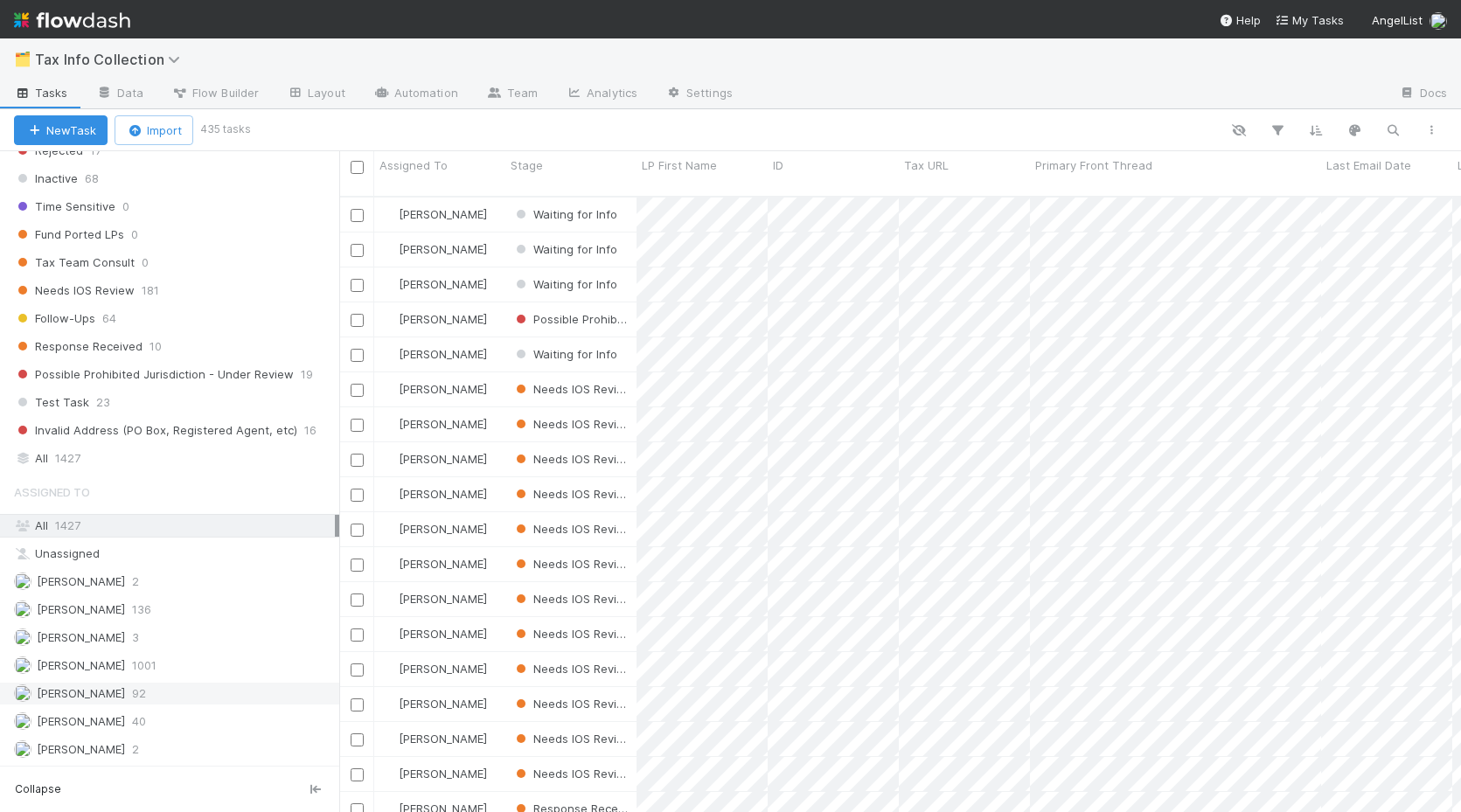
scroll to position [629, 1121]
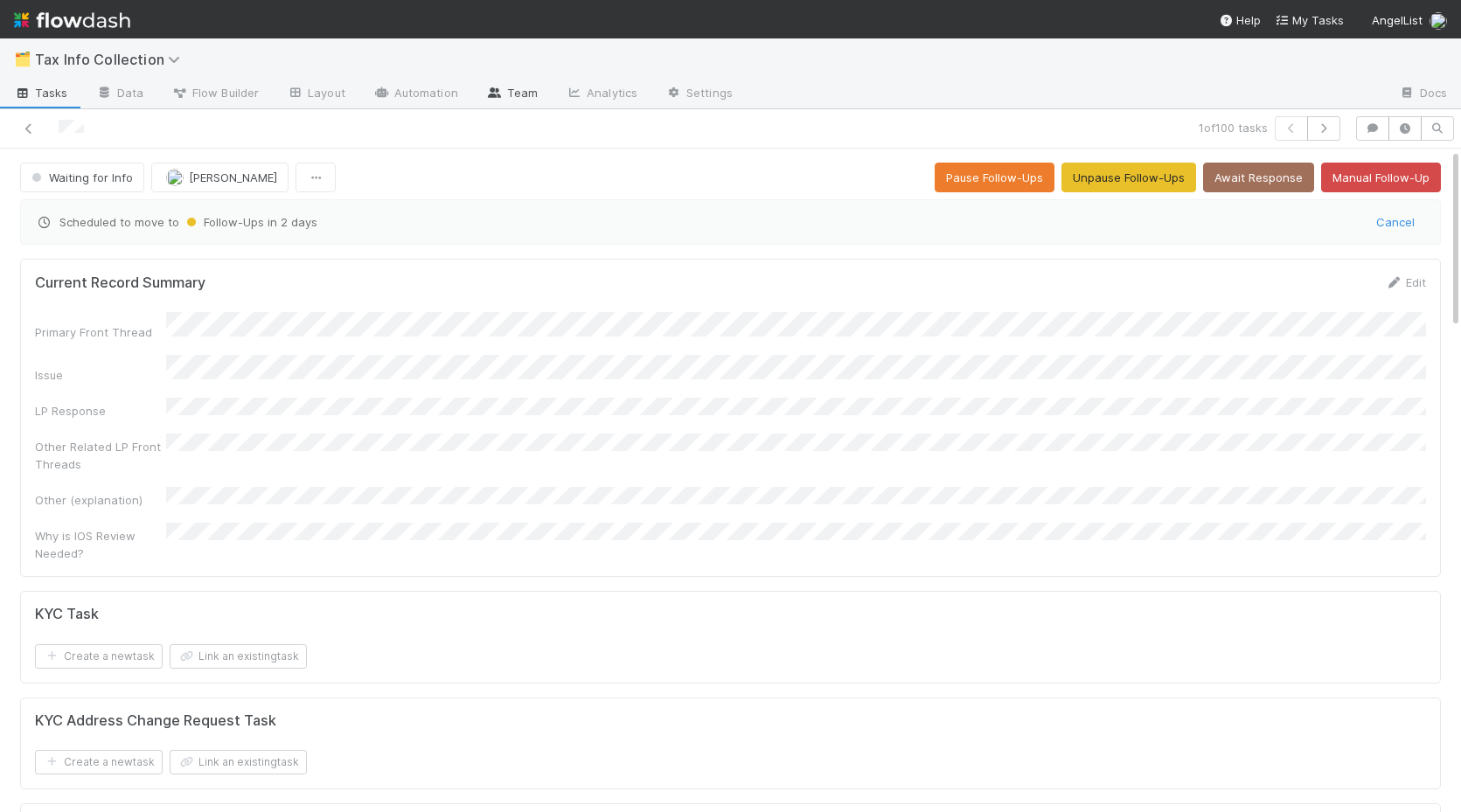
click at [495, 85] on link "Team" at bounding box center [512, 94] width 80 height 28
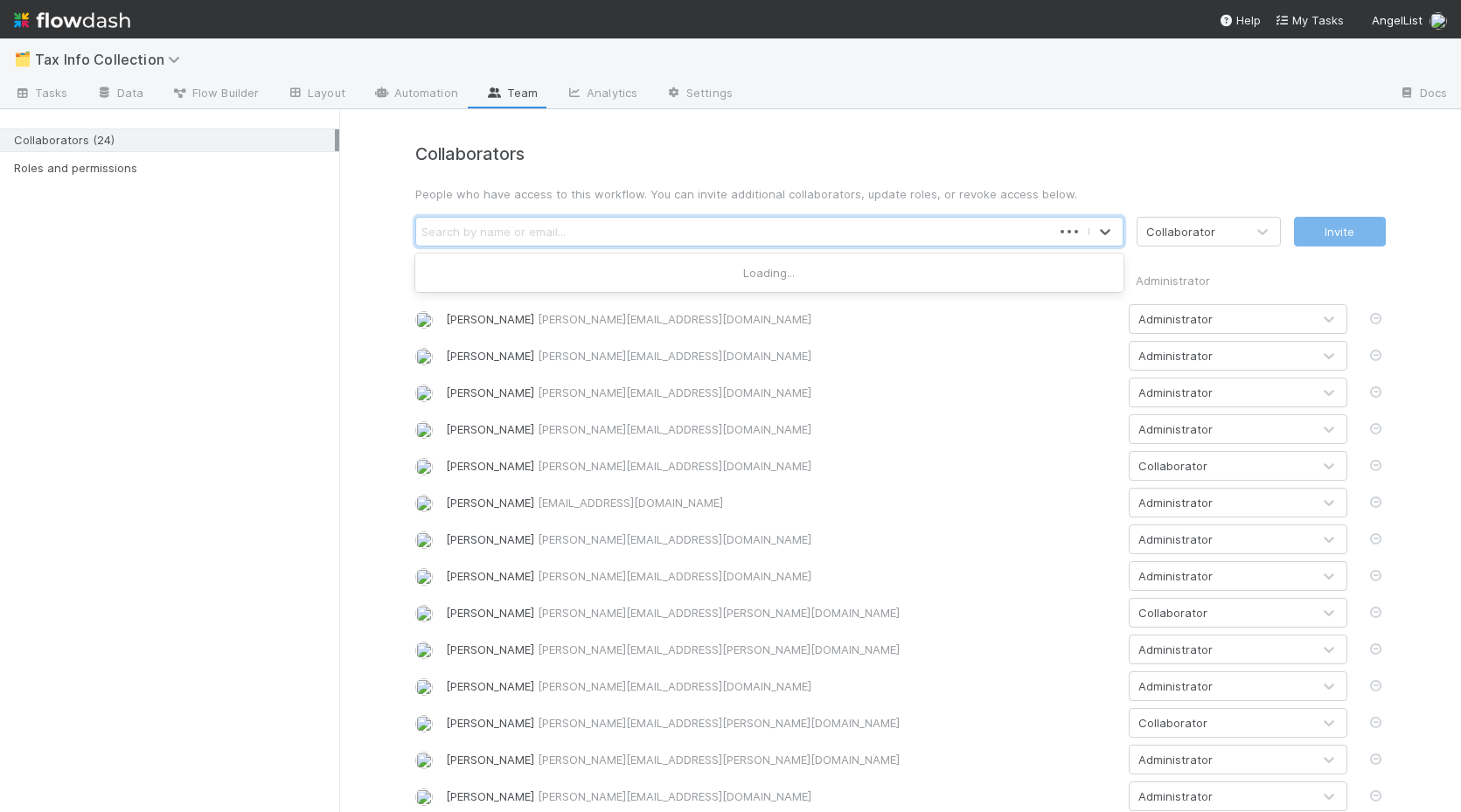
click at [513, 232] on div "Search by name or email..." at bounding box center [493, 231] width 144 height 17
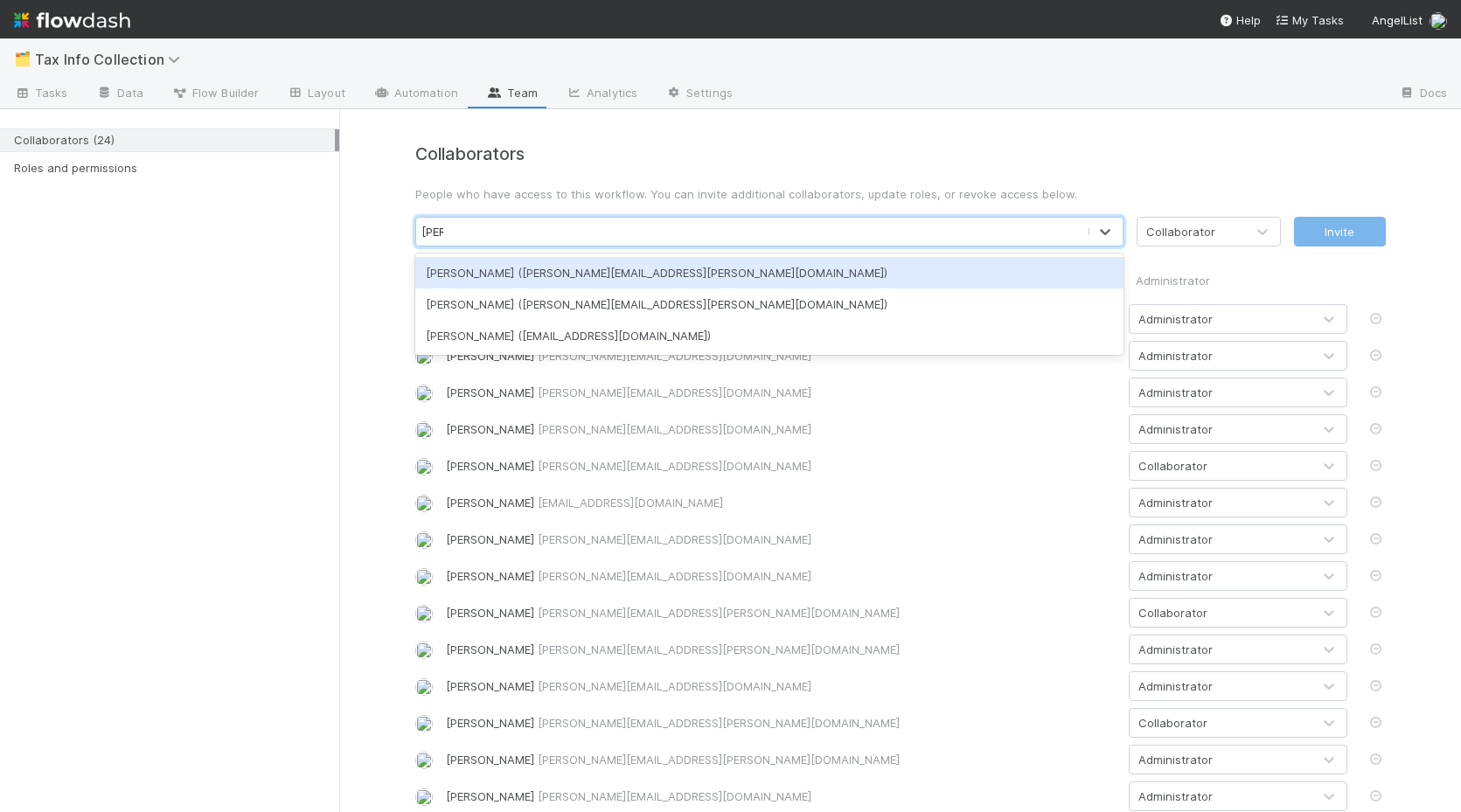
type input "willi"
click at [307, 326] on div "Collaborators (24) Roles and permissions" at bounding box center [169, 460] width 339 height 702
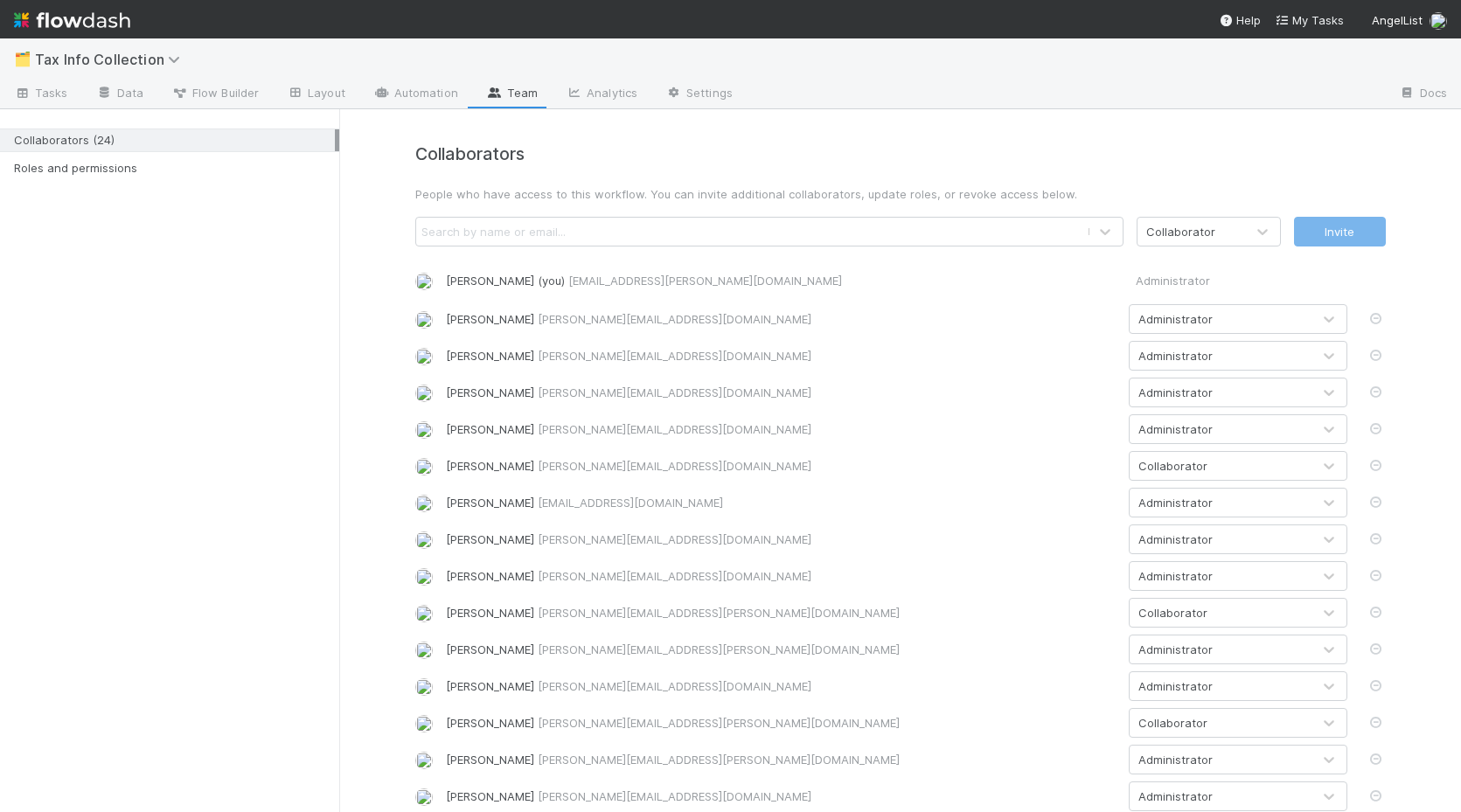
scroll to position [351, 0]
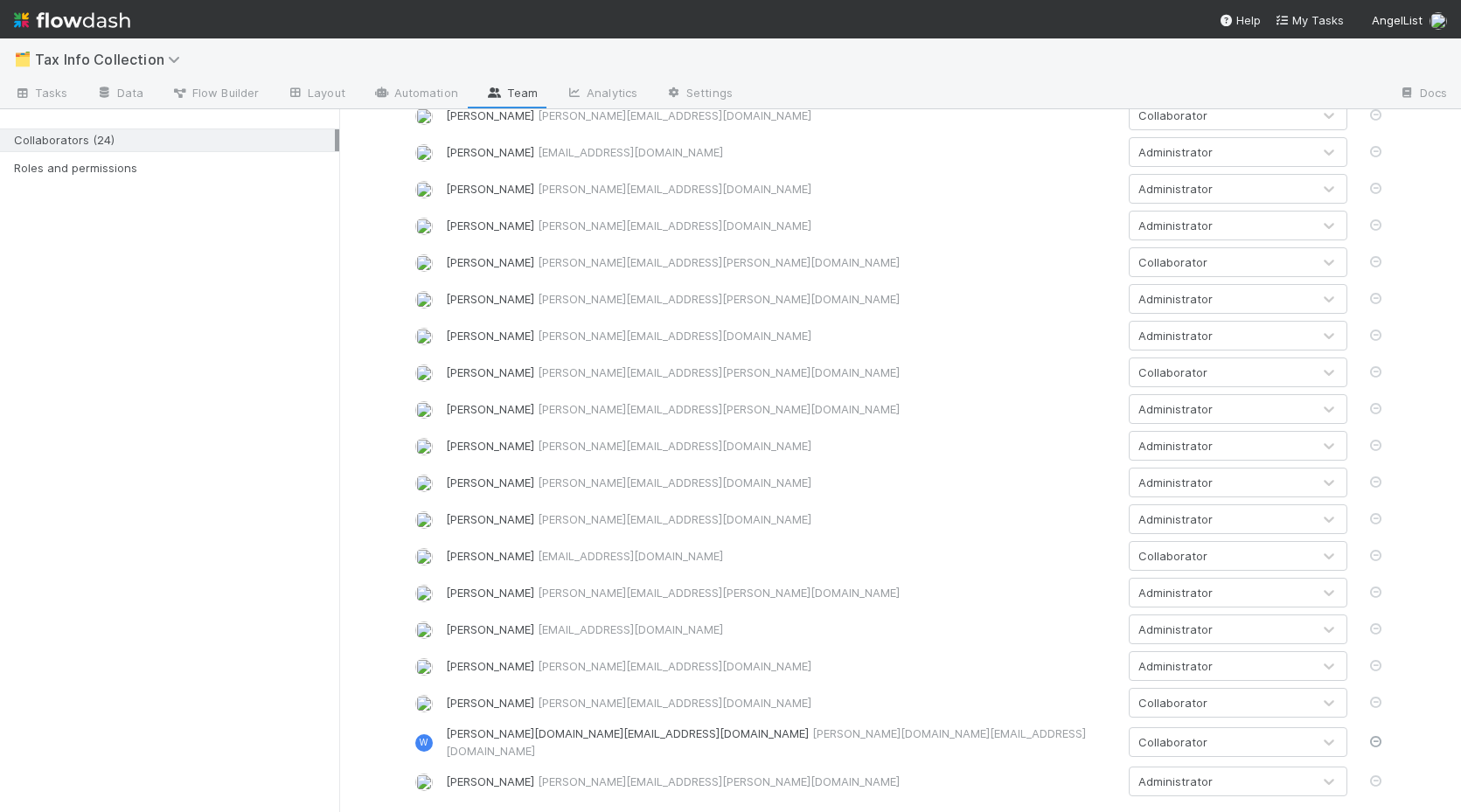
click at [1383, 736] on icon at bounding box center [1376, 741] width 17 height 12
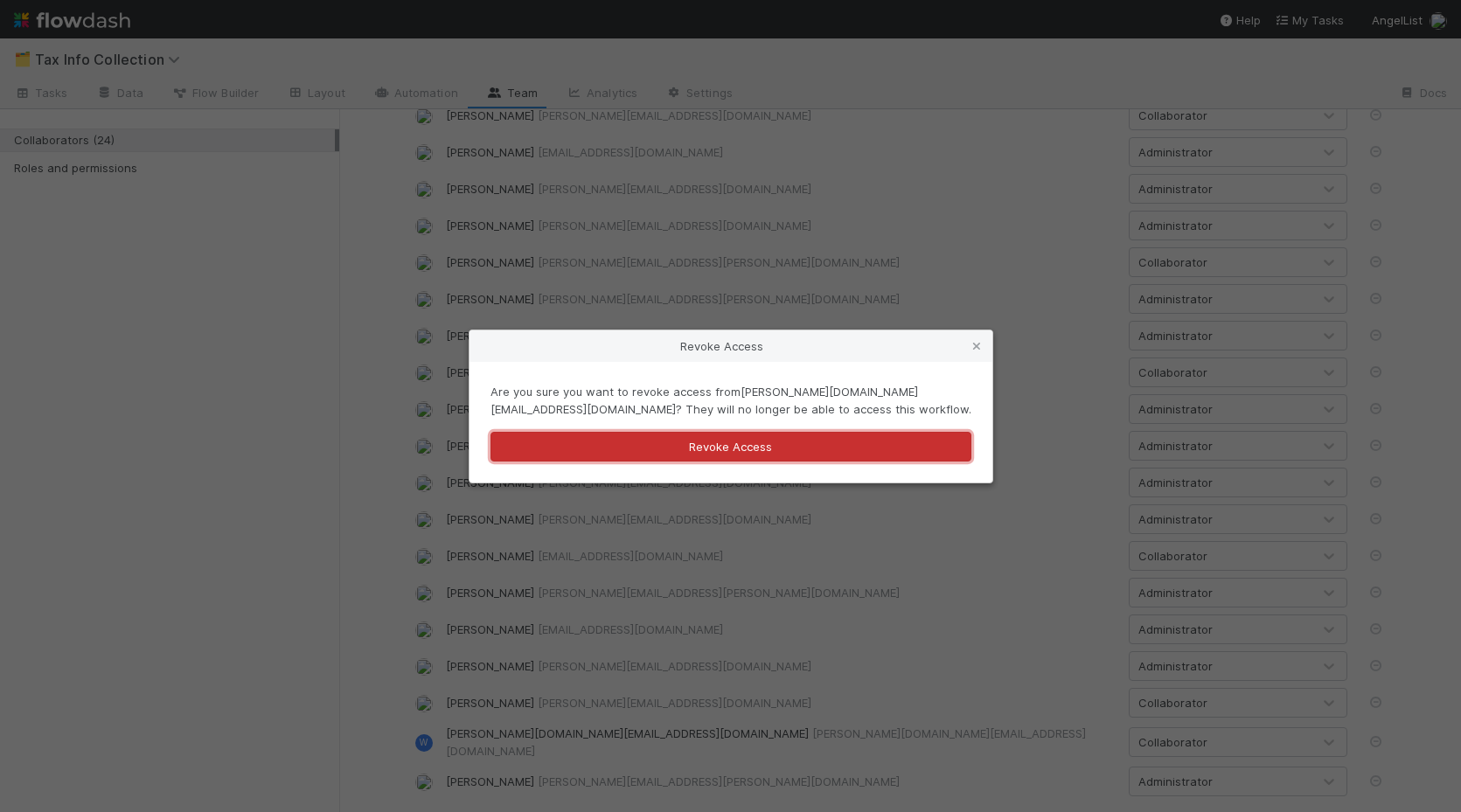
click at [709, 455] on button "Revoke Access" at bounding box center [730, 446] width 481 height 30
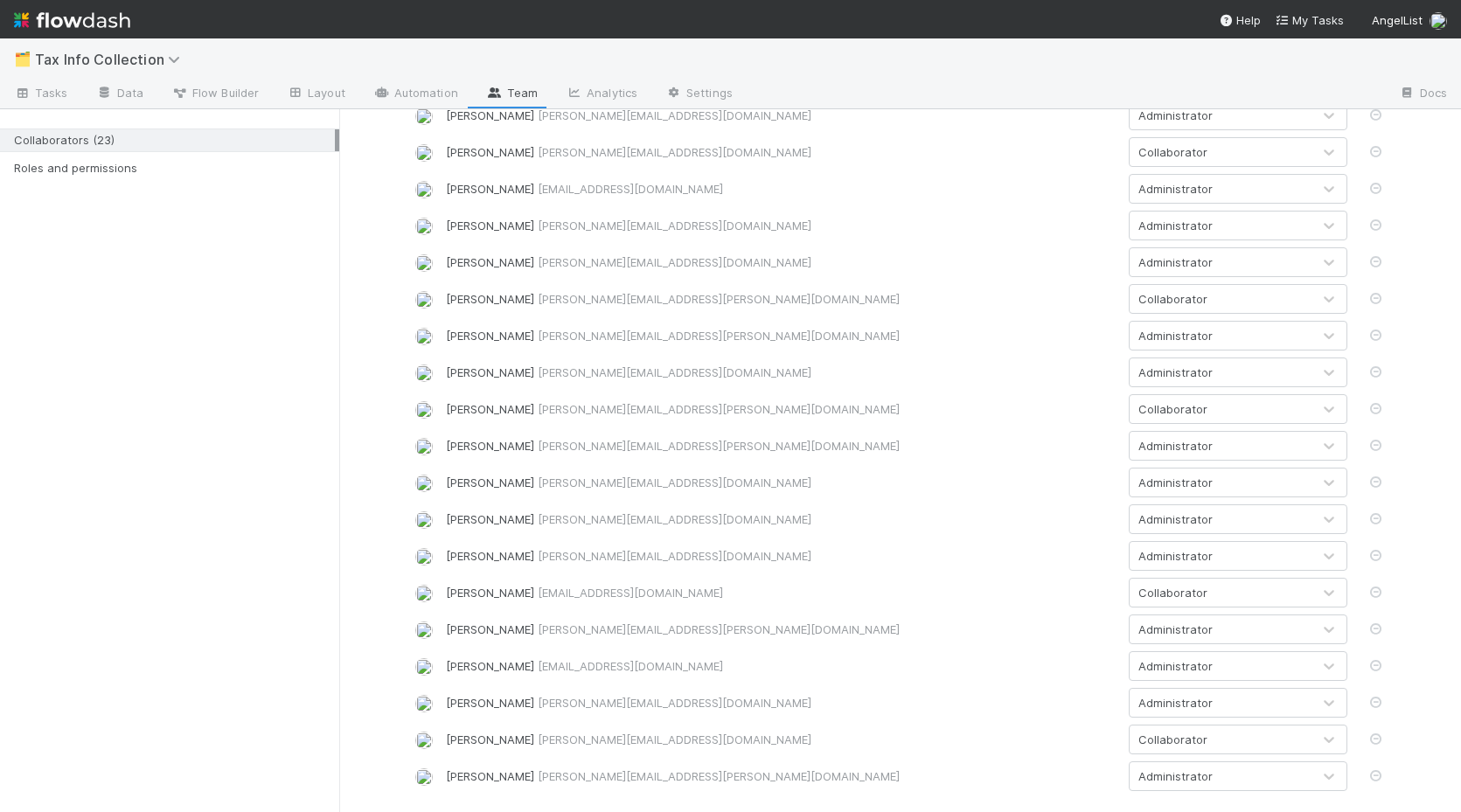
scroll to position [0, 0]
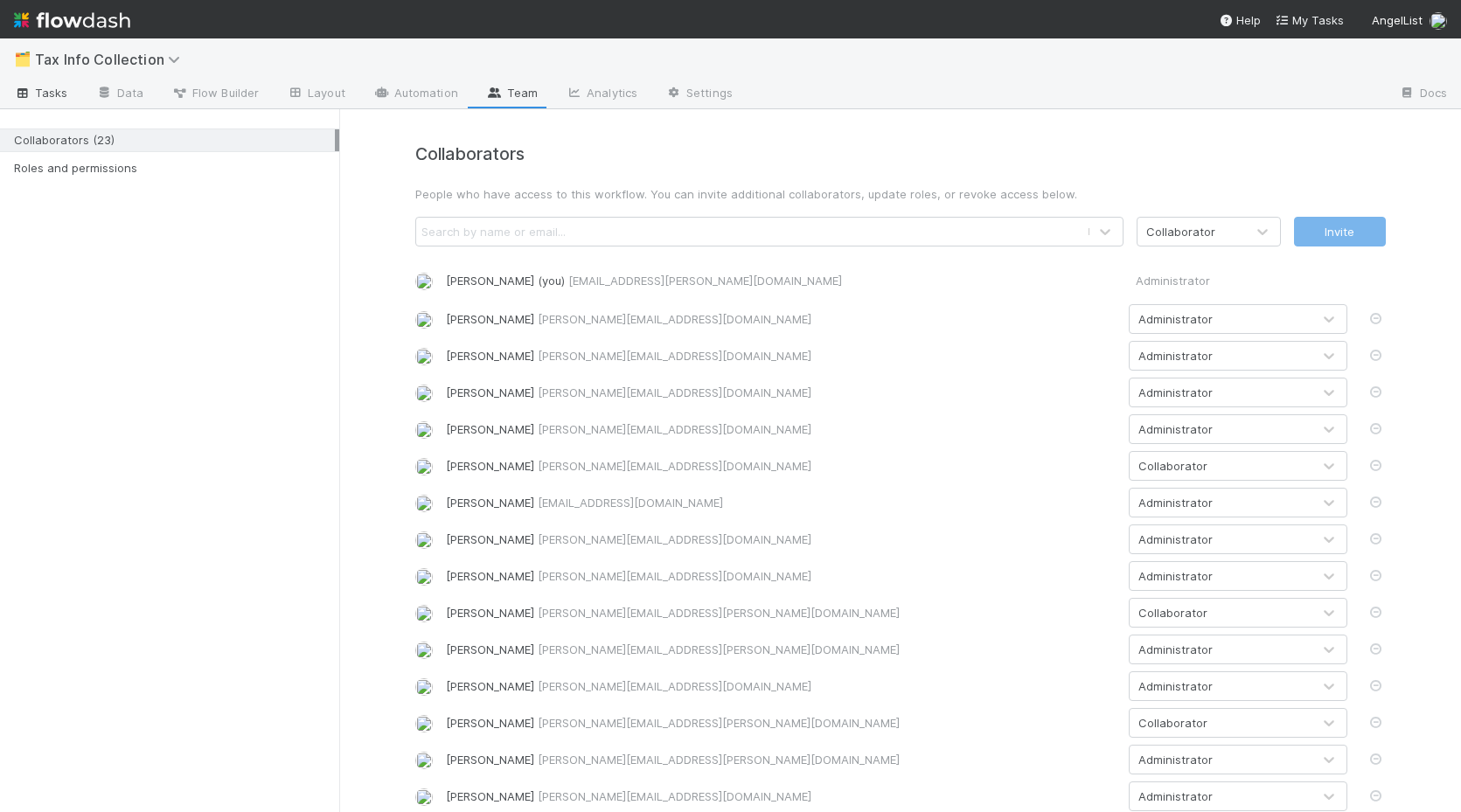
click at [54, 87] on span "Tasks" at bounding box center [41, 92] width 55 height 17
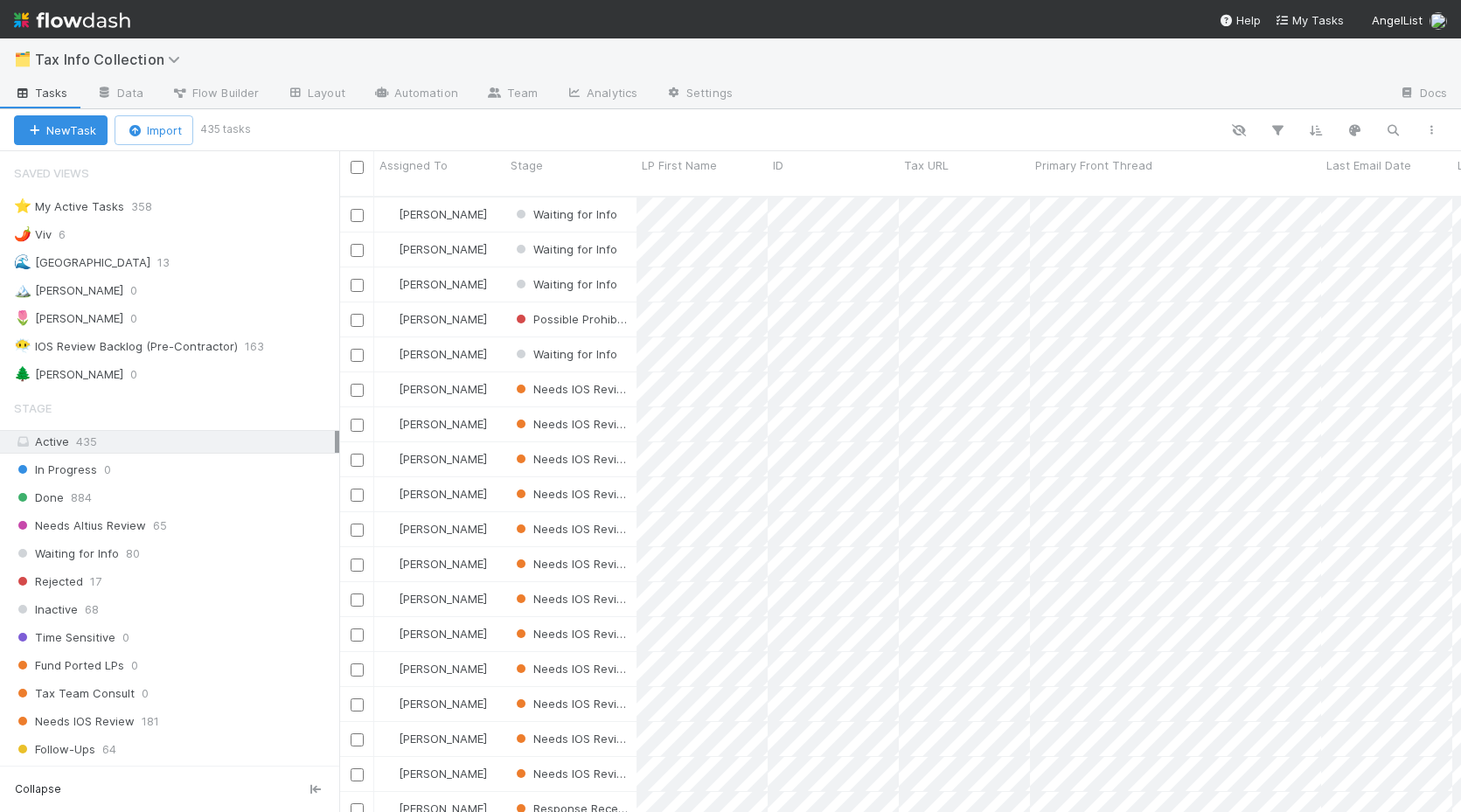
scroll to position [0, 1]
click at [187, 267] on div "🌊 Madison 13" at bounding box center [176, 262] width 325 height 22
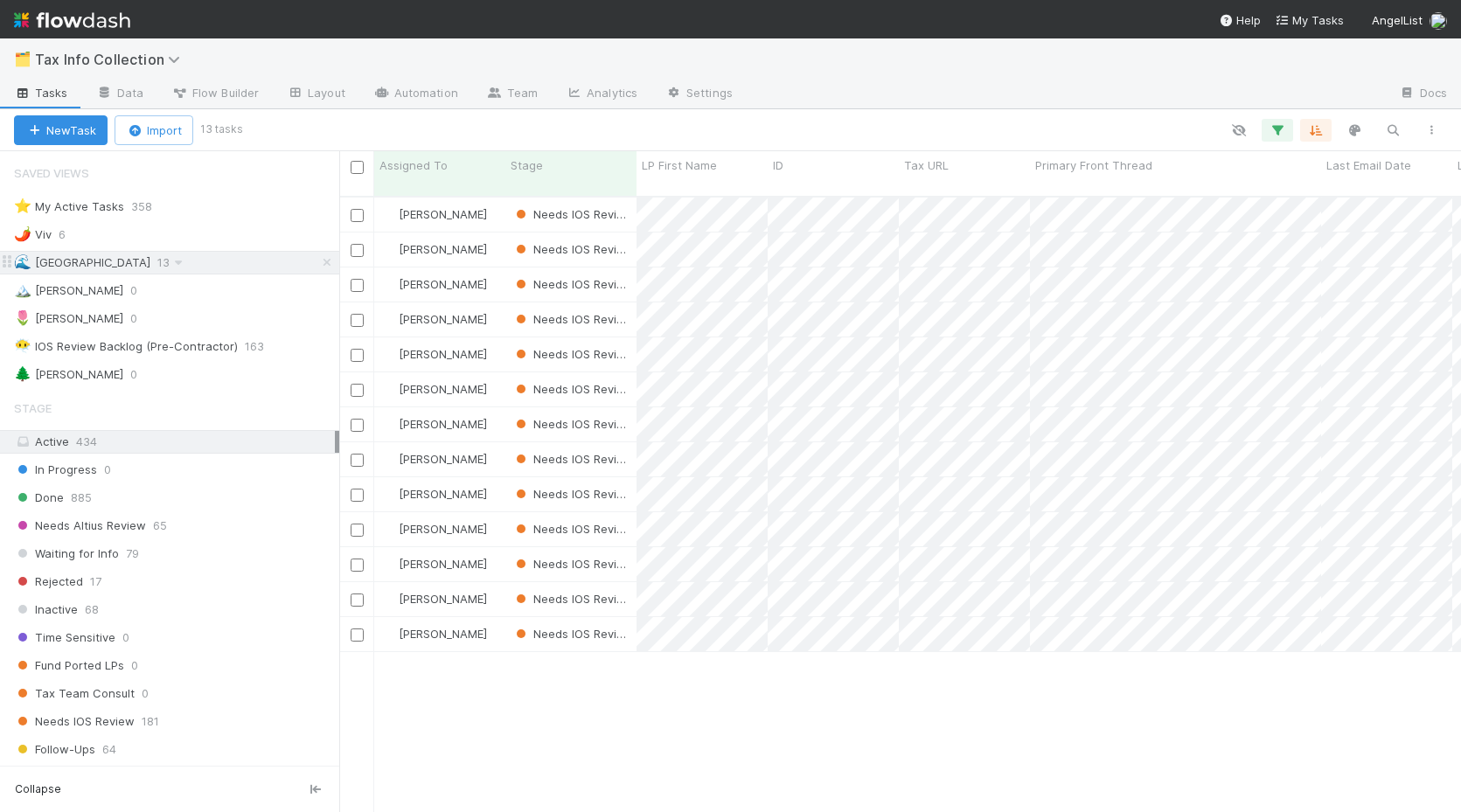
scroll to position [629, 1121]
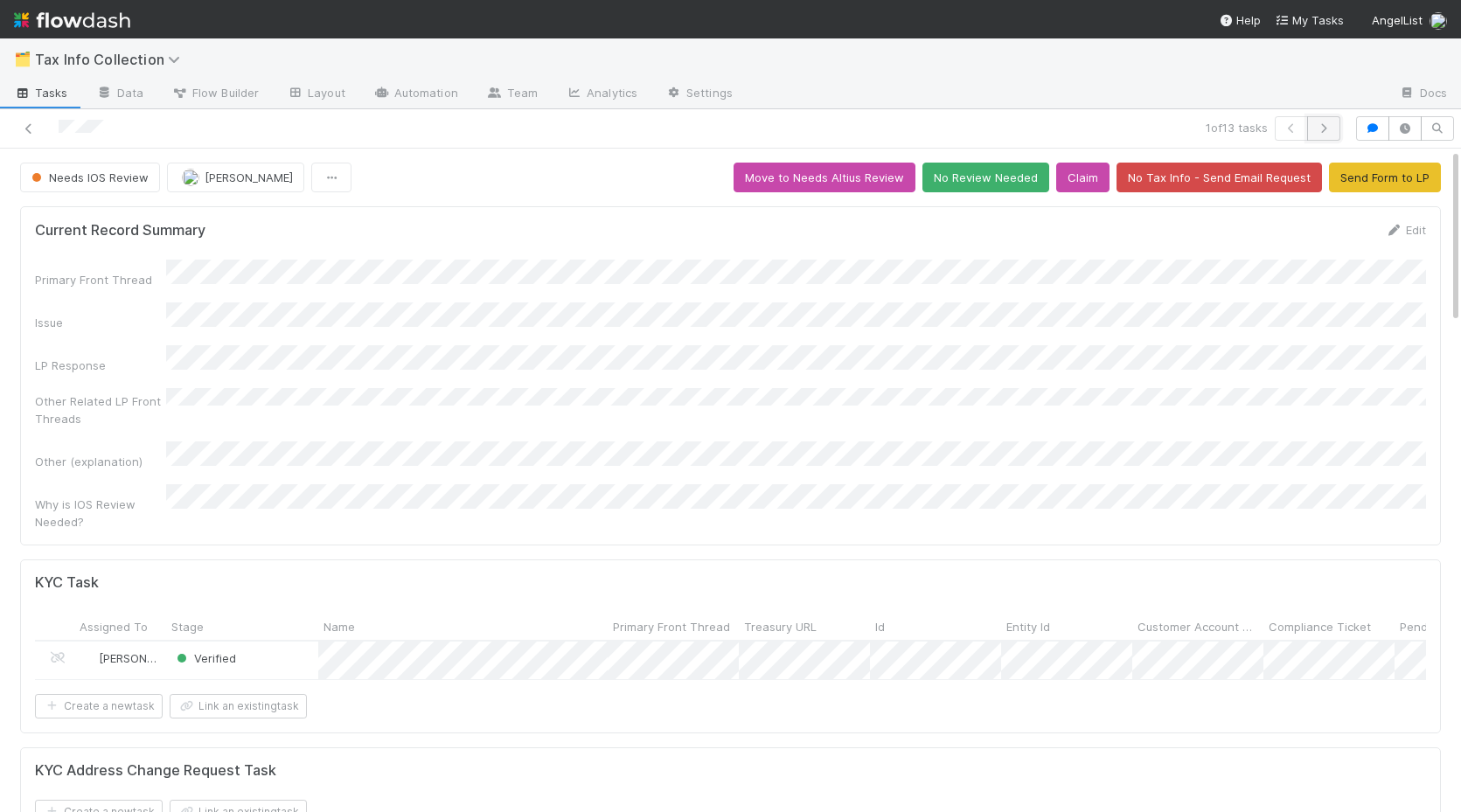
click at [1327, 125] on icon "button" at bounding box center [1323, 129] width 17 height 11
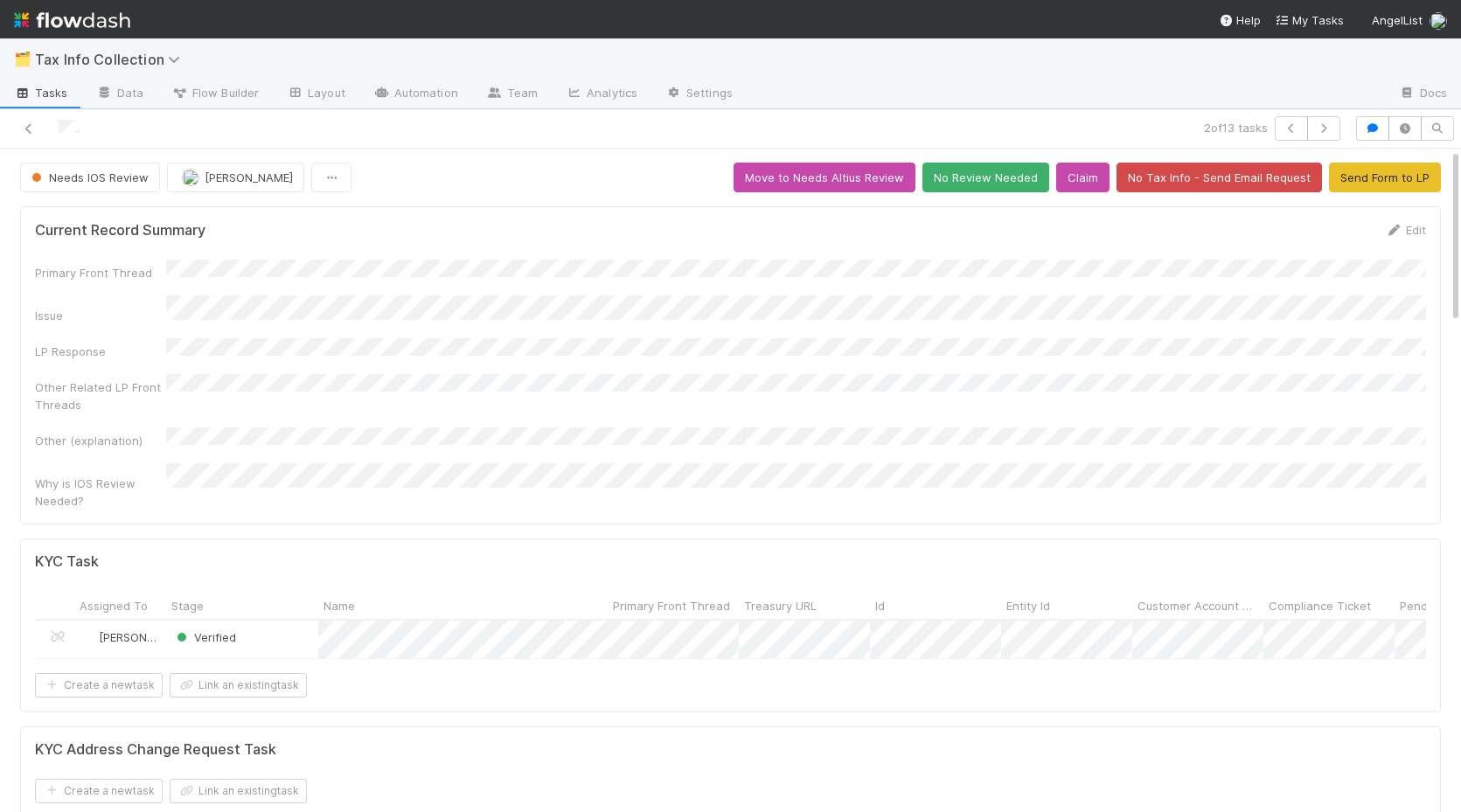
click at [1328, 141] on div "2 of 13 tasks" at bounding box center [730, 128] width 1461 height 39
click at [1327, 130] on icon "button" at bounding box center [1323, 129] width 17 height 11
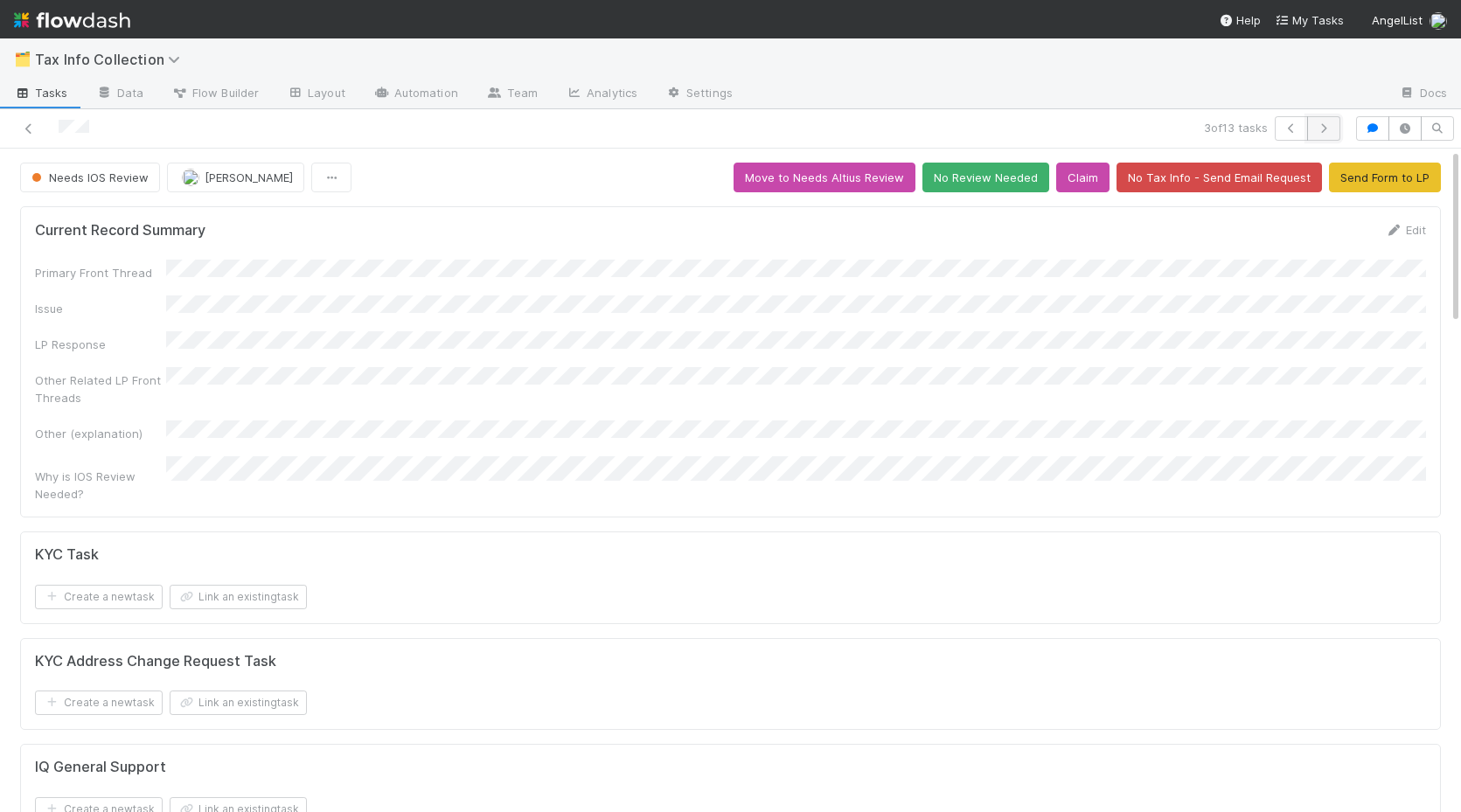
click at [1327, 131] on icon "button" at bounding box center [1323, 129] width 17 height 11
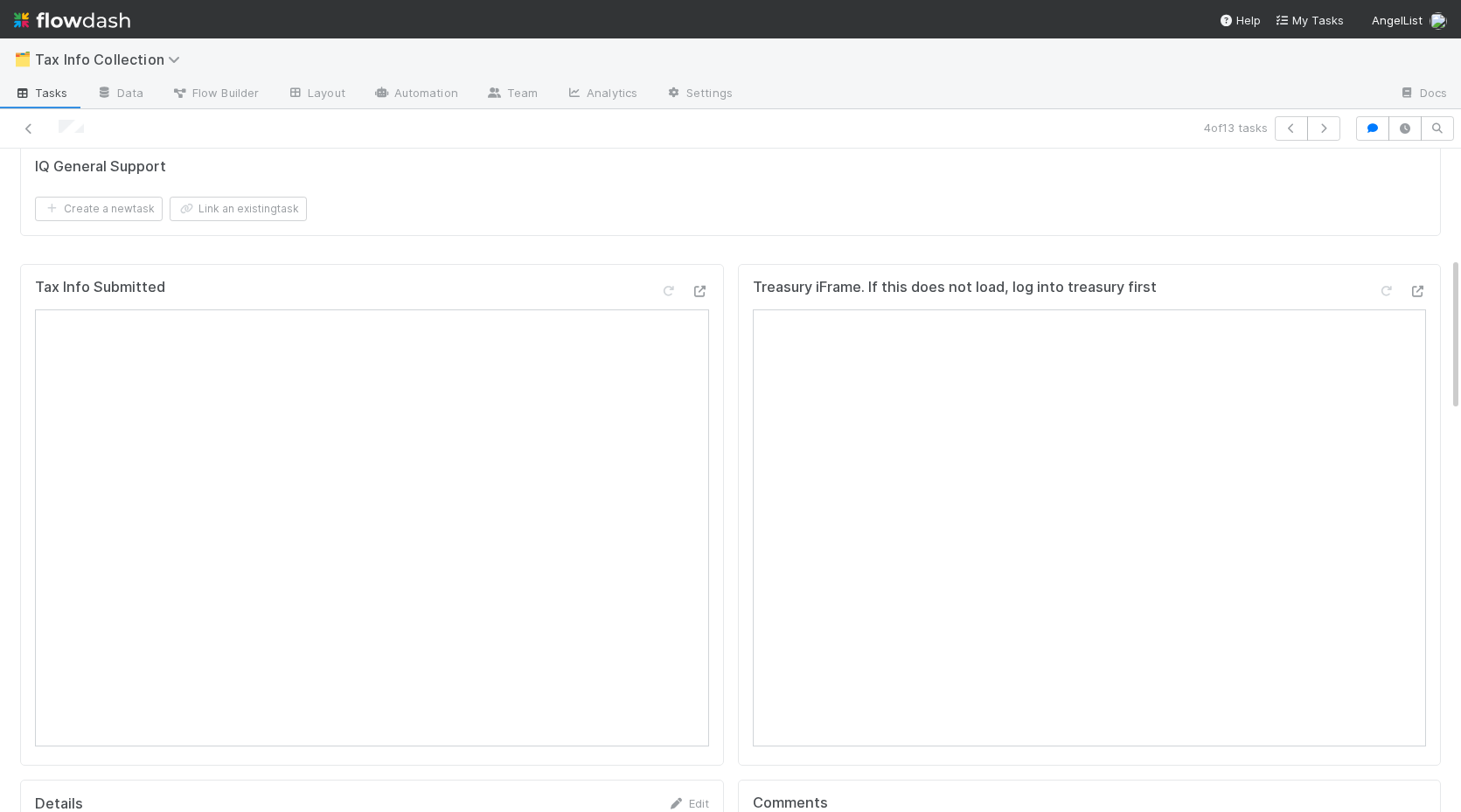
scroll to position [780, 0]
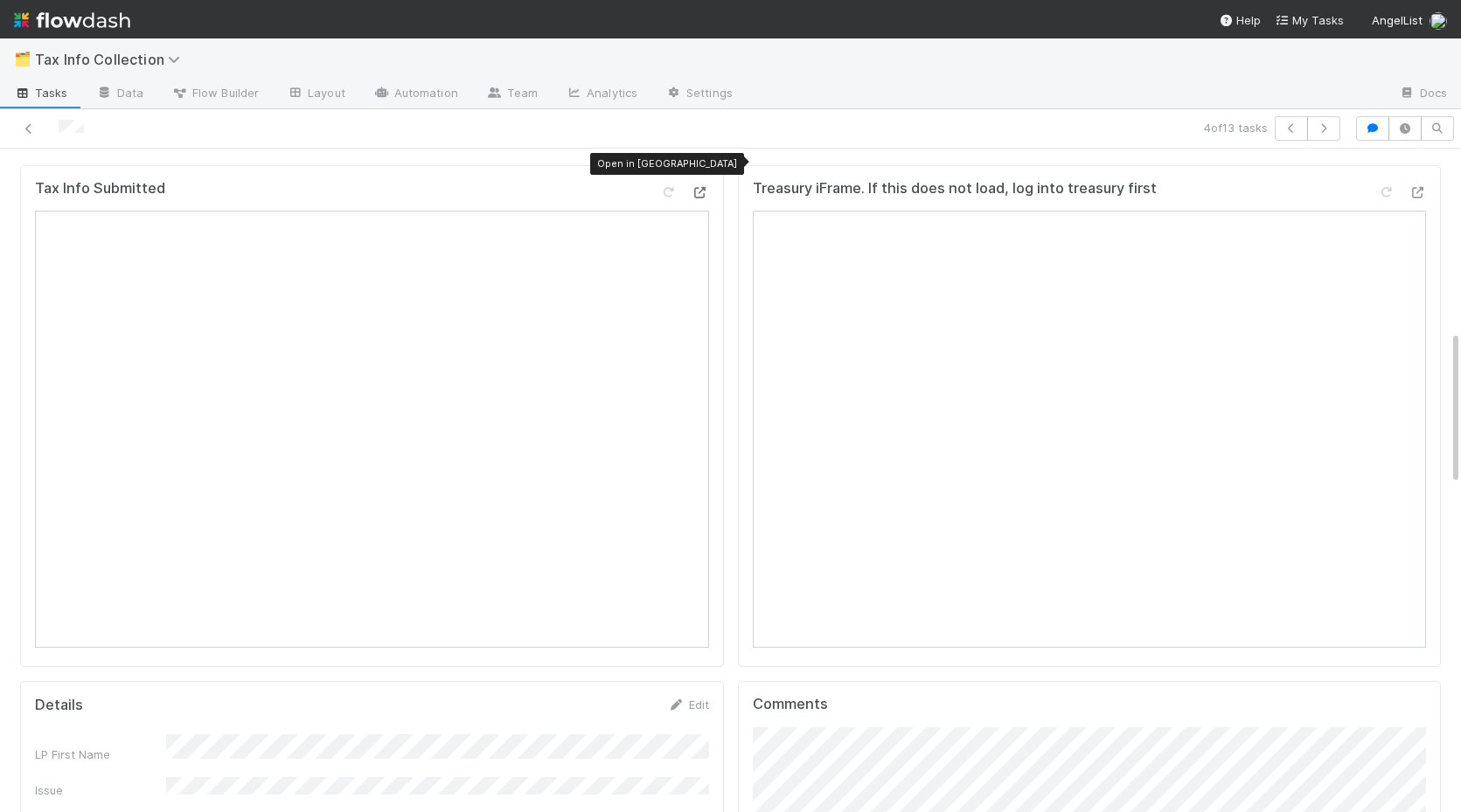
click at [693, 183] on div at bounding box center [700, 192] width 17 height 17
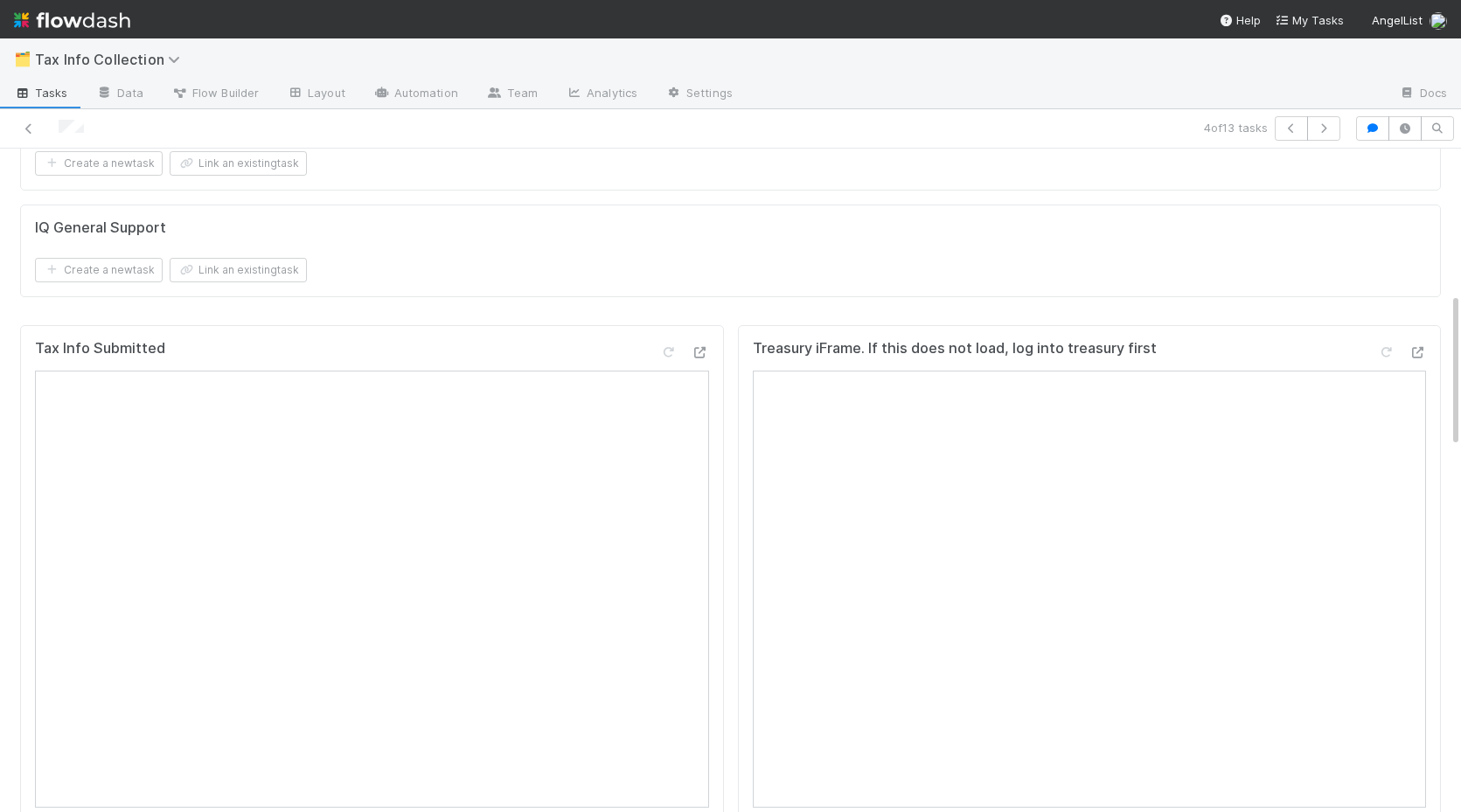
scroll to position [0, 0]
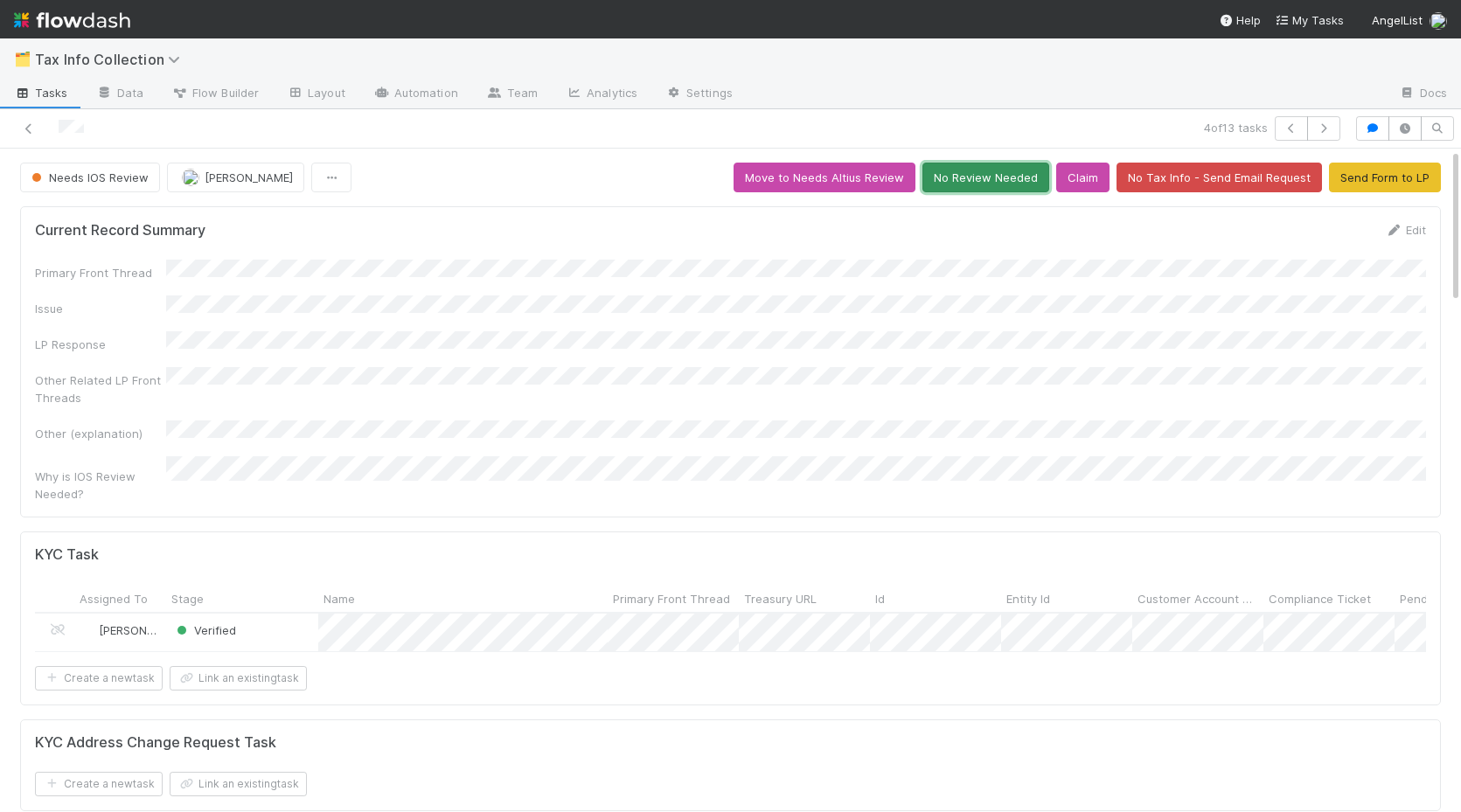
click at [962, 182] on button "No Review Needed" at bounding box center [985, 177] width 126 height 30
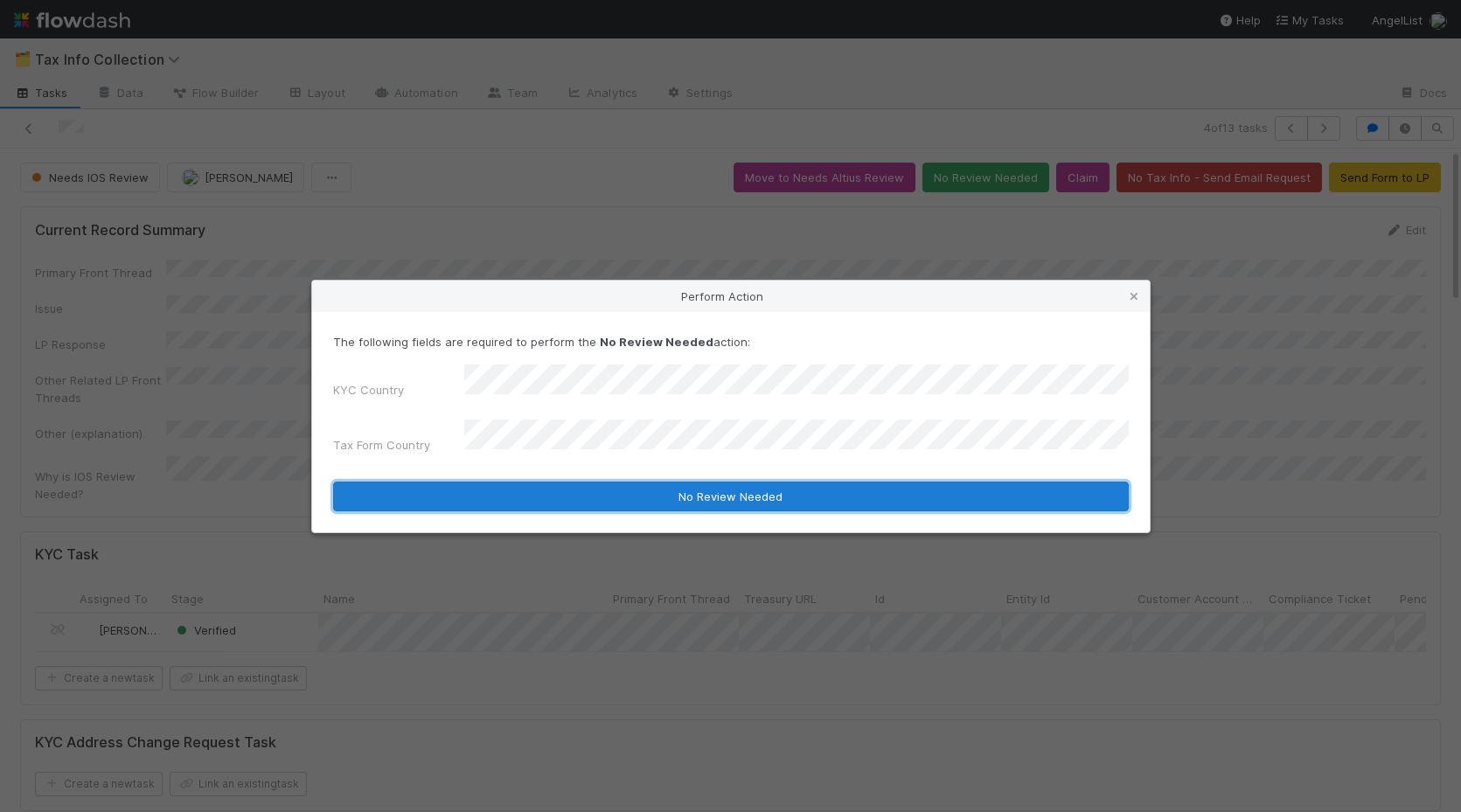
click at [760, 481] on button "No Review Needed" at bounding box center [730, 496] width 795 height 30
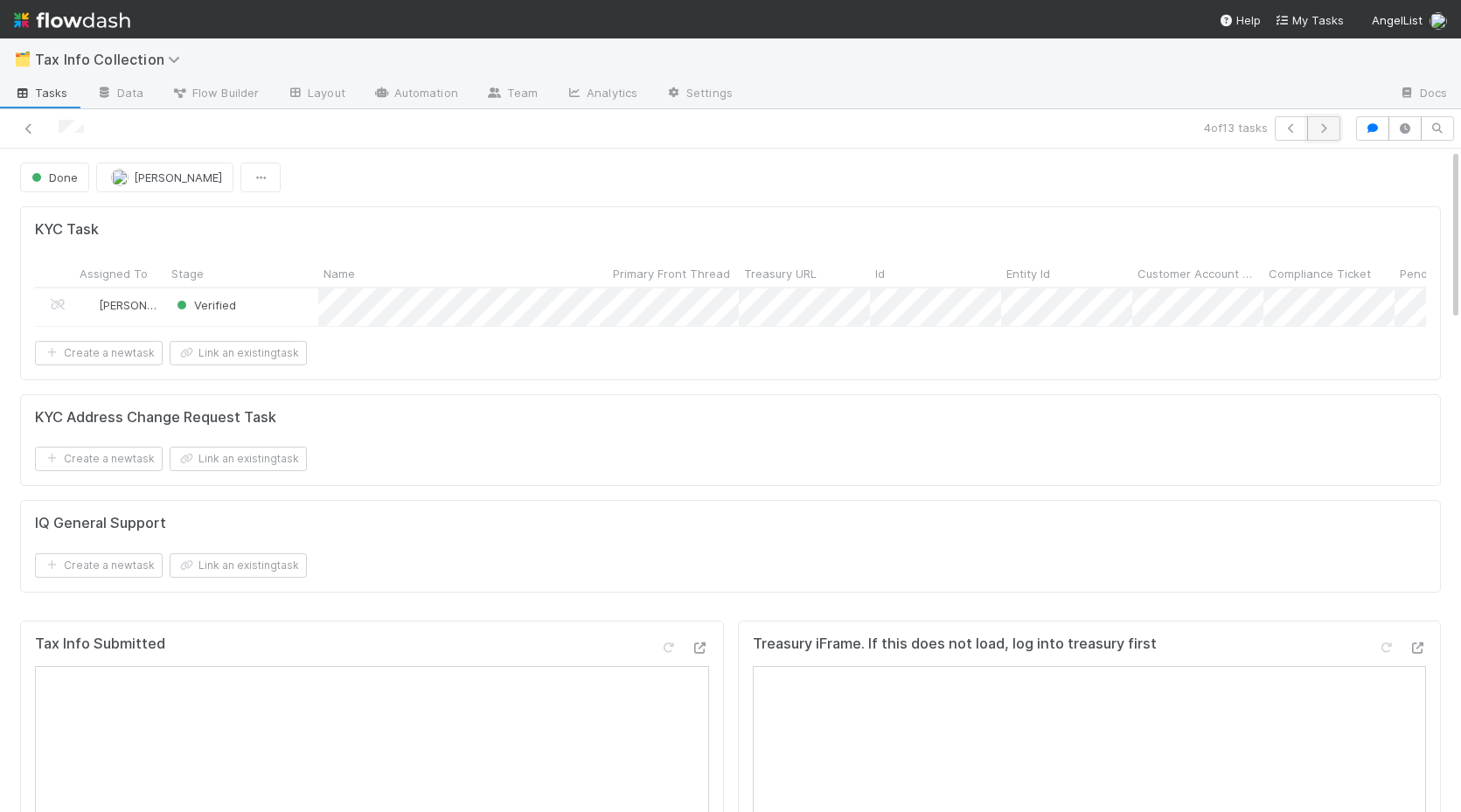
click at [1329, 132] on icon "button" at bounding box center [1323, 129] width 17 height 11
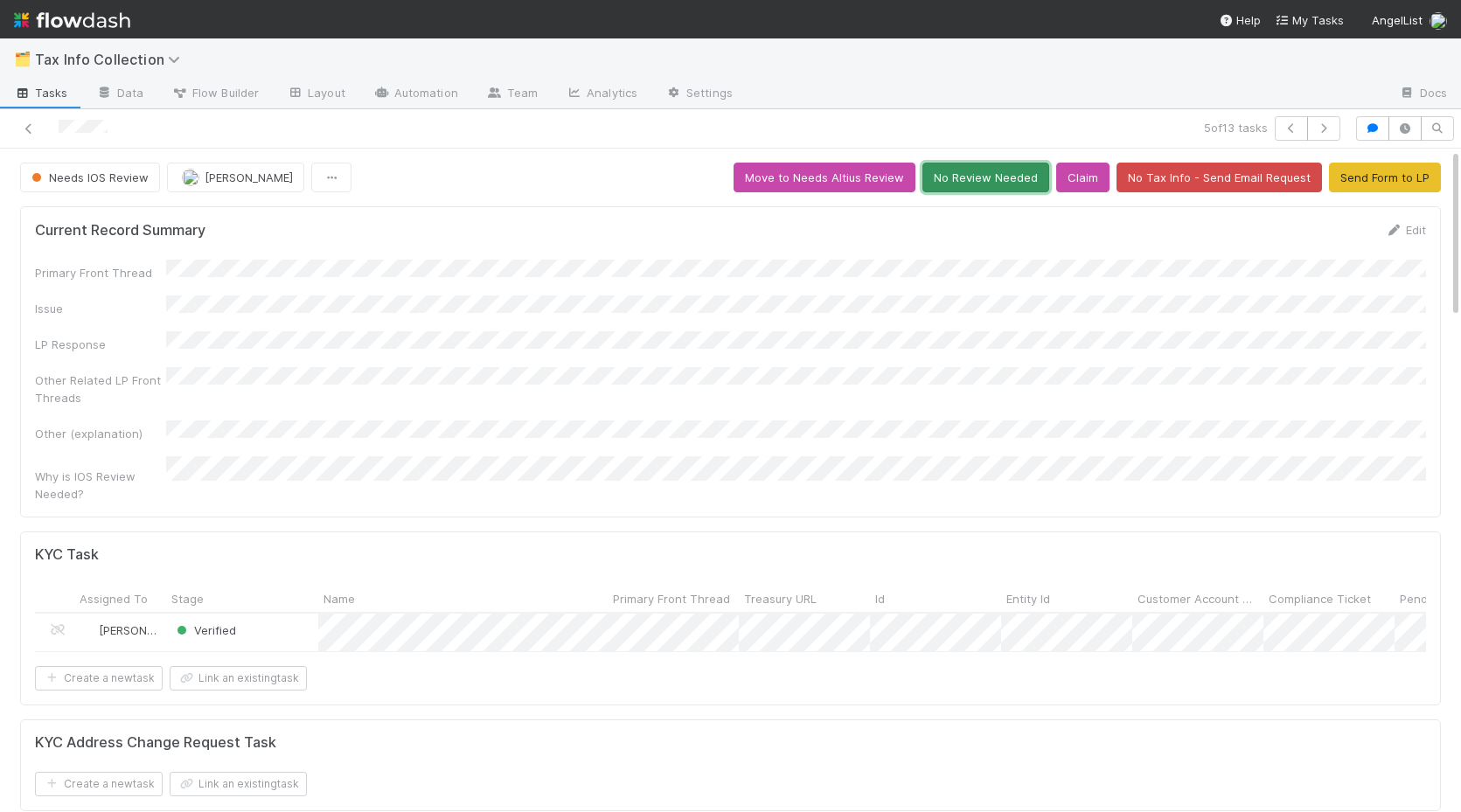
click at [962, 168] on button "No Review Needed" at bounding box center [985, 177] width 126 height 30
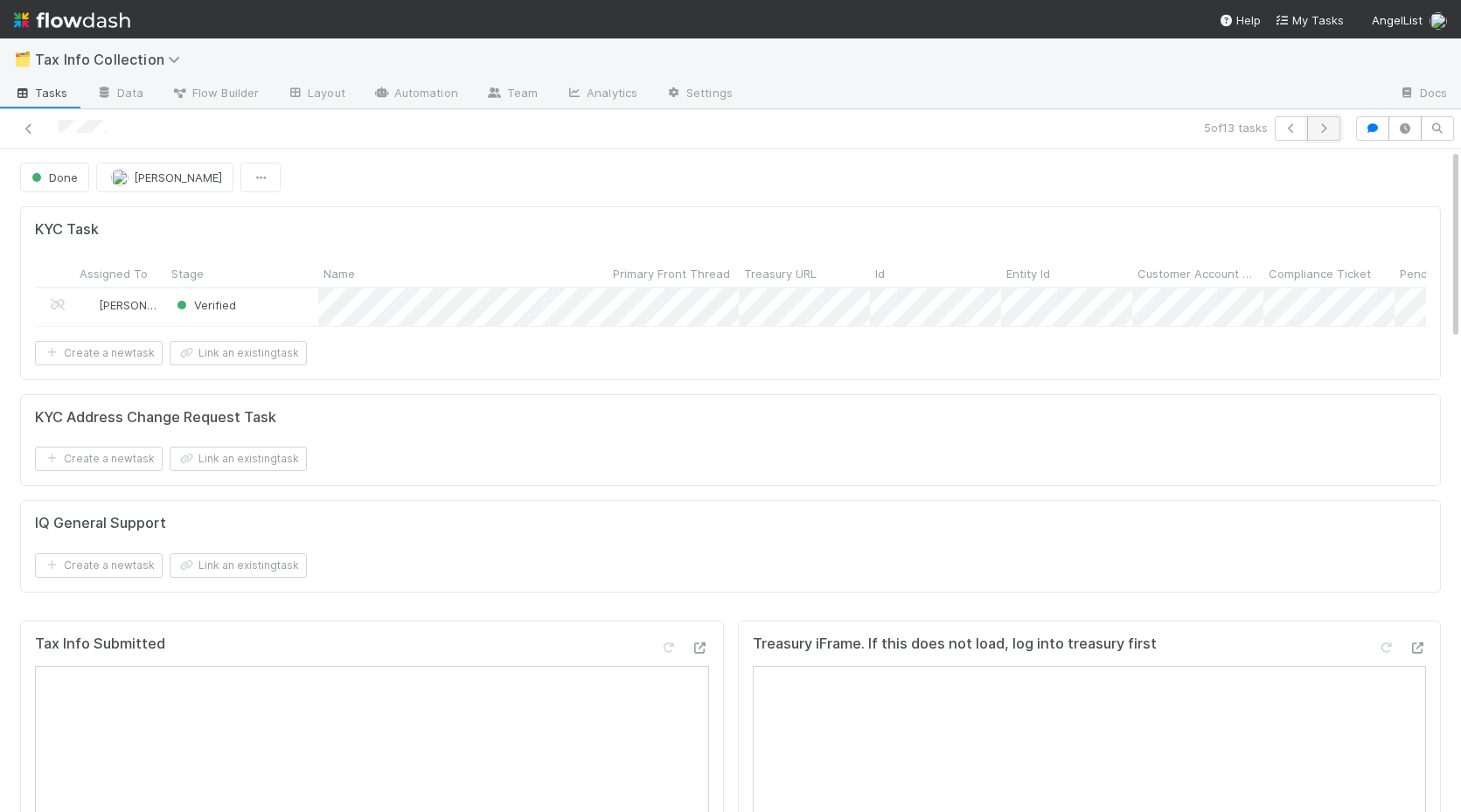
click at [1325, 132] on icon "button" at bounding box center [1323, 129] width 17 height 11
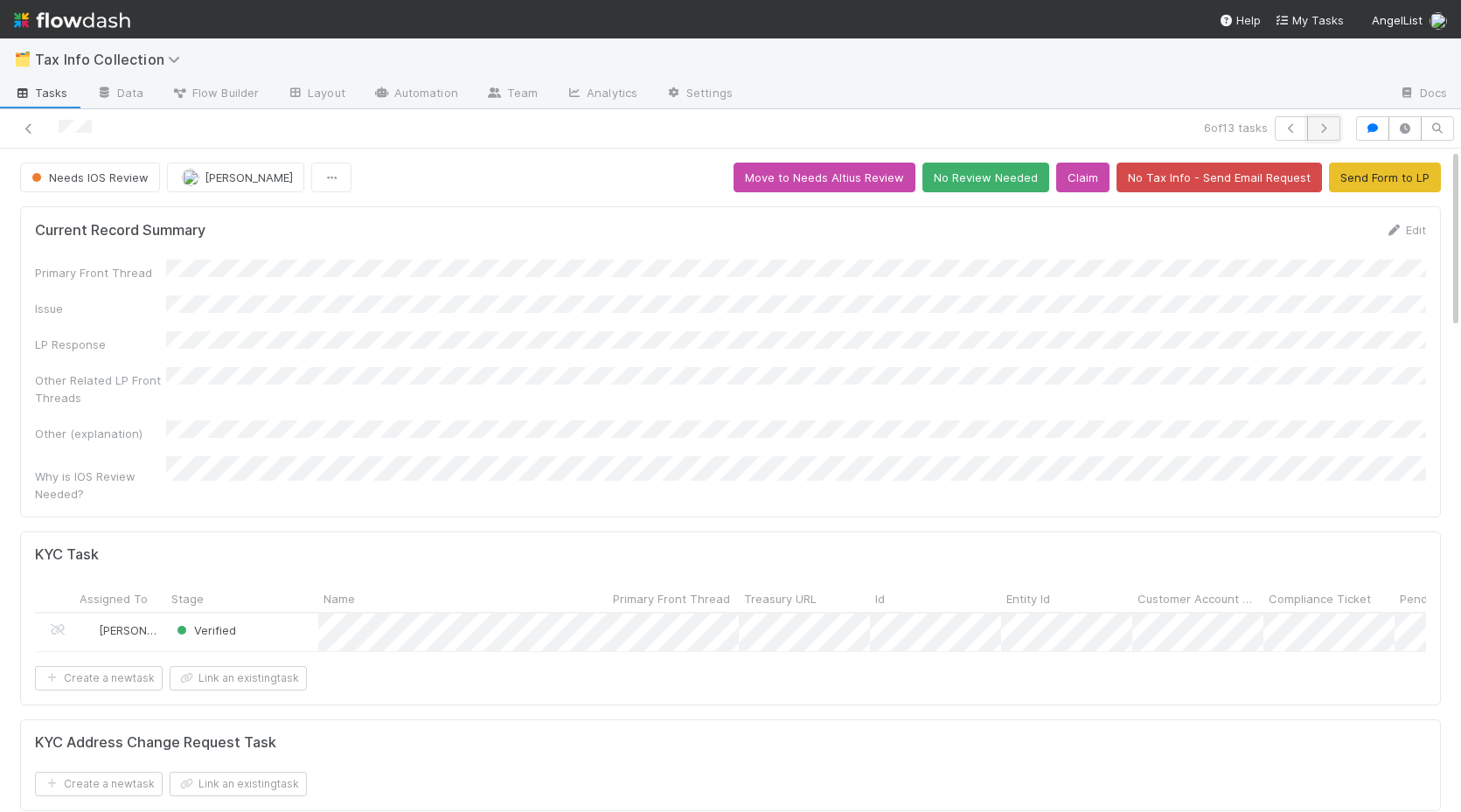
click at [1323, 134] on button "button" at bounding box center [1323, 128] width 34 height 25
click at [840, 184] on button "Move to Needs Altius Review" at bounding box center [824, 177] width 182 height 30
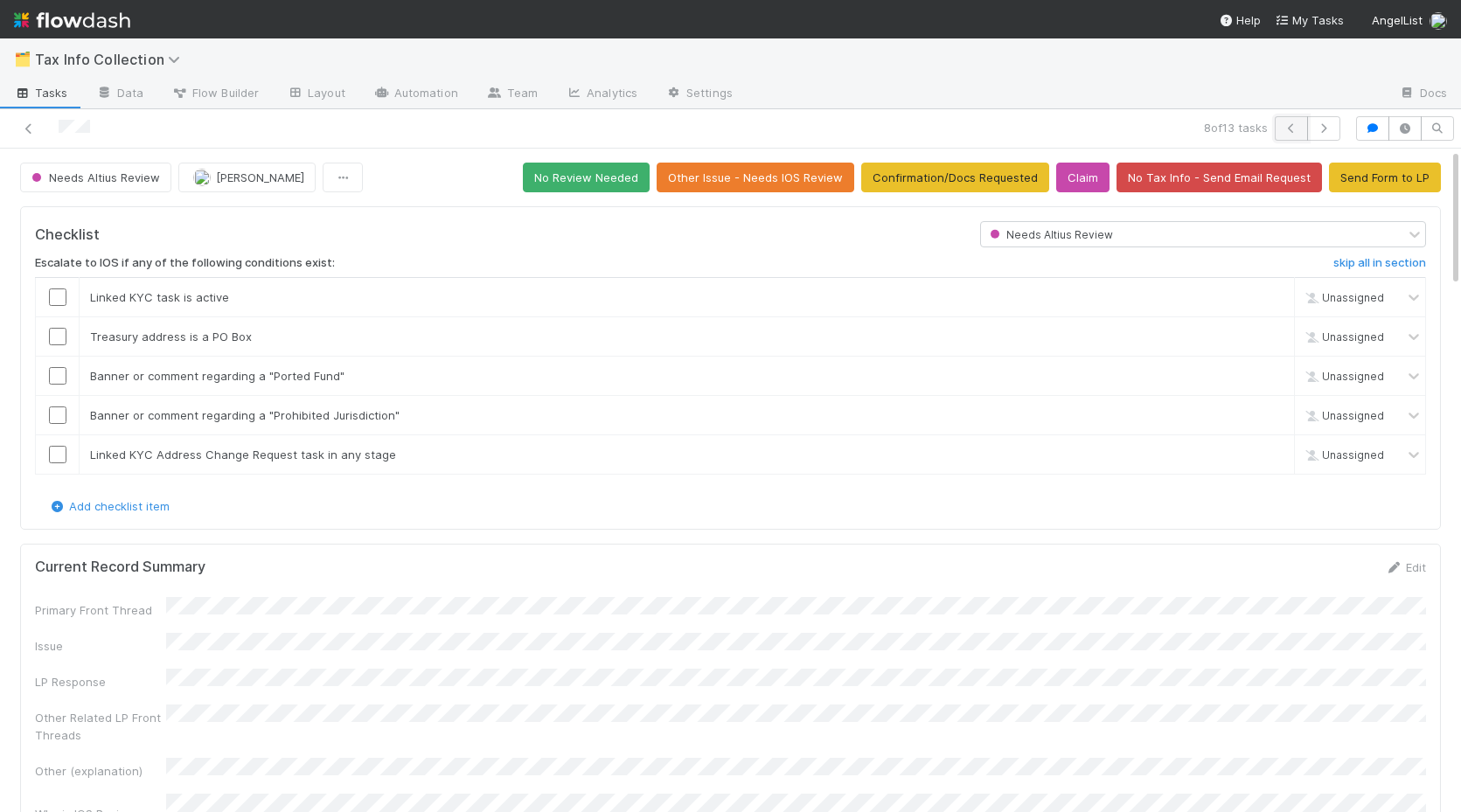
click at [1307, 117] on button "button" at bounding box center [1291, 128] width 34 height 25
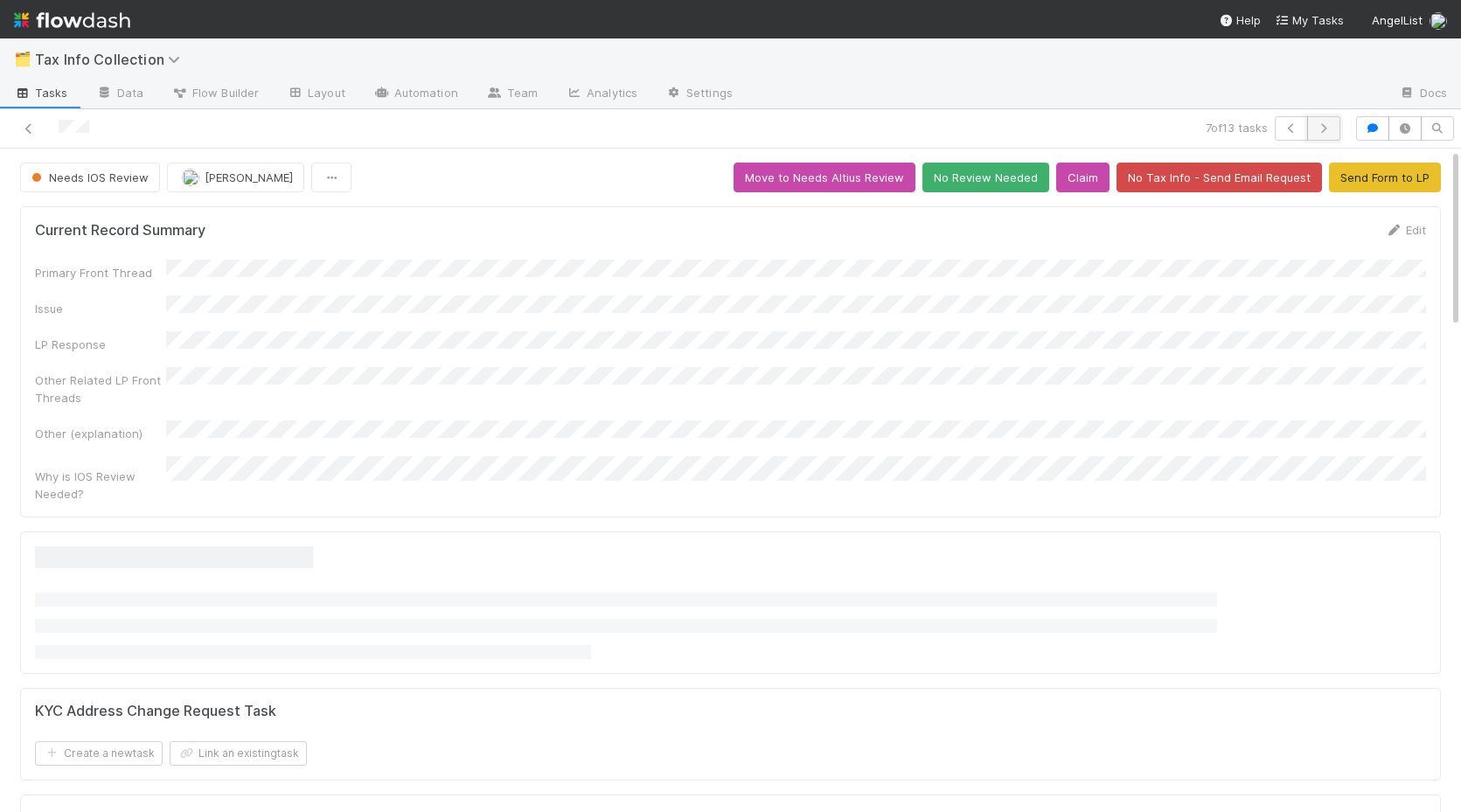
click at [1328, 126] on icon "button" at bounding box center [1323, 129] width 17 height 11
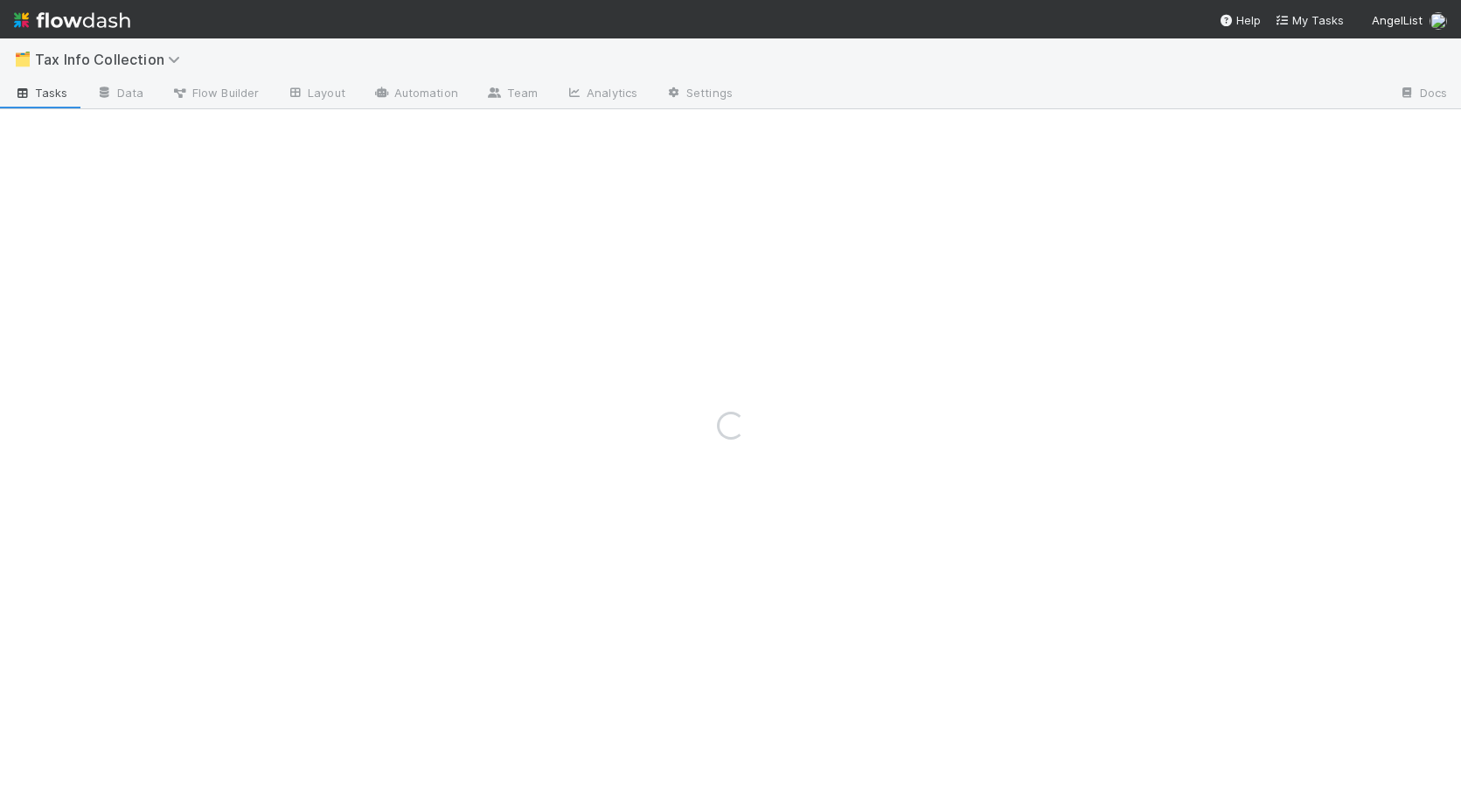
click at [1328, 126] on div "Loading..." at bounding box center [730, 424] width 1461 height 773
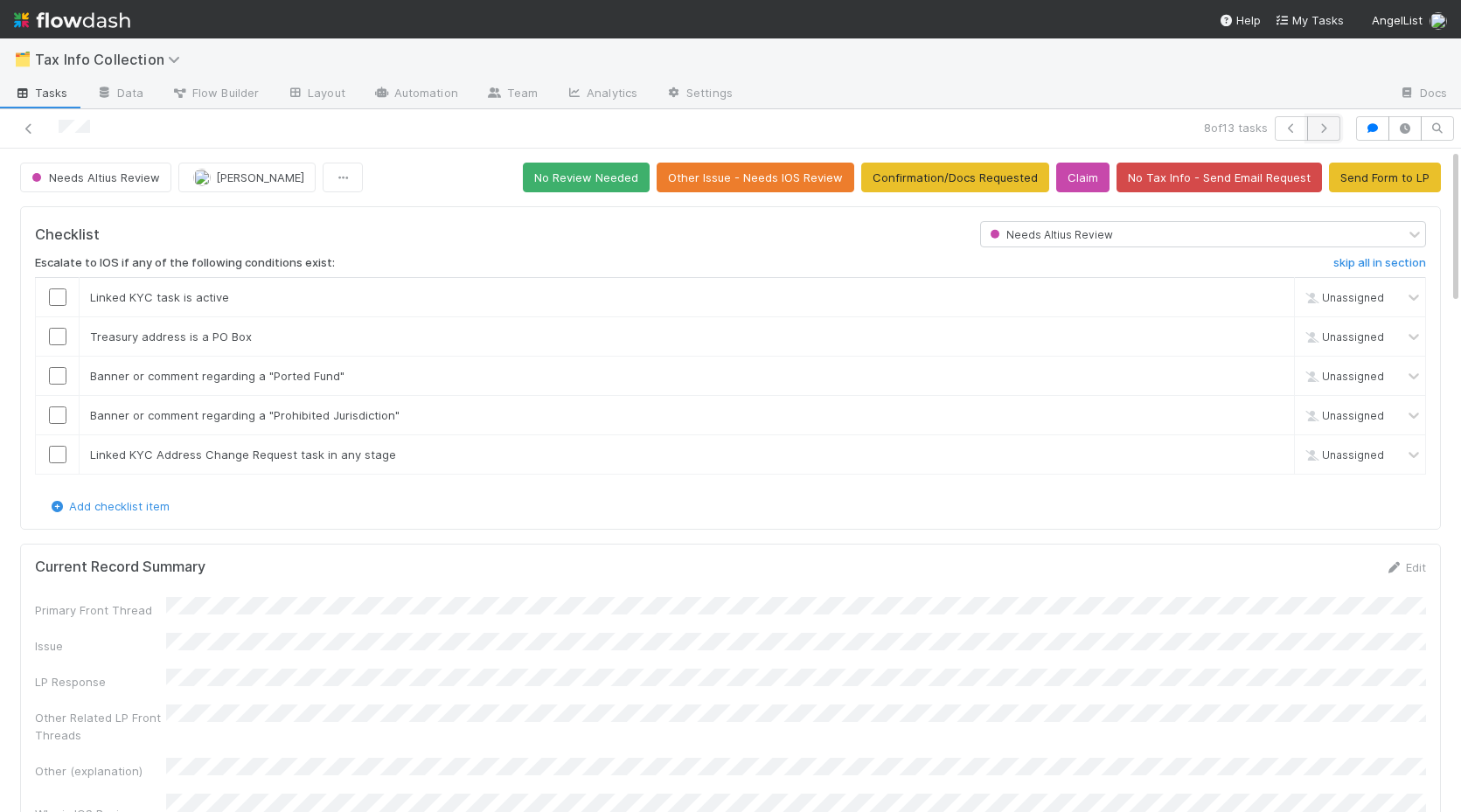
click at [1326, 138] on button "button" at bounding box center [1323, 128] width 34 height 25
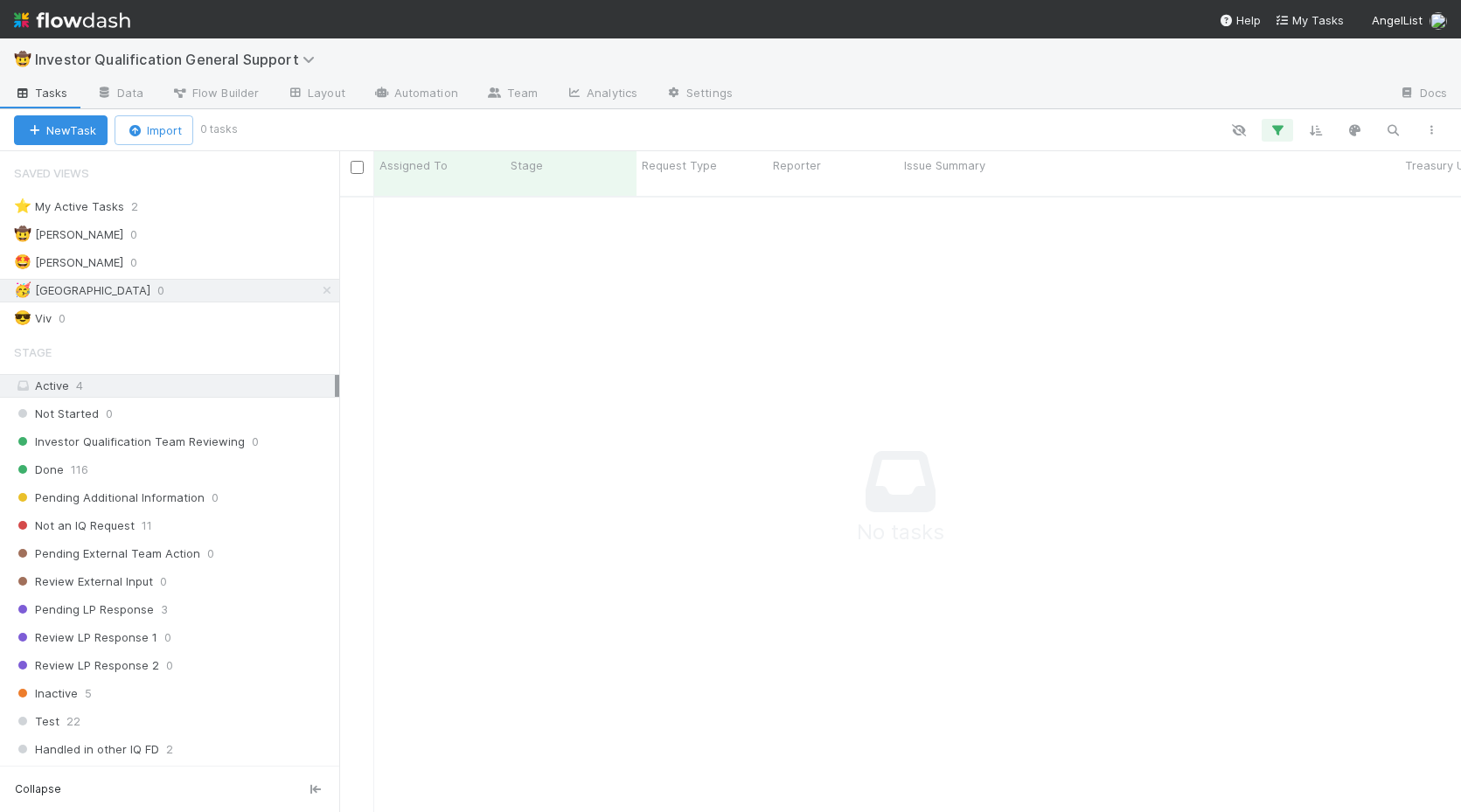
scroll to position [629, 1121]
